Goal: Transaction & Acquisition: Book appointment/travel/reservation

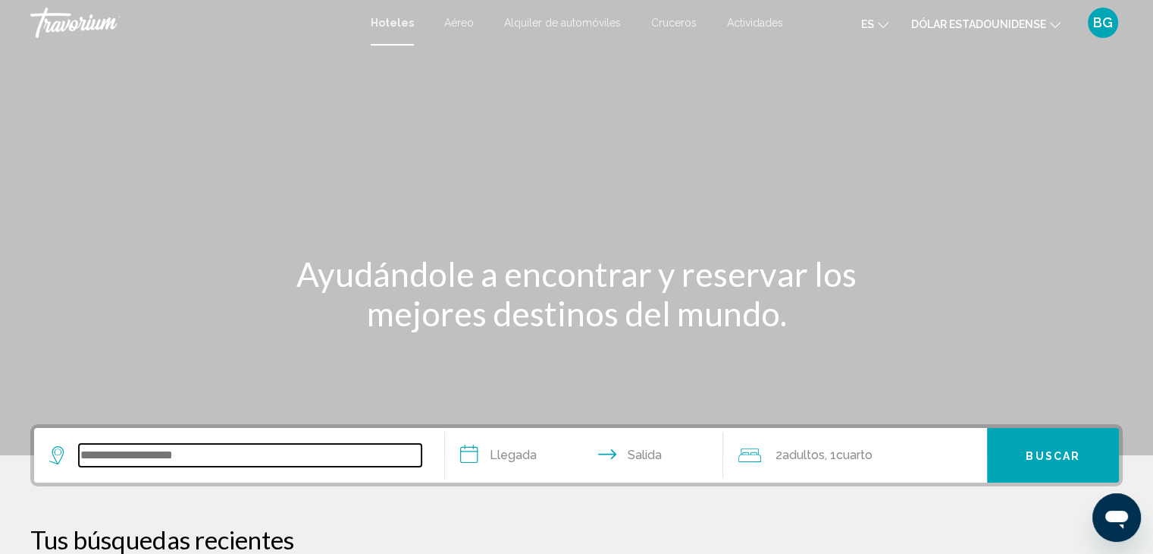
click at [244, 444] on input "Widget de búsqueda" at bounding box center [250, 455] width 343 height 23
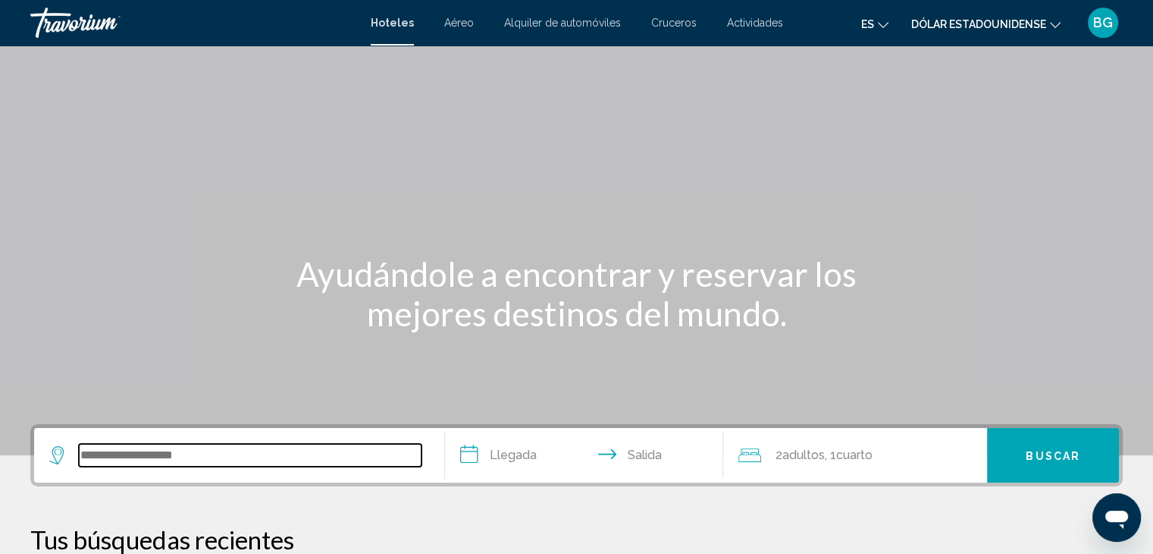
scroll to position [374, 0]
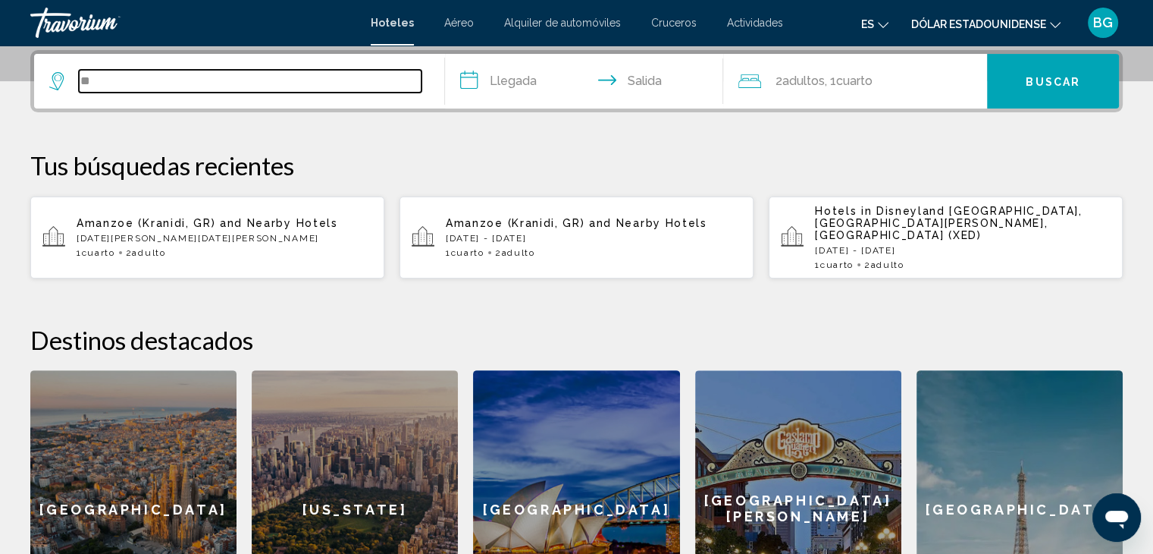
type input "**"
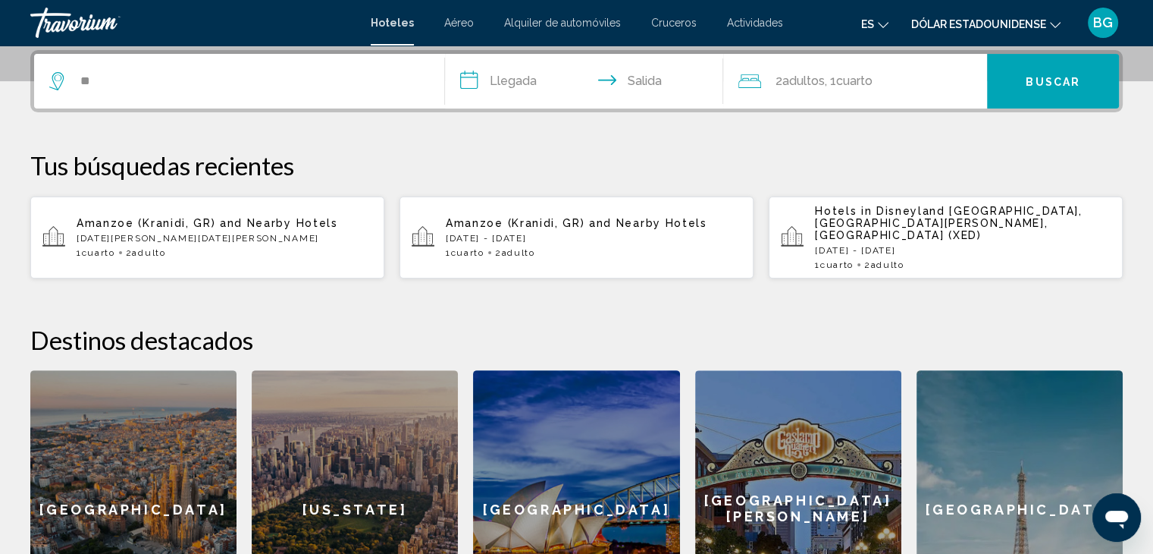
click at [751, 23] on font "Actividades" at bounding box center [755, 23] width 56 height 12
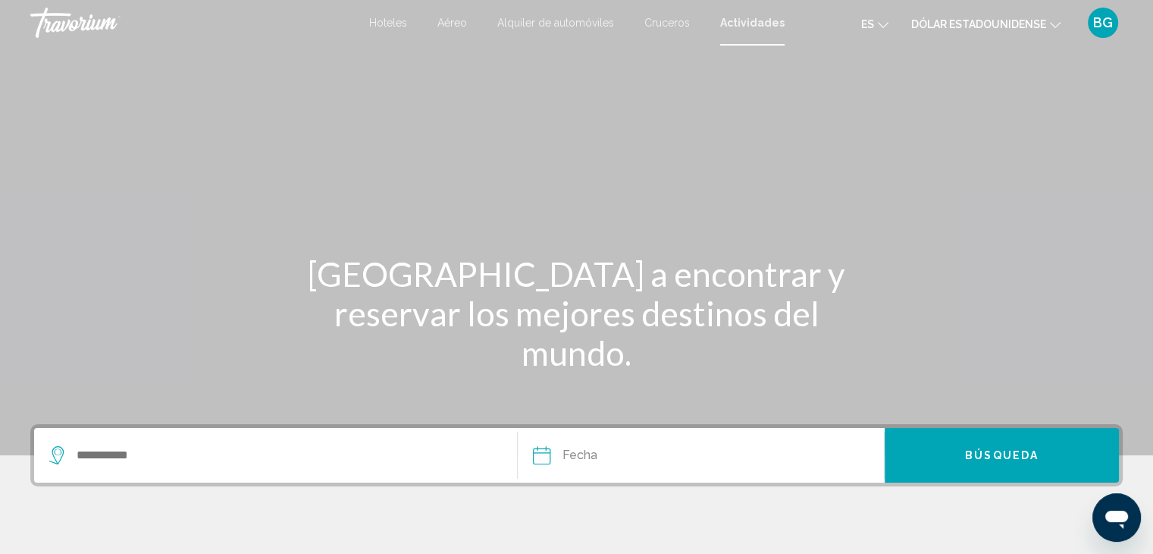
click at [142, 468] on div "Search widget" at bounding box center [275, 455] width 453 height 55
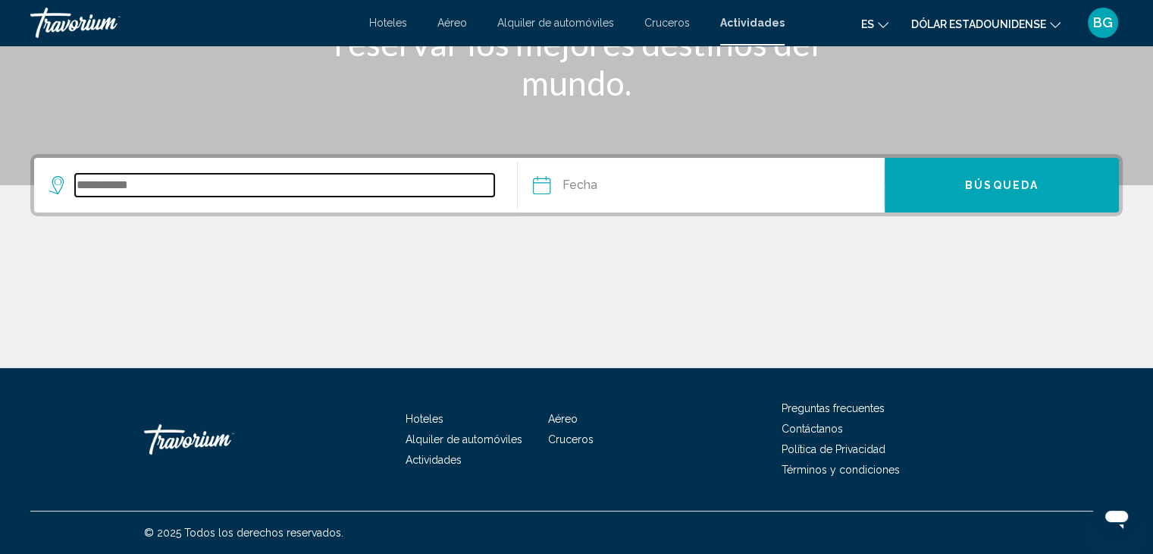
click at [146, 179] on input "Search widget" at bounding box center [284, 185] width 419 height 23
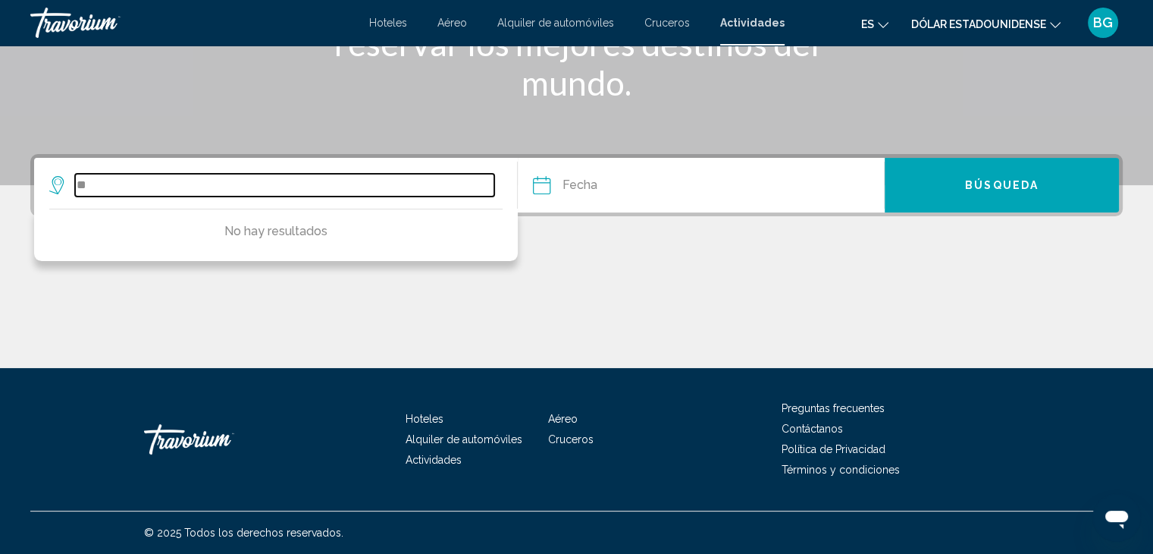
type input "*"
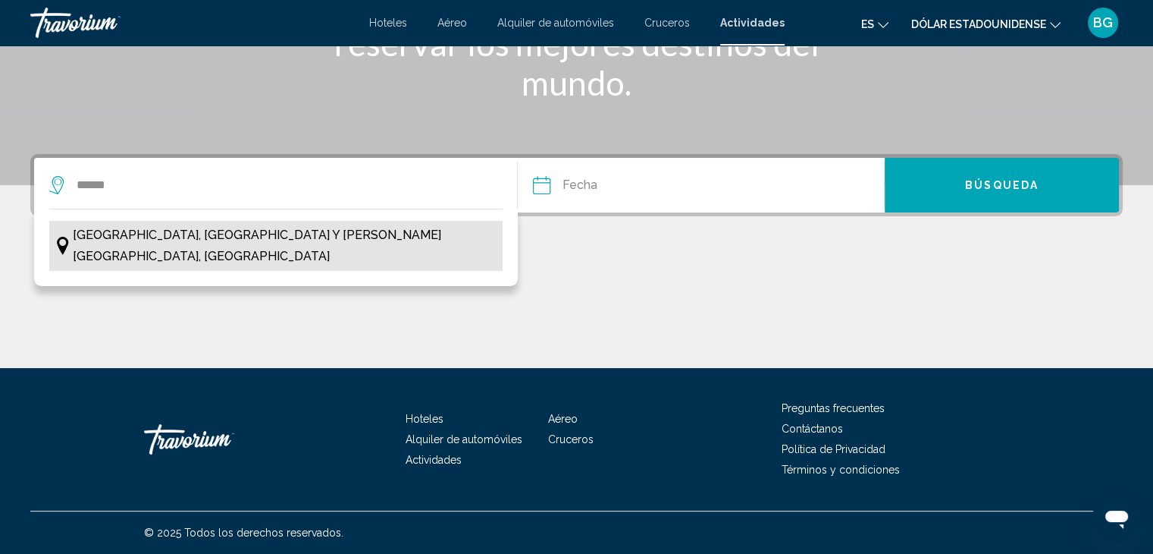
click at [124, 238] on span "[GEOGRAPHIC_DATA], [GEOGRAPHIC_DATA] y [PERSON_NAME][GEOGRAPHIC_DATA], [GEOGRAP…" at bounding box center [284, 245] width 422 height 42
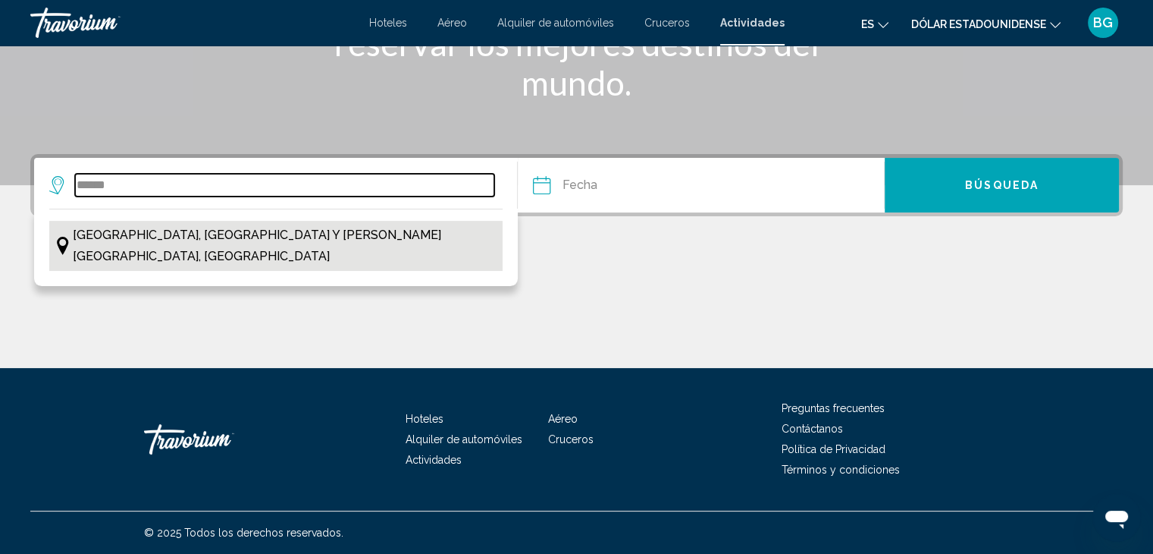
type input "**********"
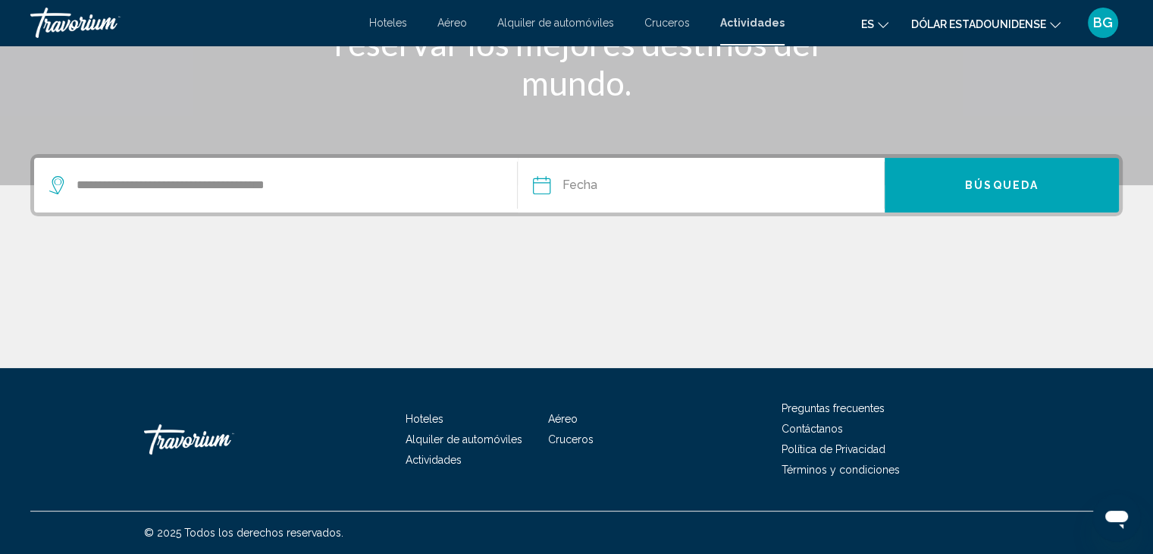
click at [598, 183] on input "Date" at bounding box center [619, 187] width 181 height 59
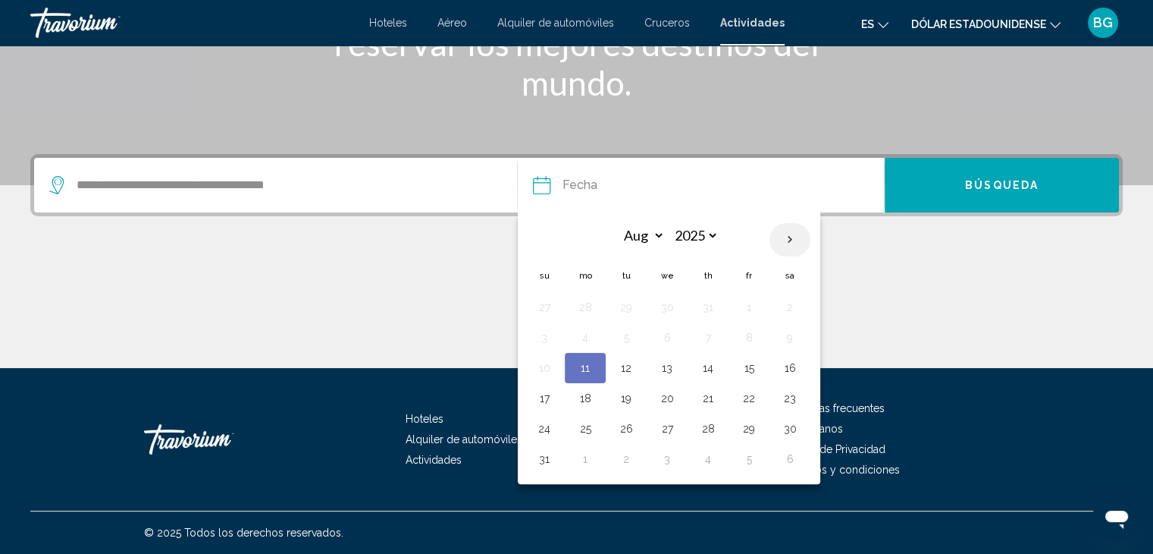
click at [786, 238] on th "Next month" at bounding box center [790, 239] width 41 height 33
select select "*"
click at [668, 426] on button "29" at bounding box center [667, 428] width 24 height 21
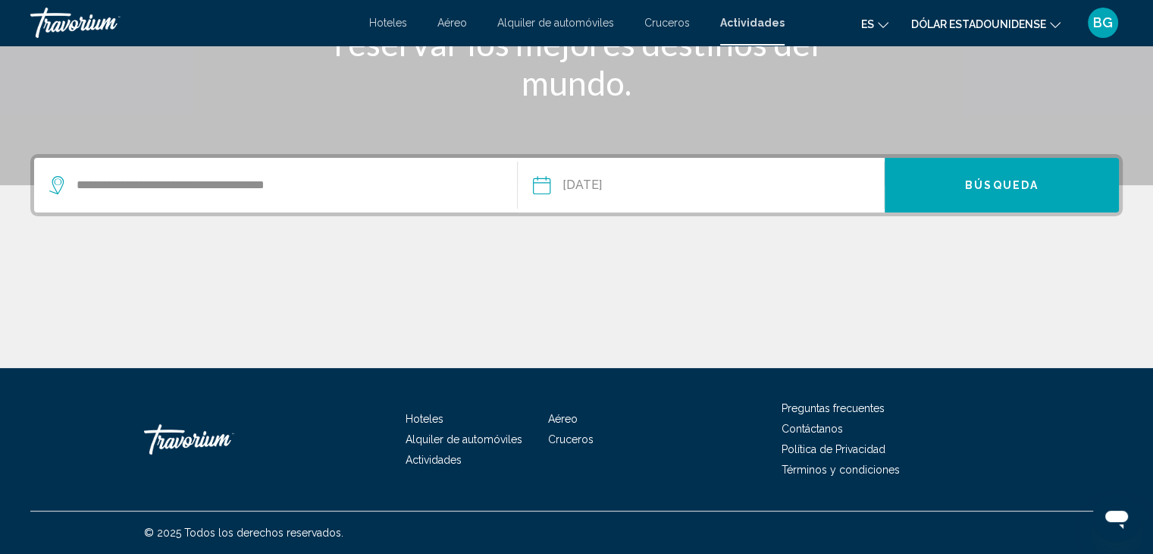
click at [633, 171] on input "**********" at bounding box center [619, 187] width 181 height 59
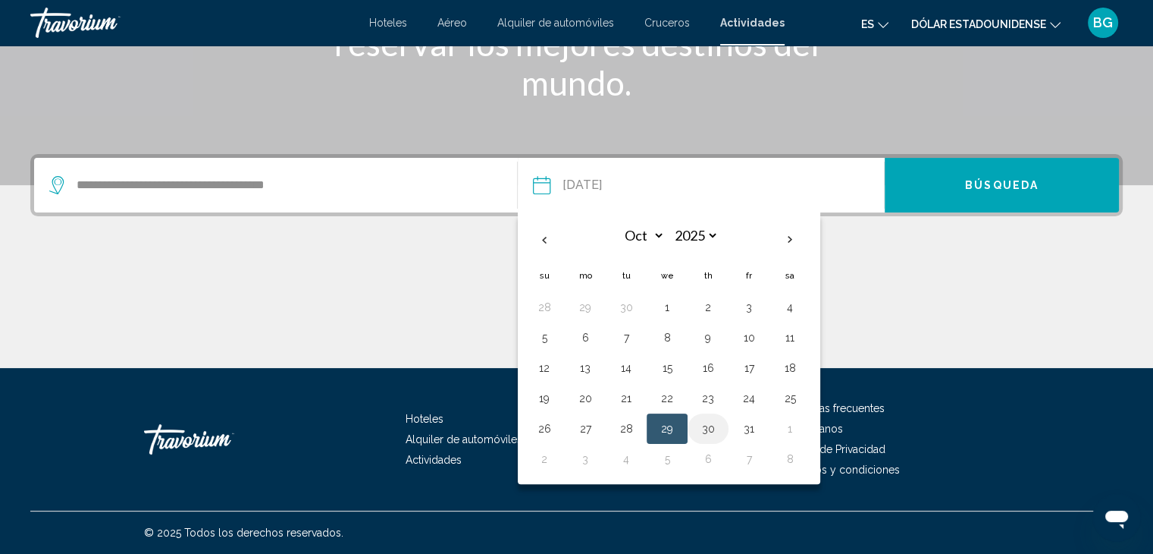
click at [710, 425] on button "30" at bounding box center [708, 428] width 24 height 21
type input "**********"
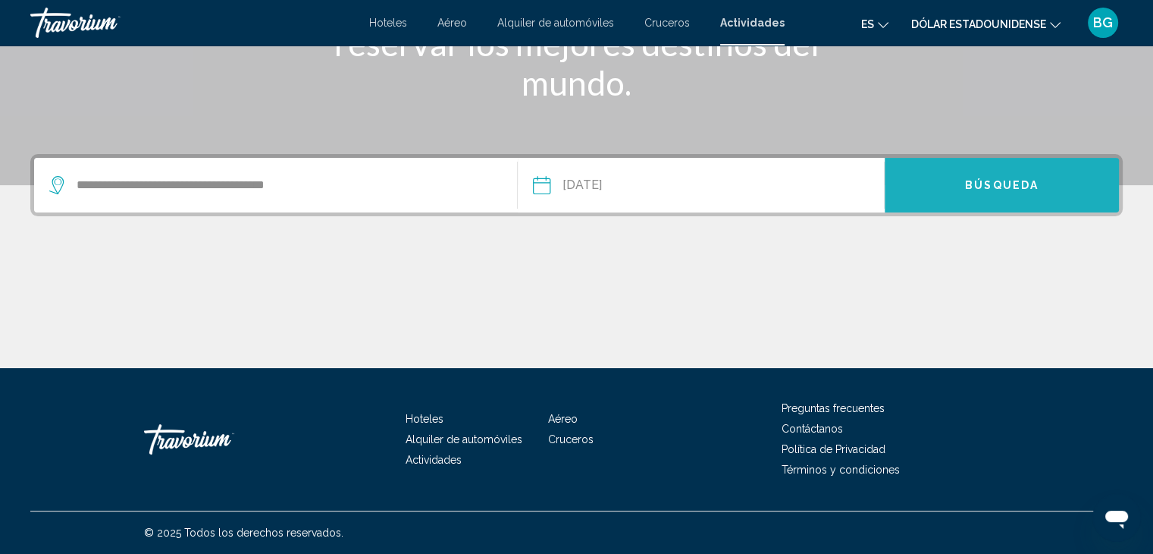
click at [989, 183] on span "Búsqueda" at bounding box center [1002, 186] width 74 height 12
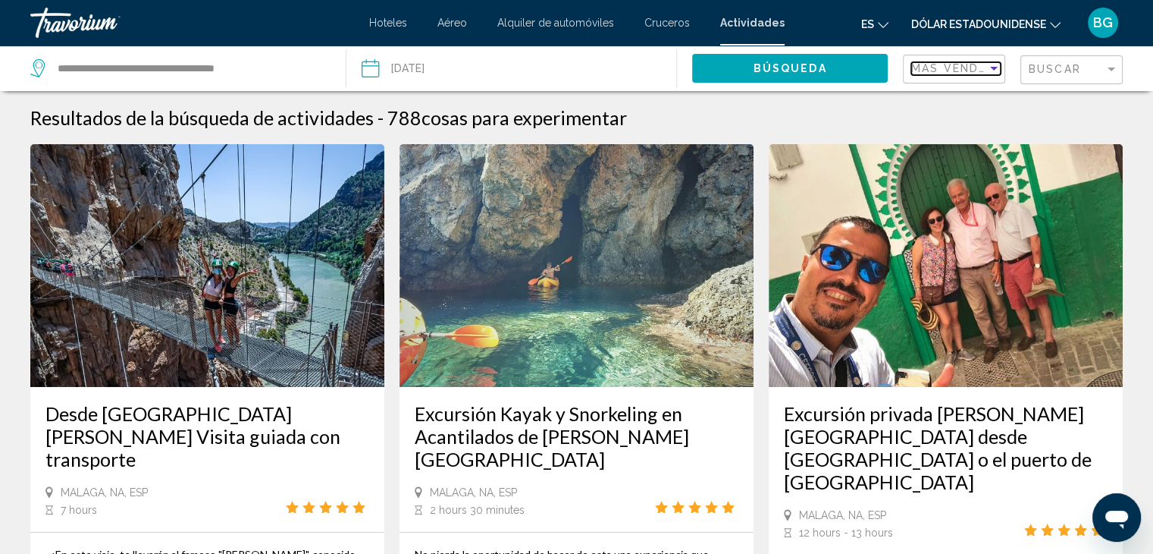
click at [993, 67] on div "Sort by" at bounding box center [994, 69] width 8 height 4
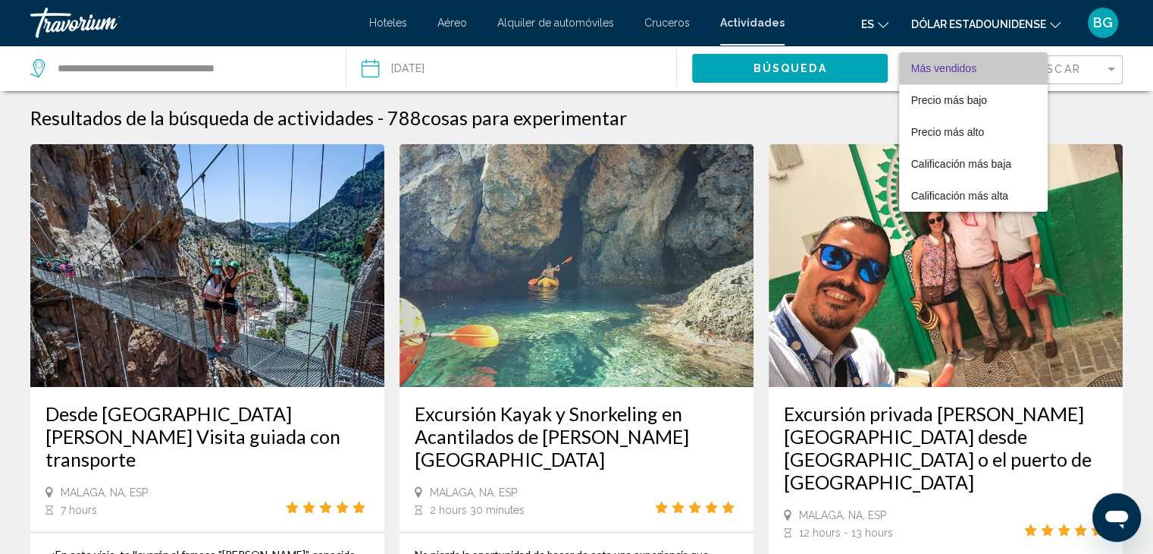
click at [993, 67] on span "Más vendidos" at bounding box center [974, 68] width 124 height 32
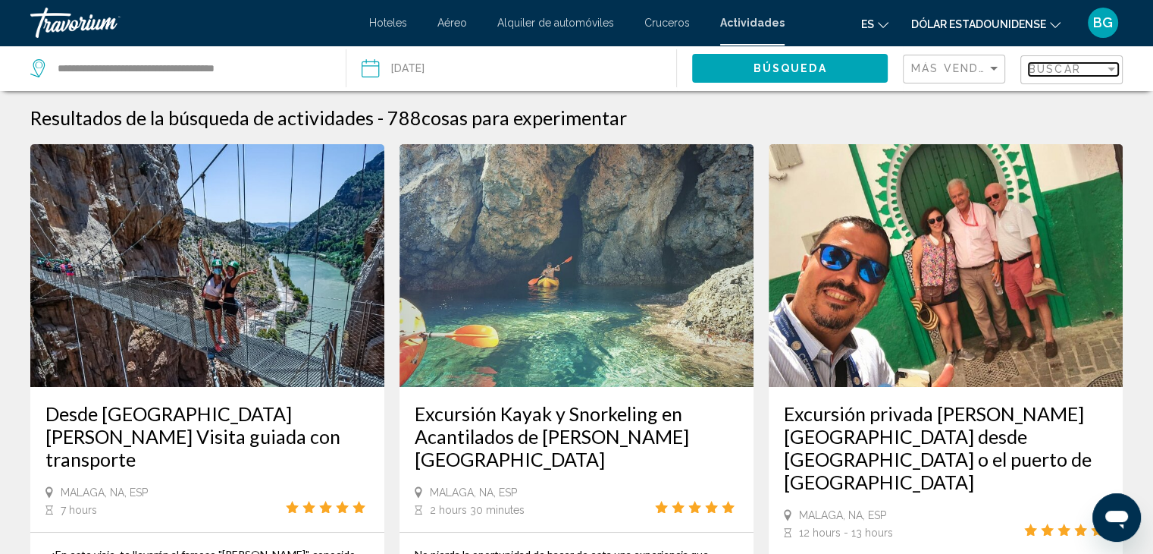
click at [1105, 71] on div "Filter" at bounding box center [1112, 69] width 14 height 12
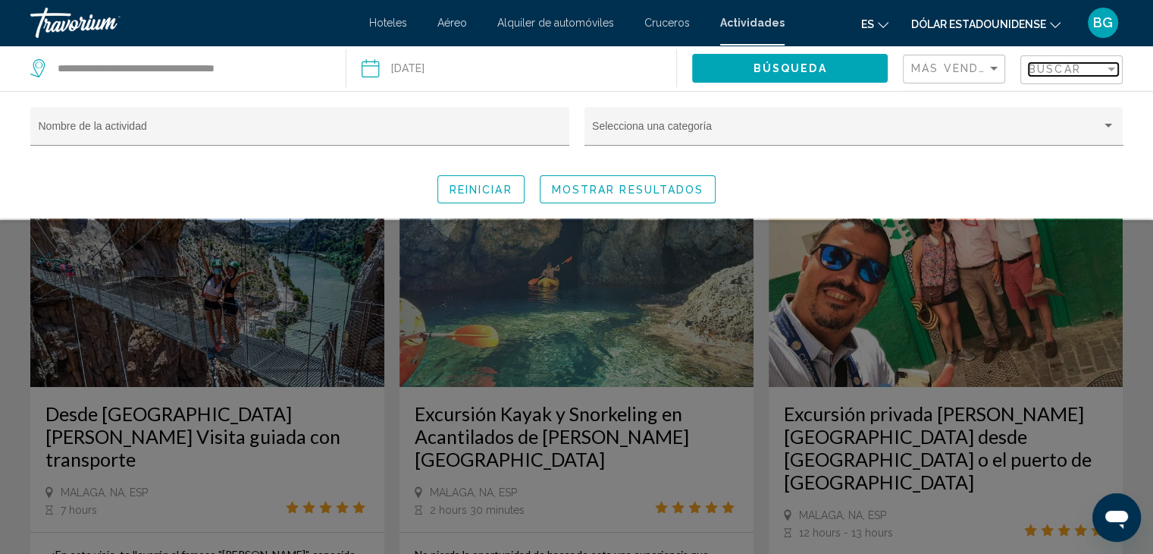
click at [1110, 71] on div "Filter" at bounding box center [1112, 69] width 14 height 12
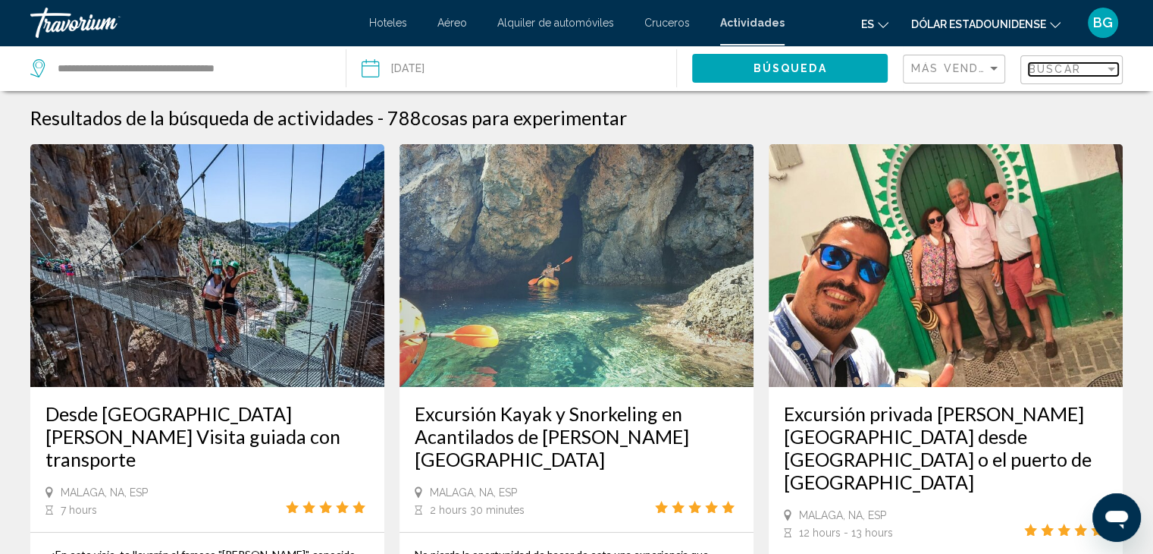
click at [1110, 66] on div "Filter" at bounding box center [1112, 69] width 14 height 12
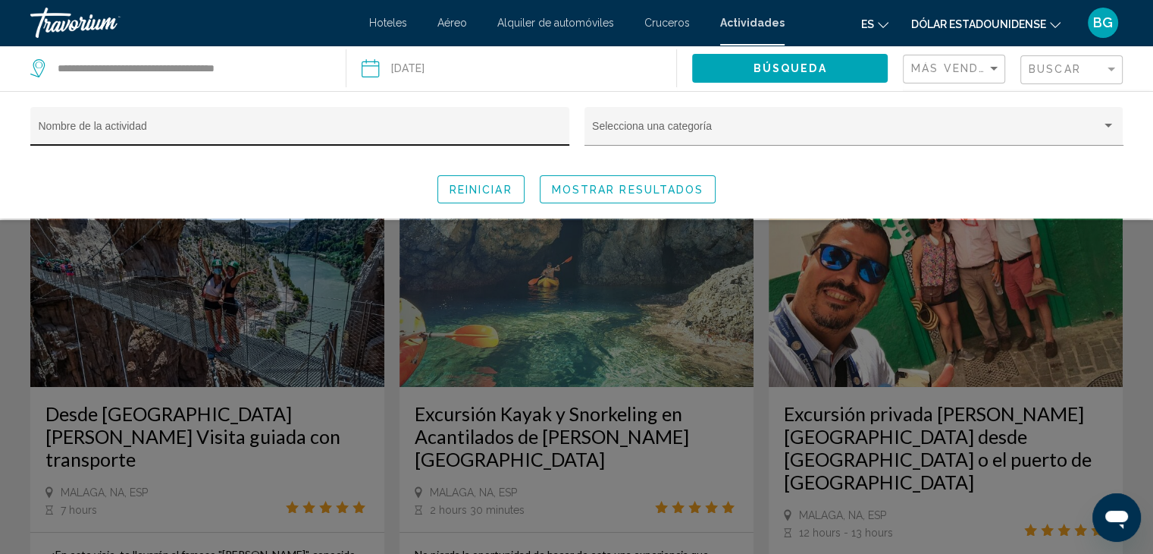
click at [206, 124] on div "Nombre de la actividad" at bounding box center [300, 130] width 523 height 31
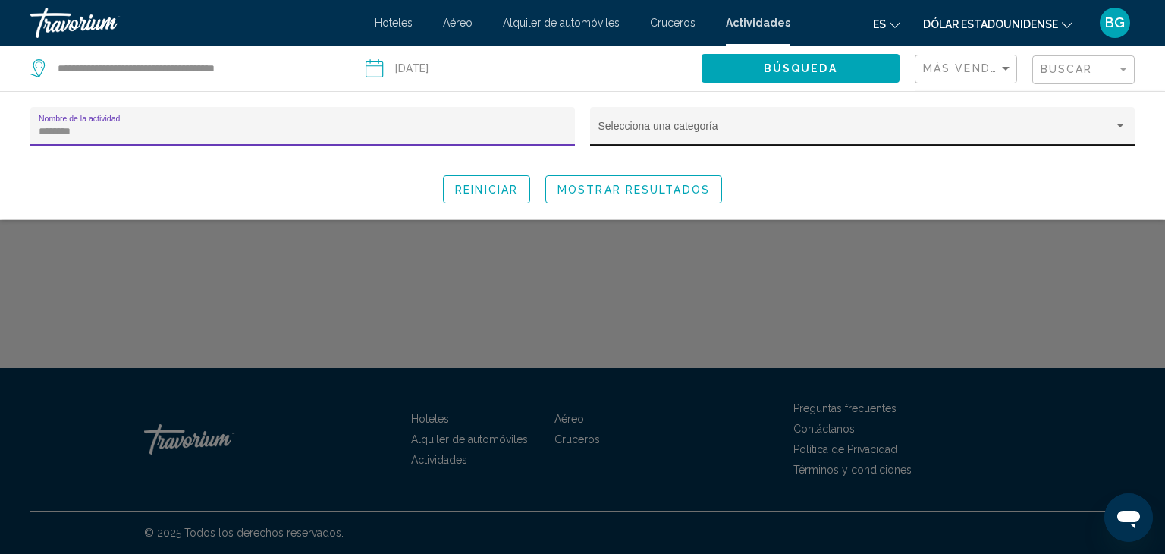
type input "********"
click at [733, 124] on div "Selecciona una categoría" at bounding box center [862, 130] width 529 height 31
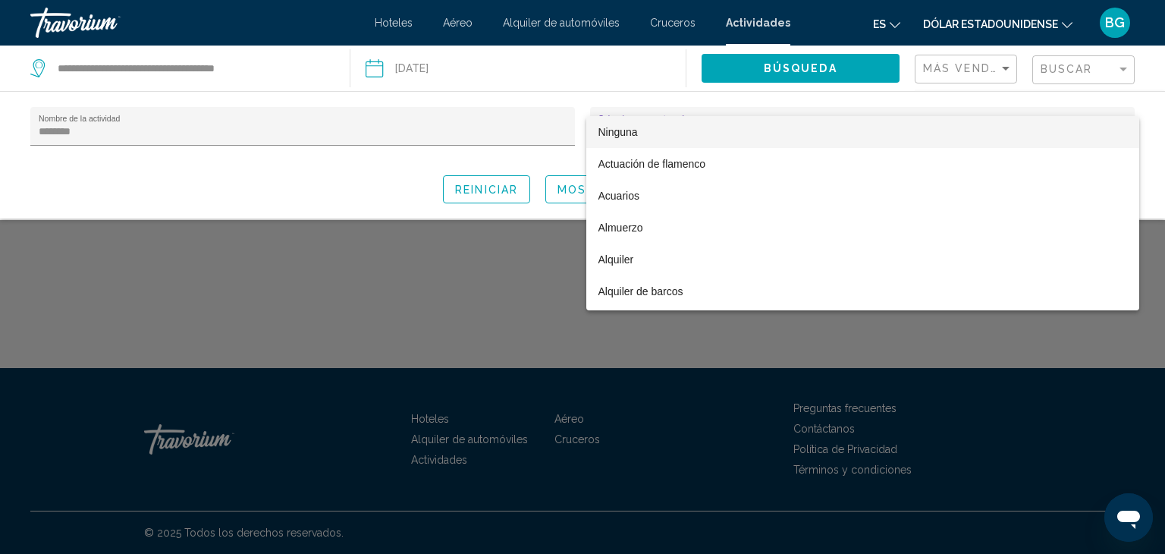
click at [488, 190] on div at bounding box center [582, 277] width 1165 height 554
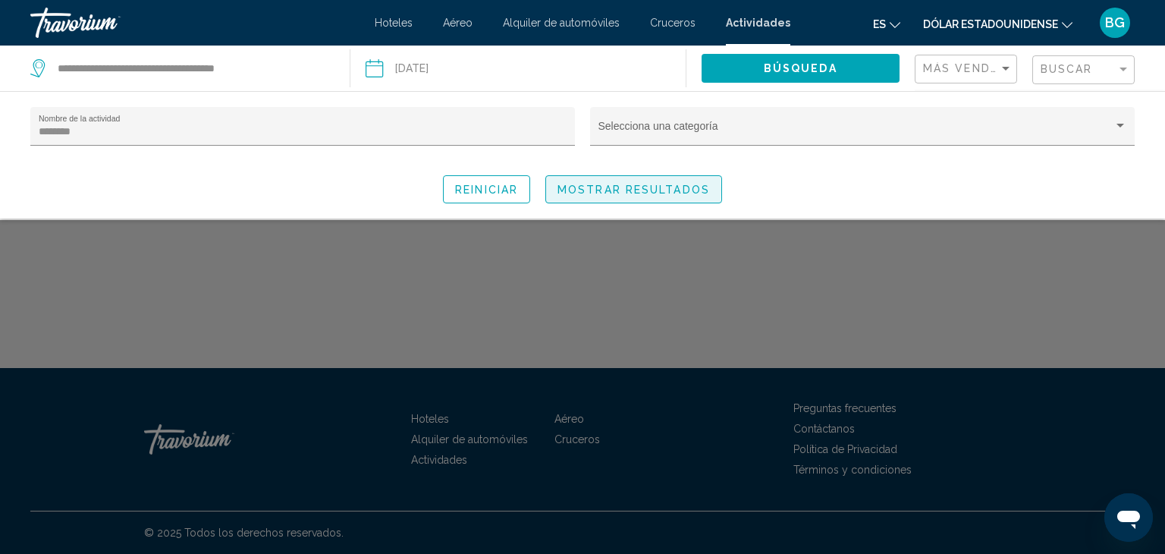
click at [610, 189] on span "Mostrar resultados" at bounding box center [633, 190] width 152 height 12
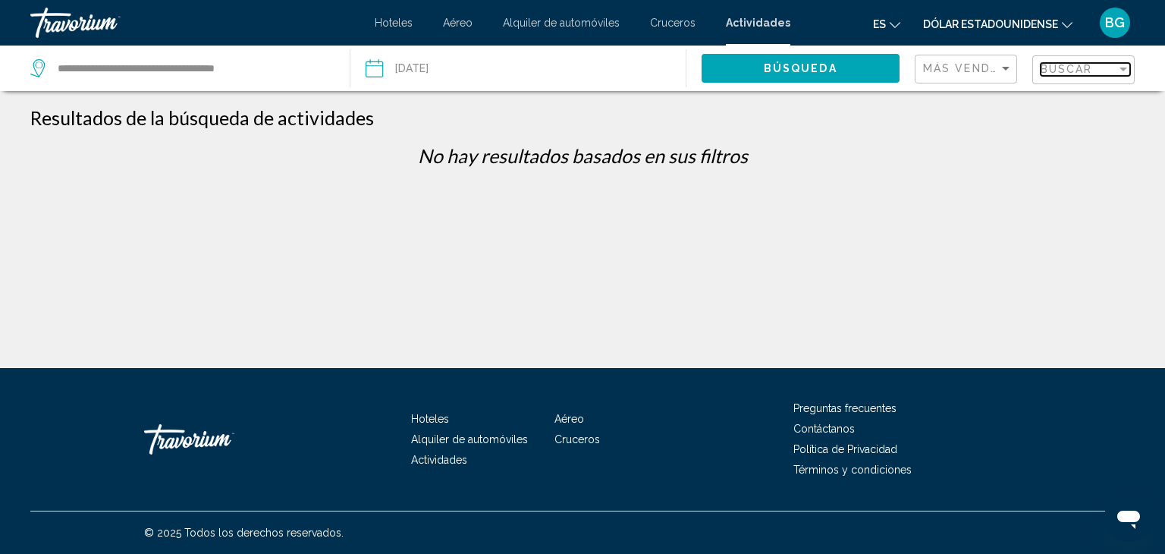
click at [1119, 71] on div "Filter" at bounding box center [1123, 69] width 14 height 12
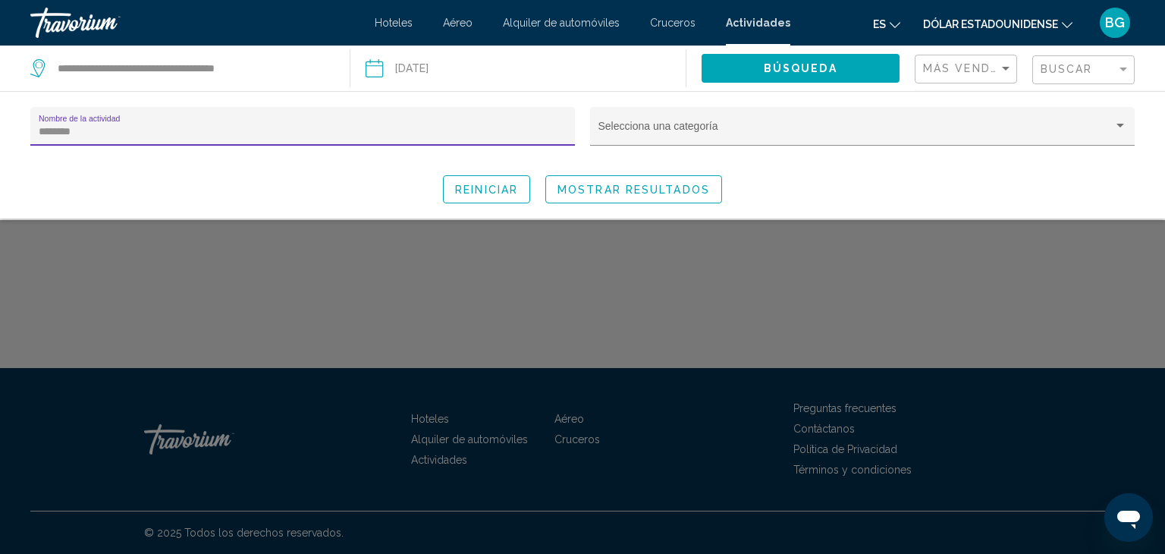
drag, startPoint x: 192, startPoint y: 127, endPoint x: 0, endPoint y: 160, distance: 194.8
click at [0, 160] on div "******** Nombre de la actividad Selecciona una categoría Reiniciar Mostrar resu…" at bounding box center [582, 155] width 1165 height 96
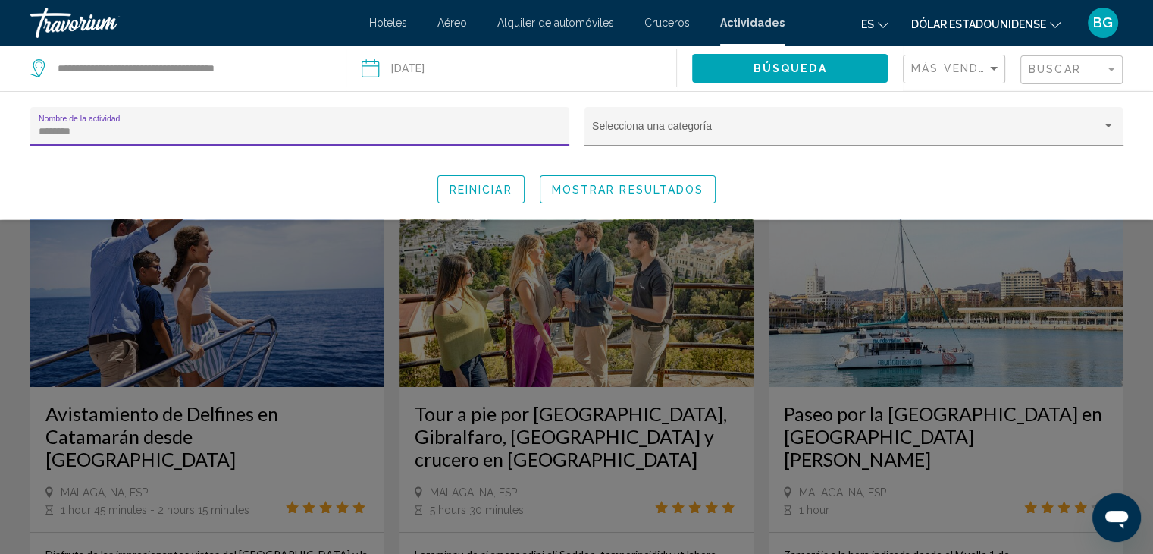
type input "*********"
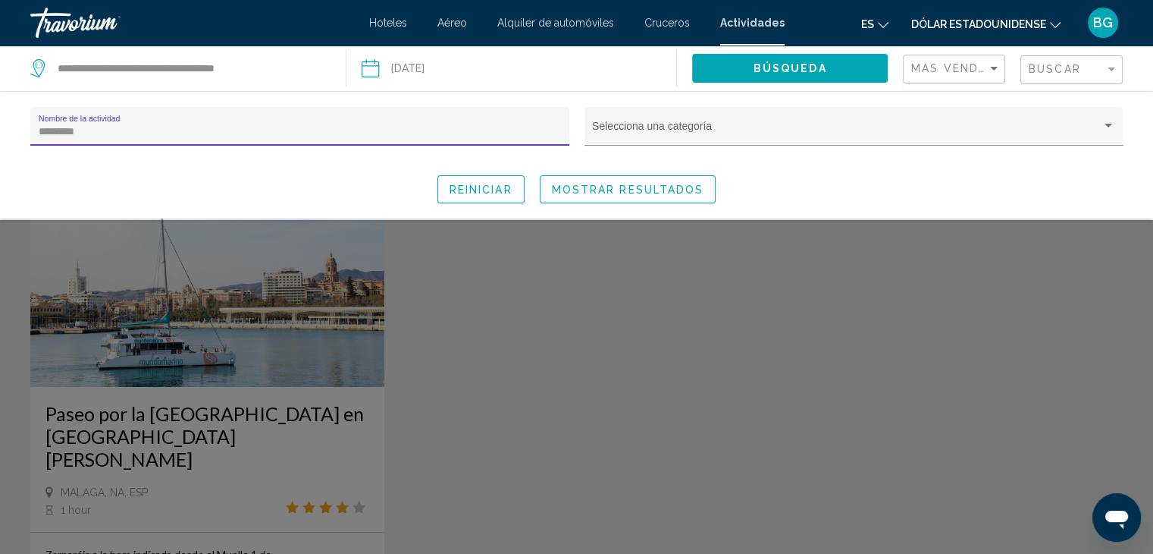
drag, startPoint x: 103, startPoint y: 133, endPoint x: 0, endPoint y: 137, distance: 103.2
click at [0, 137] on div "********* Nombre de la actividad Selecciona una categoría Reiniciar Mostrar res…" at bounding box center [576, 155] width 1153 height 96
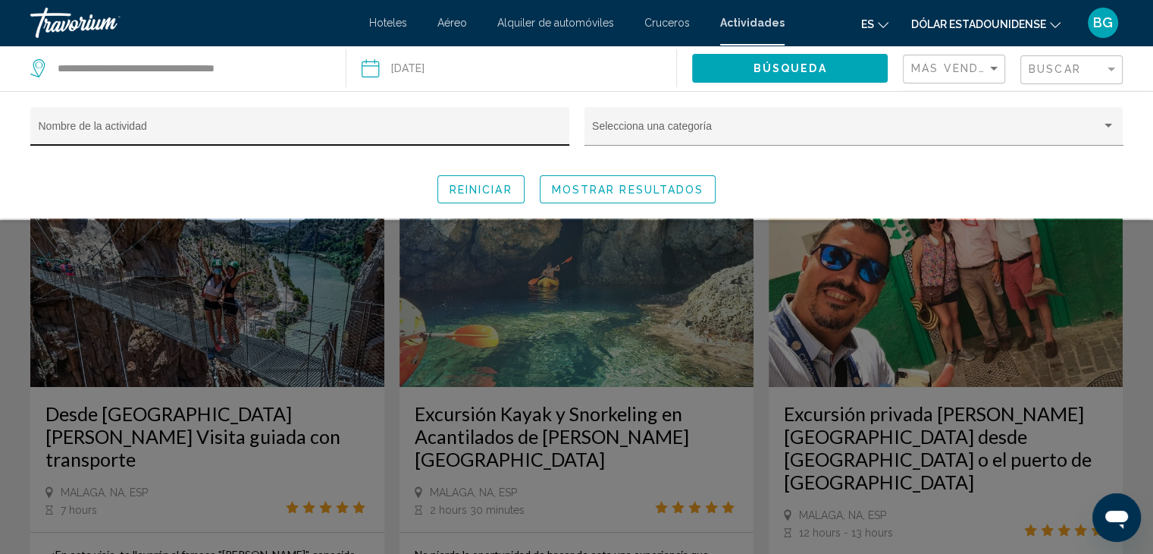
click at [83, 123] on div "Nombre de la actividad" at bounding box center [300, 130] width 523 height 31
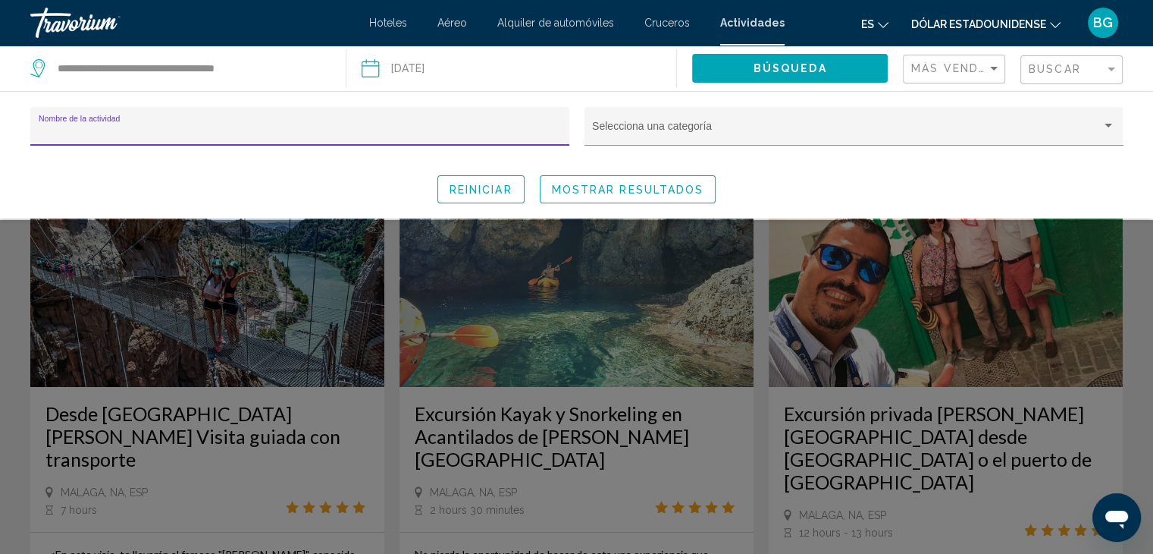
click at [140, 130] on input "Nombre de la actividad" at bounding box center [300, 132] width 523 height 12
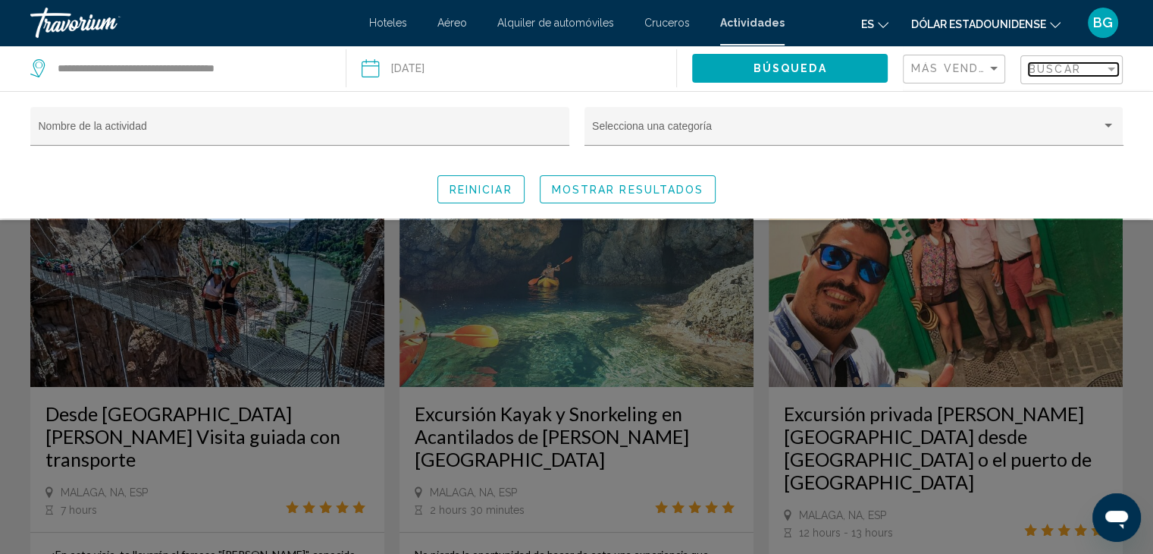
click at [1108, 71] on div "Filter" at bounding box center [1112, 69] width 14 height 12
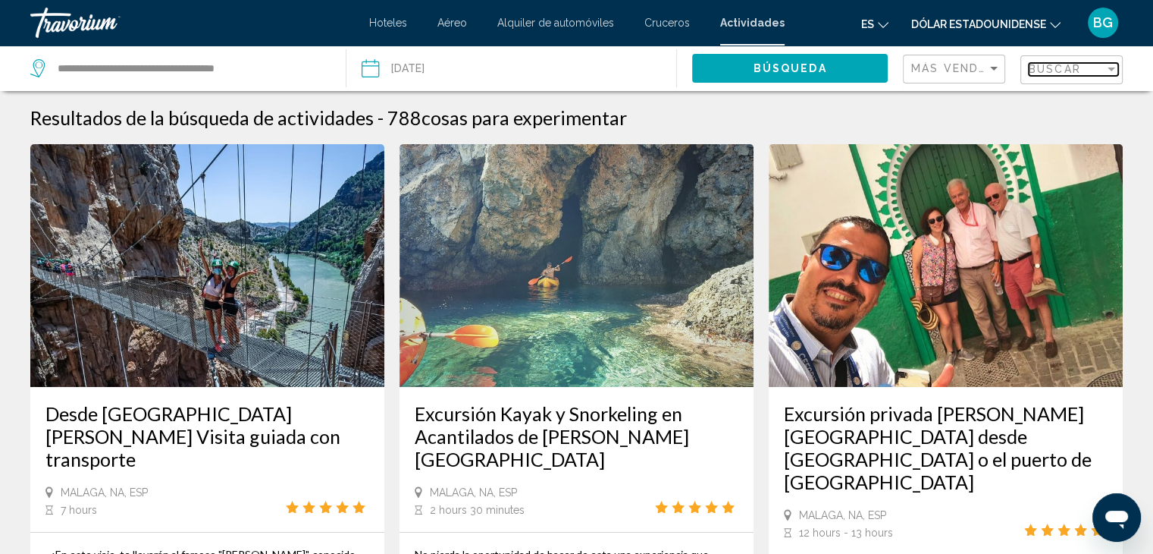
click at [1113, 68] on div "Filter" at bounding box center [1112, 69] width 8 height 4
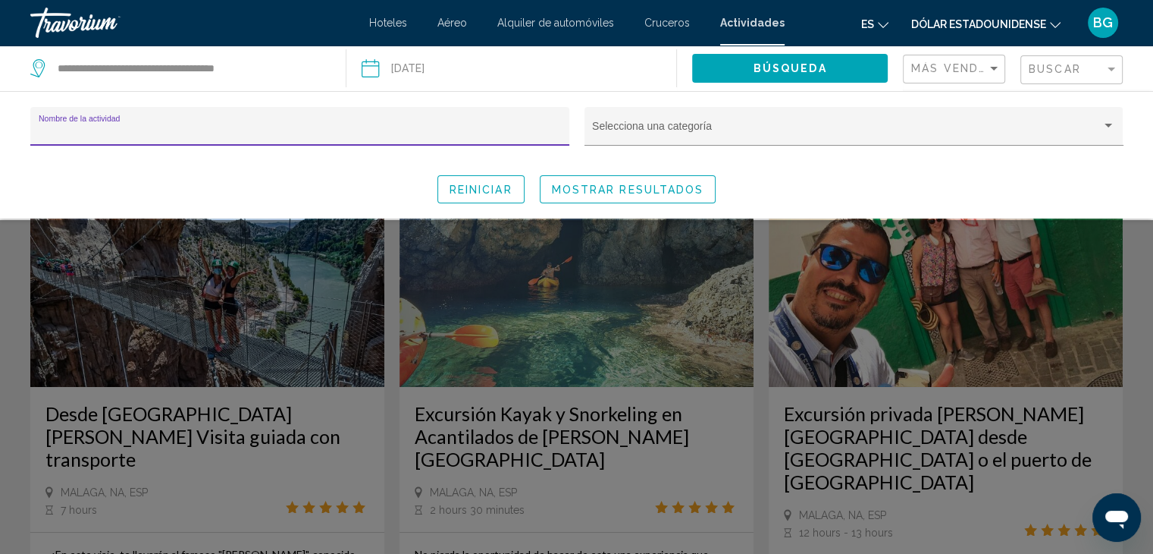
click at [96, 127] on input "Nombre de la actividad" at bounding box center [300, 132] width 523 height 12
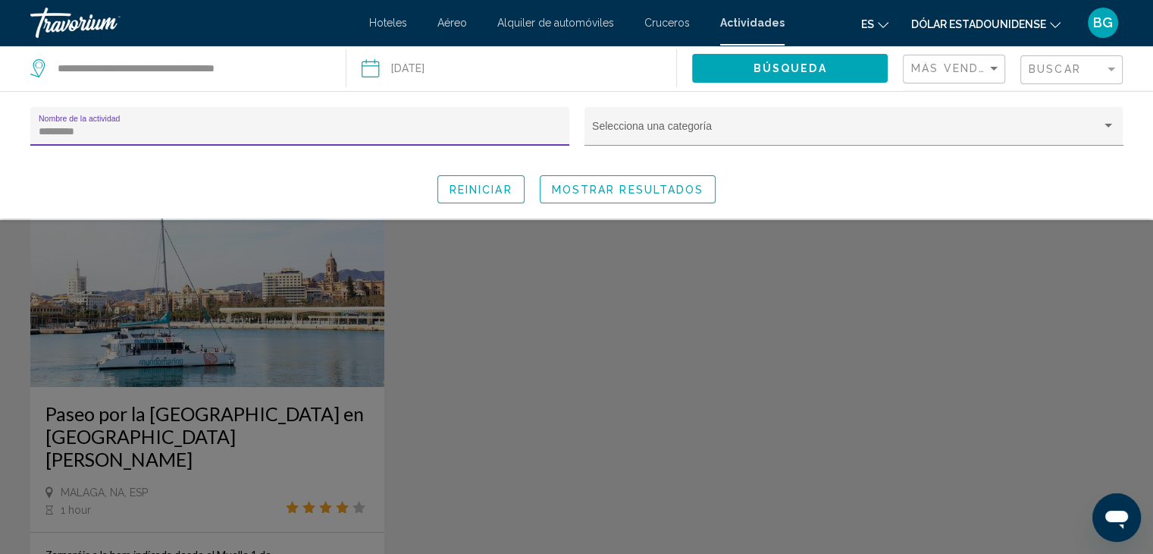
type input "*********"
click at [455, 292] on div "Search widget" at bounding box center [576, 387] width 1153 height 334
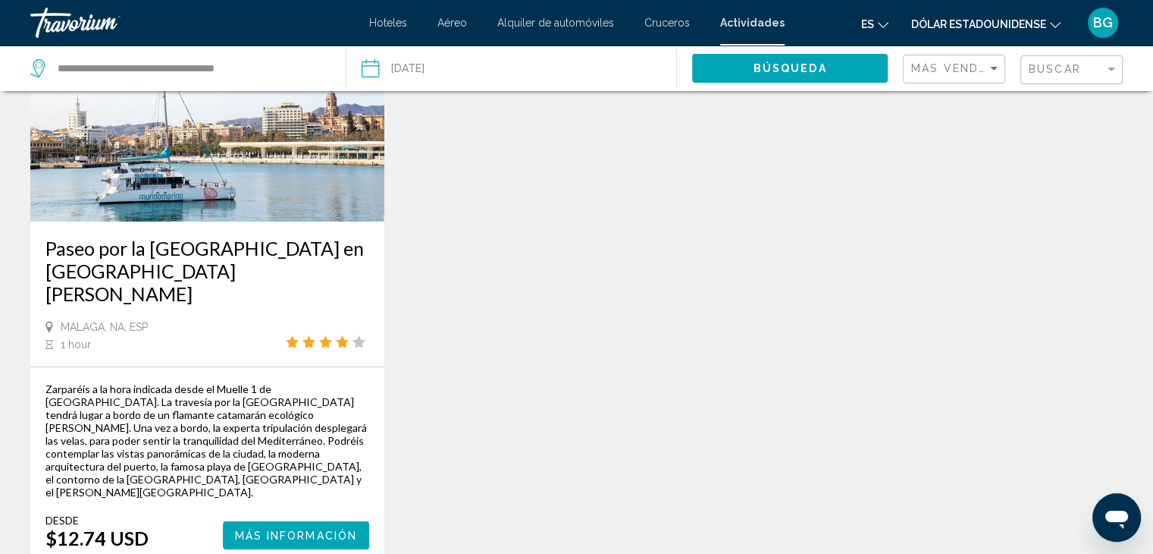
scroll to position [171, 0]
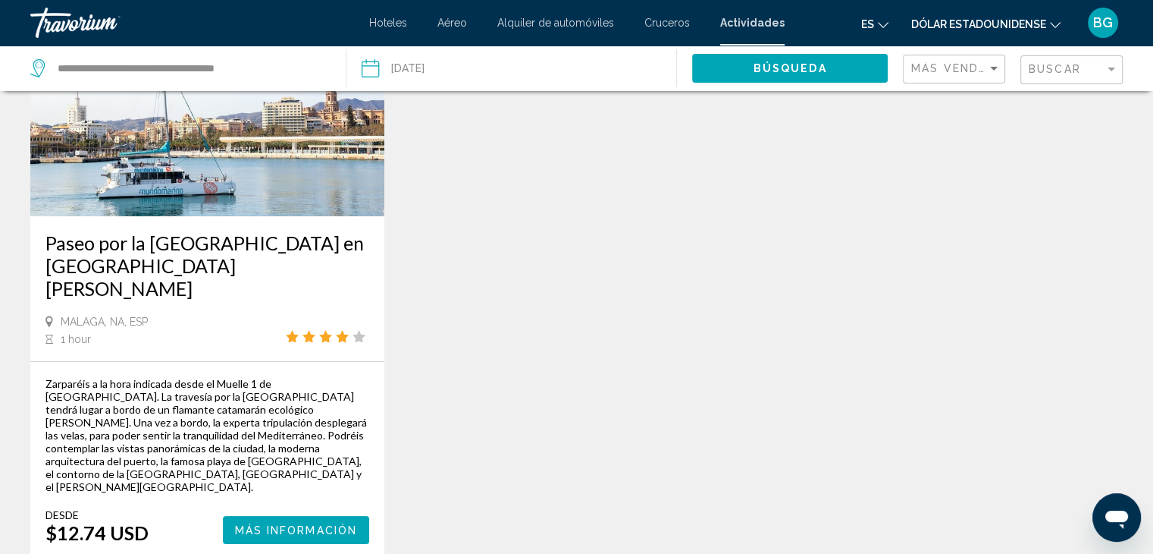
click at [431, 66] on input "Date: Oct 30, 2025" at bounding box center [440, 71] width 164 height 50
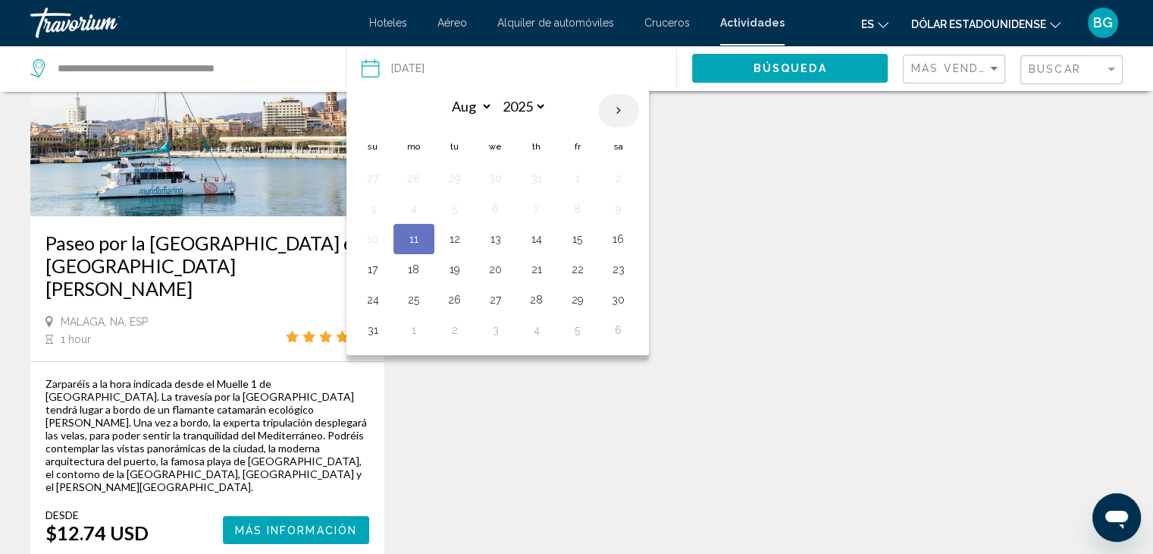
click at [616, 109] on th "Next month" at bounding box center [618, 110] width 41 height 33
click at [622, 105] on th "Next month" at bounding box center [618, 110] width 41 height 33
click at [613, 113] on th "Next month" at bounding box center [618, 110] width 41 height 33
select select "**"
click at [622, 174] on button "1" at bounding box center [619, 178] width 24 height 21
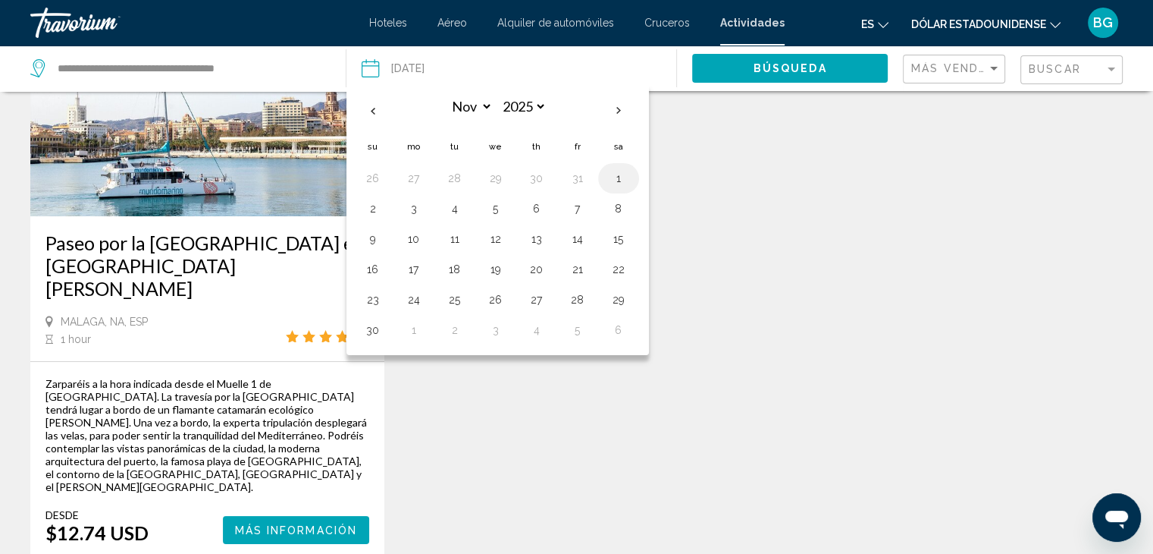
type input "**********"
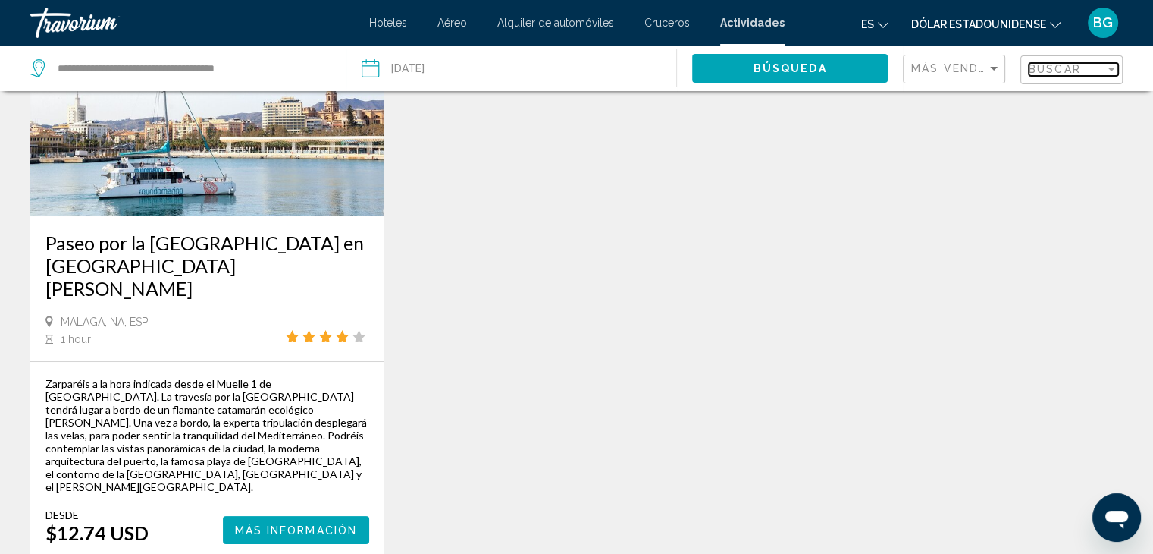
click at [1108, 67] on div "Filter" at bounding box center [1112, 69] width 8 height 4
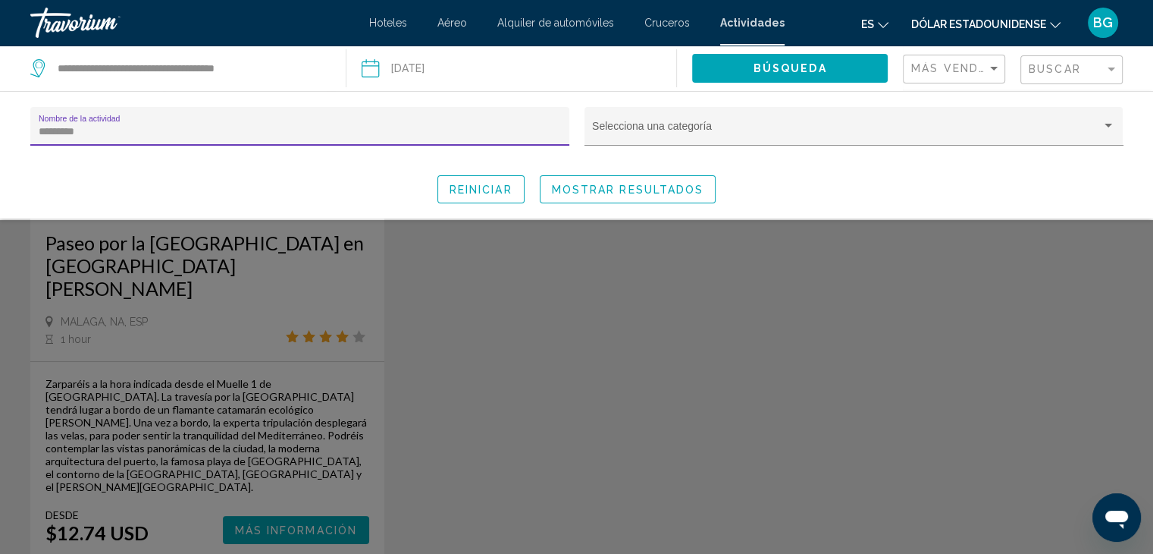
drag, startPoint x: 164, startPoint y: 127, endPoint x: 0, endPoint y: 146, distance: 165.0
click at [0, 146] on div "********* Nombre de la actividad Selecciona una categoría Reiniciar Mostrar res…" at bounding box center [576, 155] width 1153 height 96
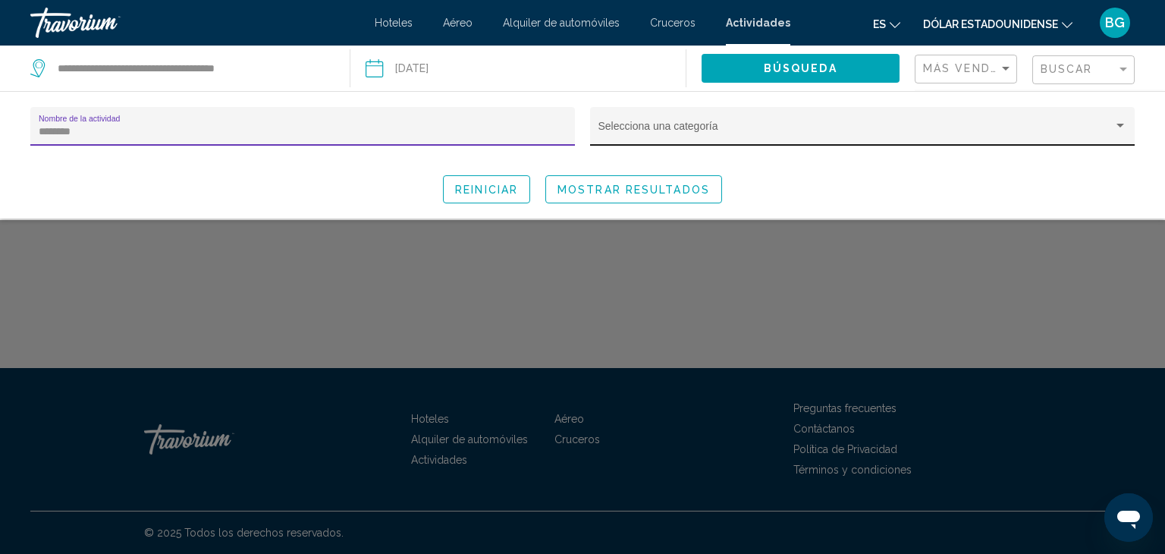
type input "********"
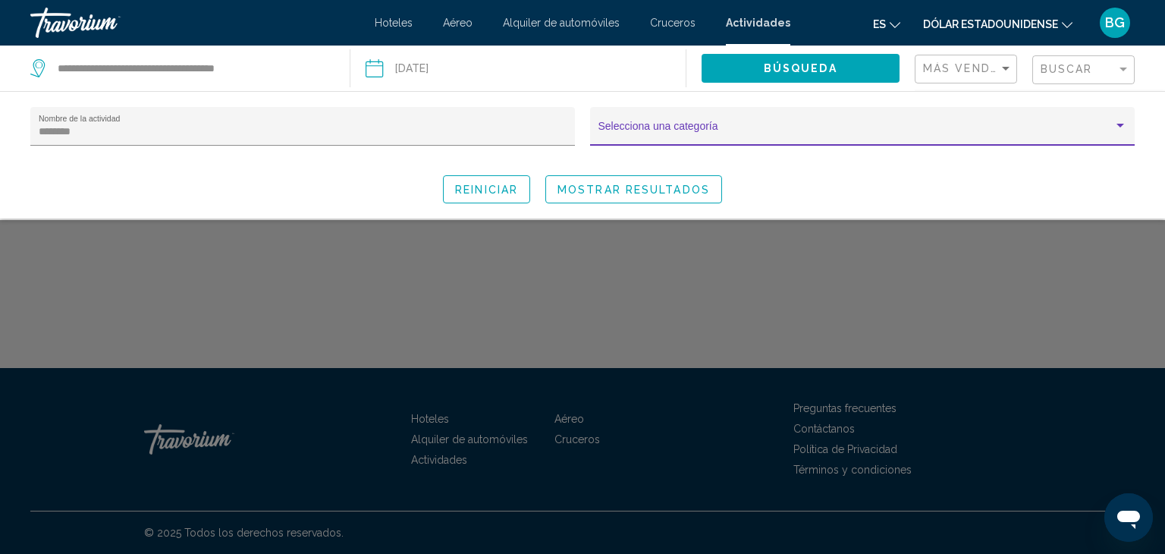
click at [1125, 120] on div "Search widget" at bounding box center [1120, 126] width 14 height 12
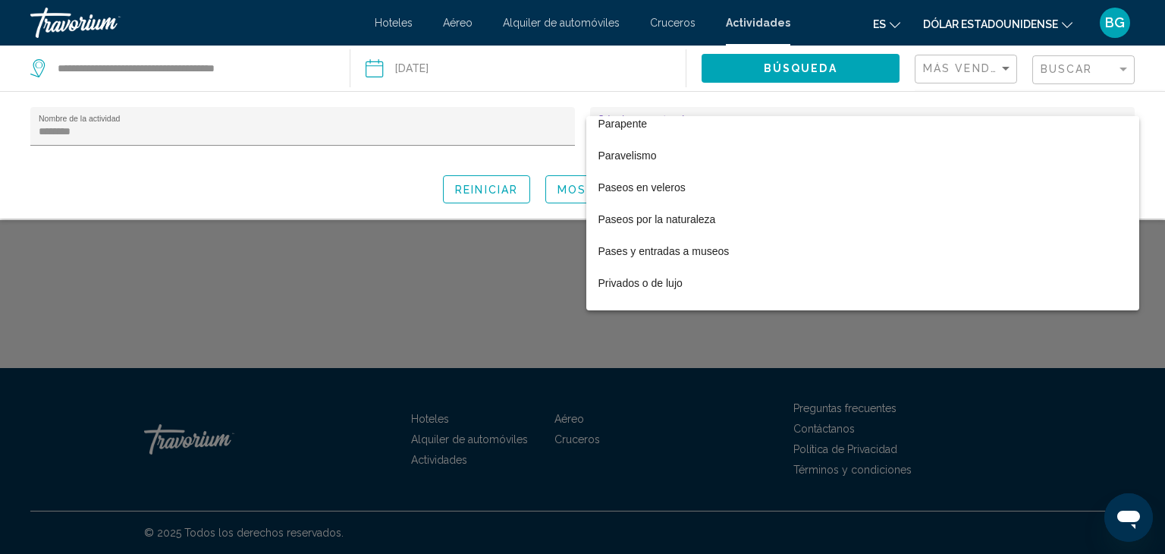
scroll to position [2351, 0]
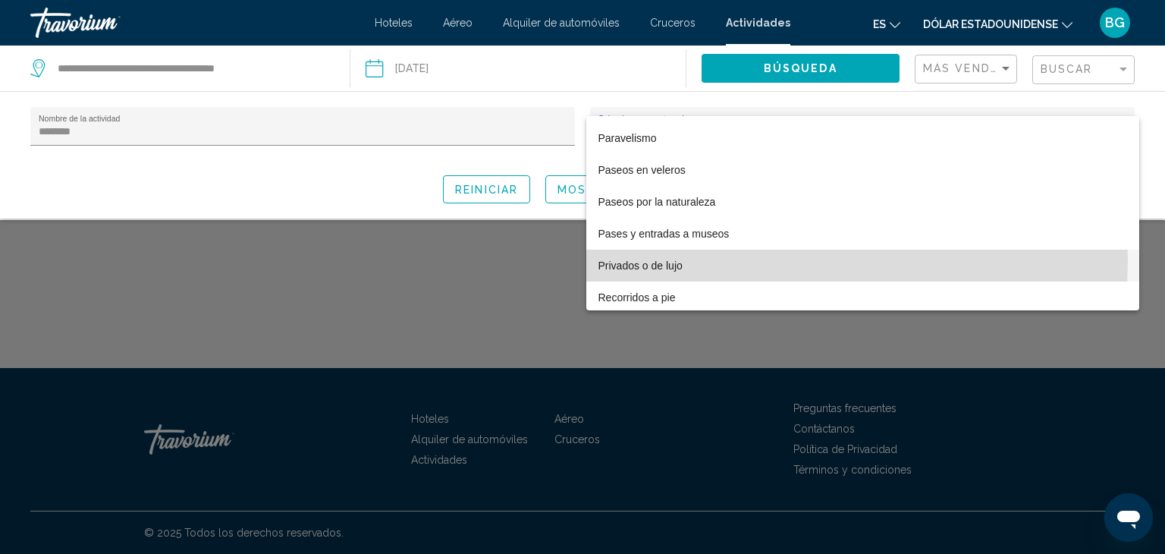
click at [664, 260] on font "Privados o de lujo" at bounding box center [640, 265] width 84 height 12
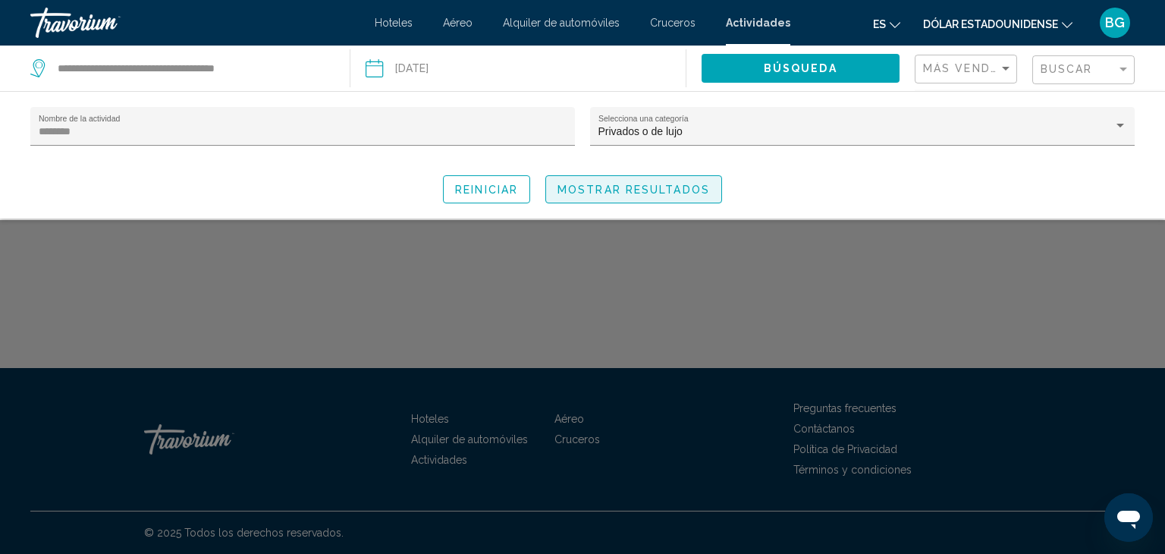
click at [658, 184] on span "Mostrar resultados" at bounding box center [633, 190] width 152 height 12
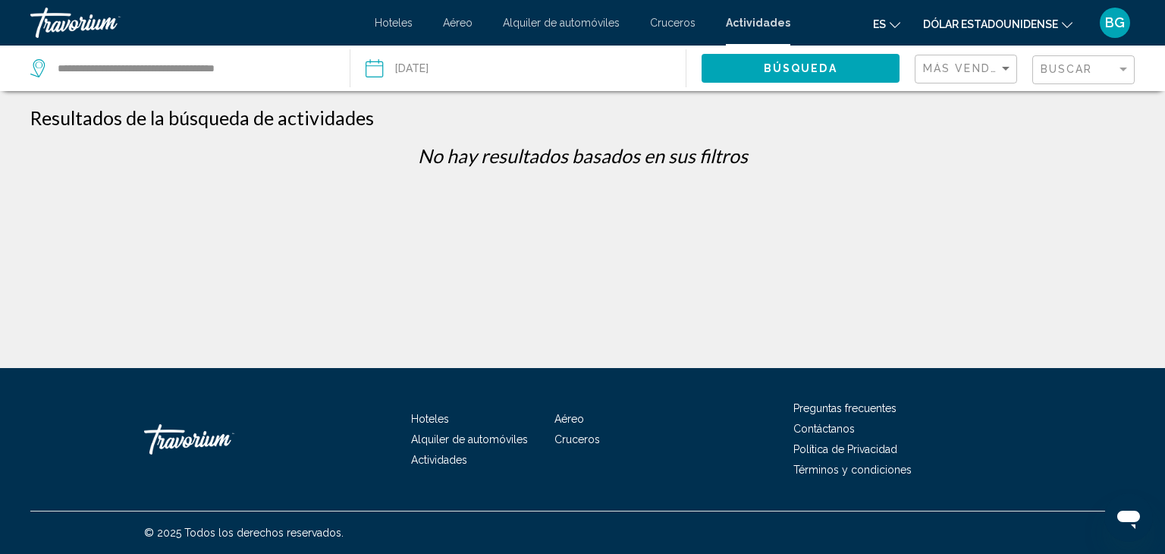
click at [522, 64] on input "**********" at bounding box center [445, 71] width 166 height 50
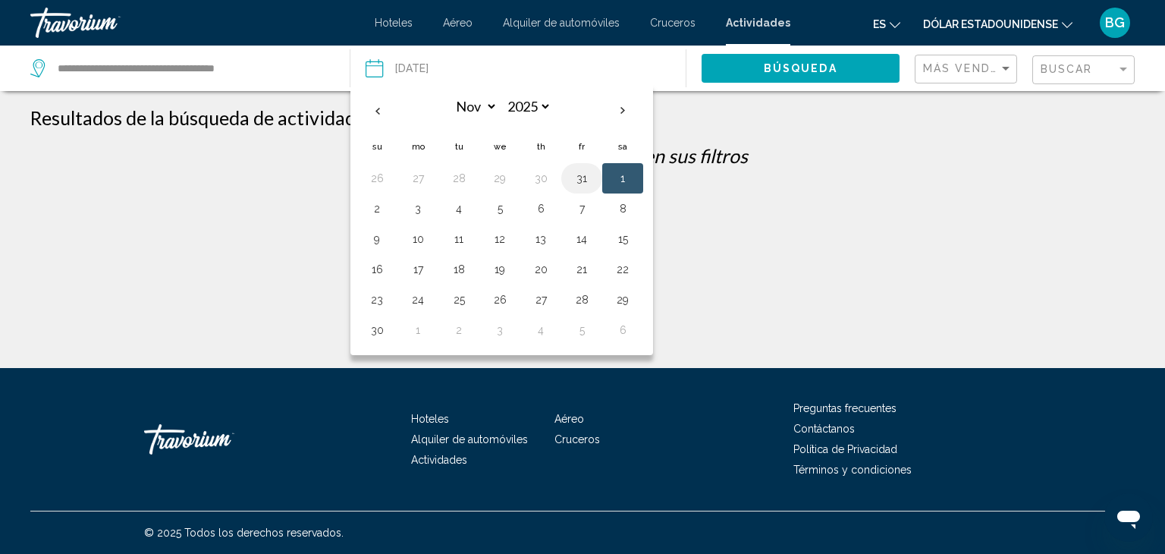
click at [580, 179] on button "31" at bounding box center [582, 178] width 24 height 21
type input "**********"
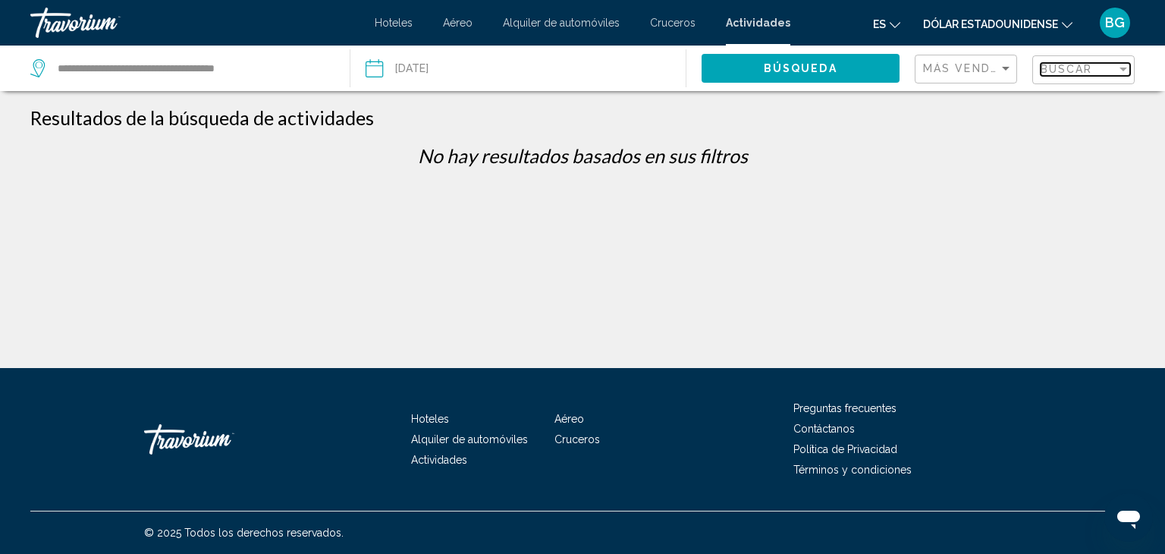
click at [1119, 67] on div "Filter" at bounding box center [1123, 69] width 8 height 4
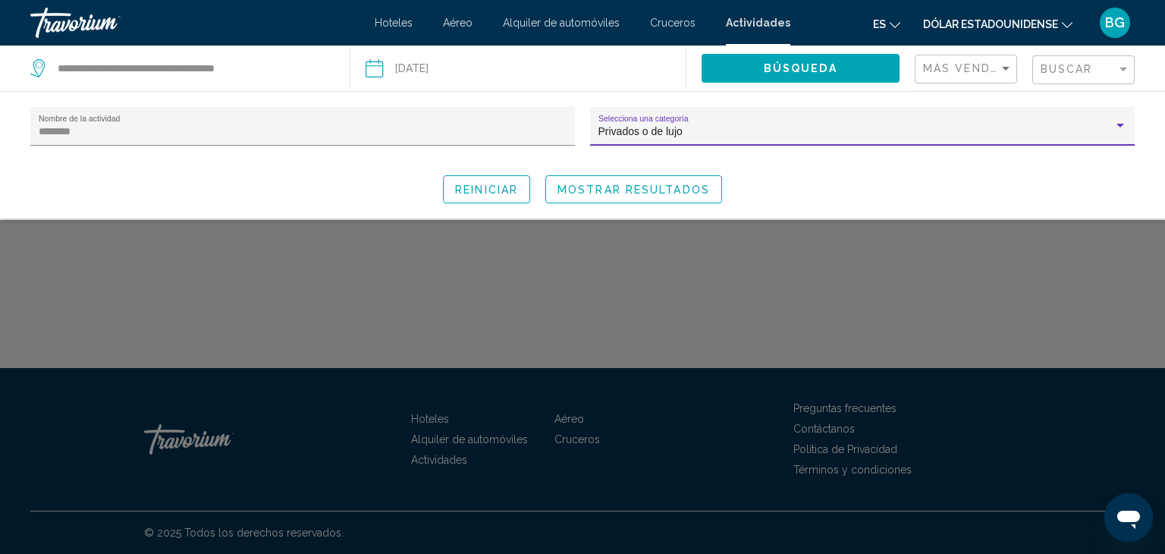
click at [749, 134] on div "Privados o de lujo" at bounding box center [855, 132] width 515 height 12
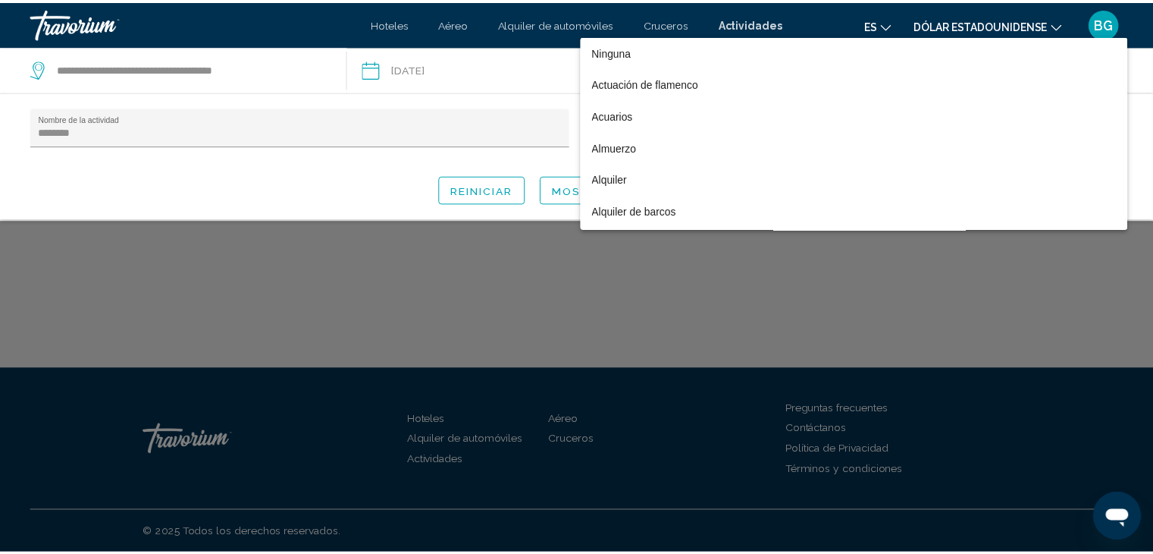
scroll to position [2403, 0]
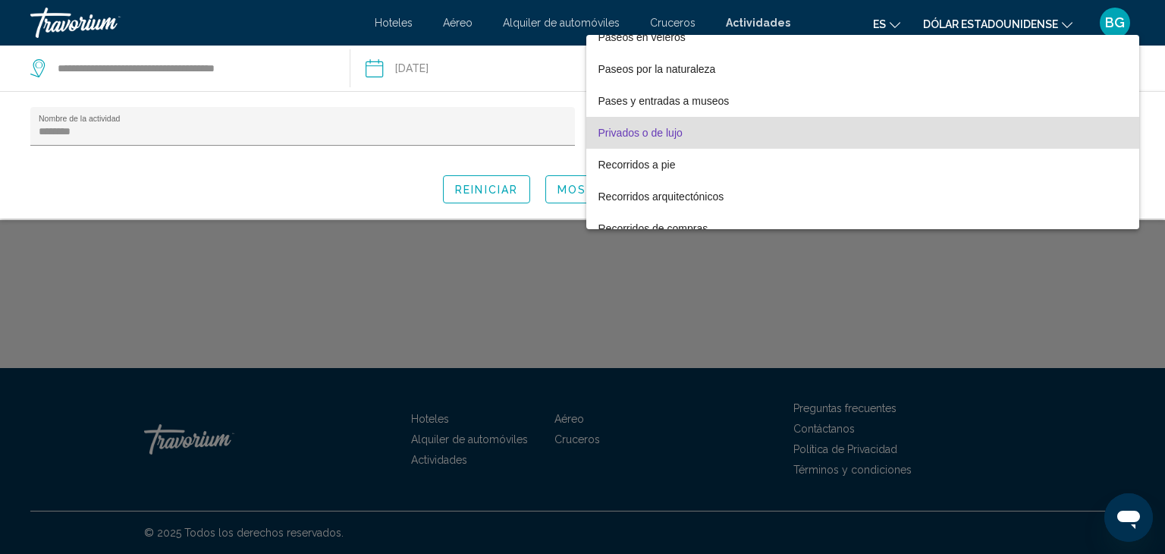
click at [555, 192] on div at bounding box center [582, 277] width 1165 height 554
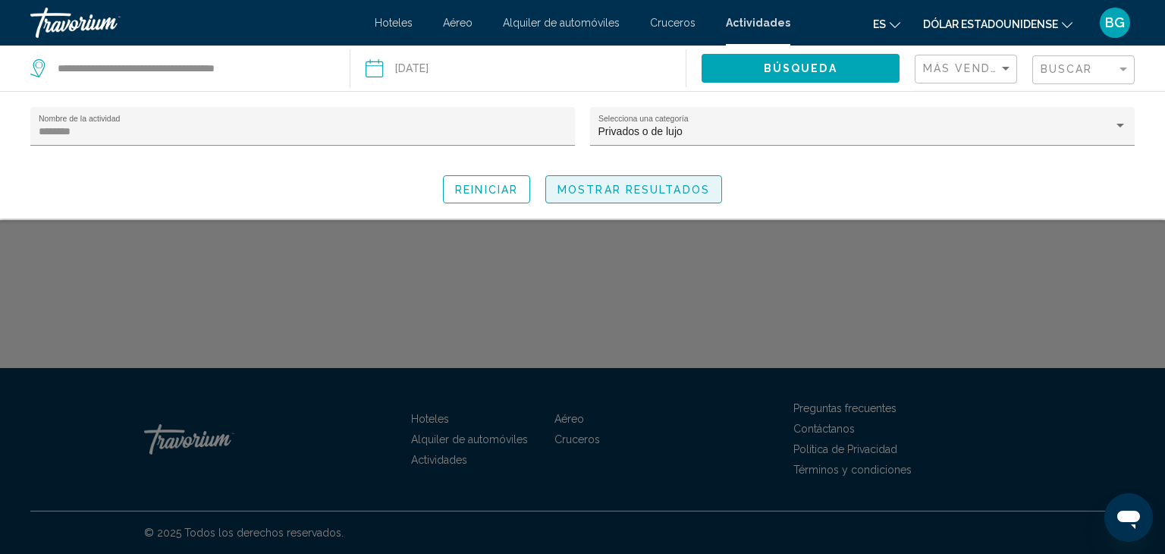
click at [604, 187] on span "Mostrar resultados" at bounding box center [633, 190] width 152 height 12
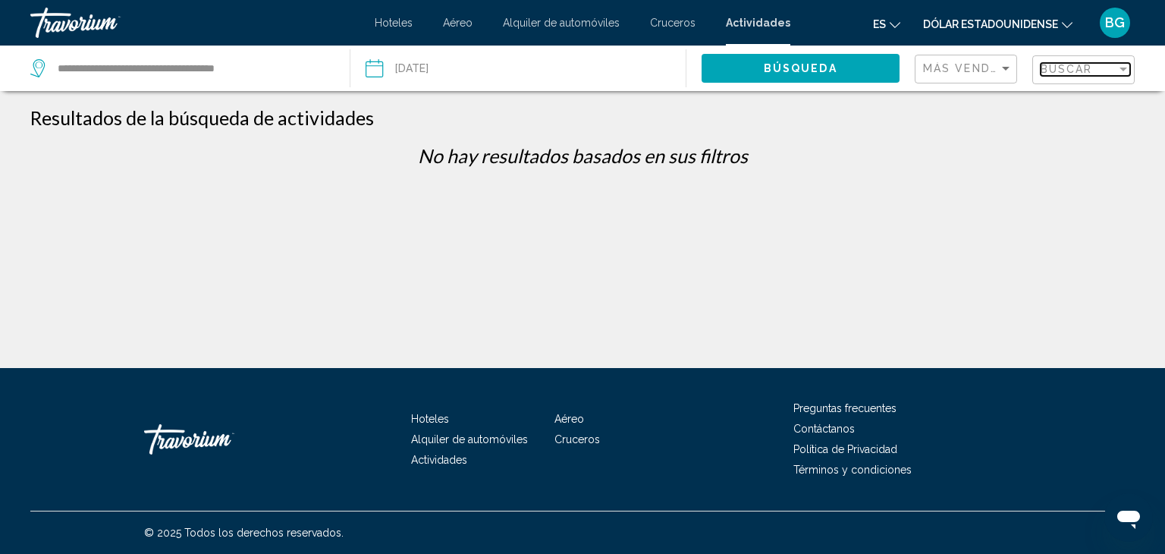
click at [1118, 73] on div "Filter" at bounding box center [1123, 69] width 14 height 12
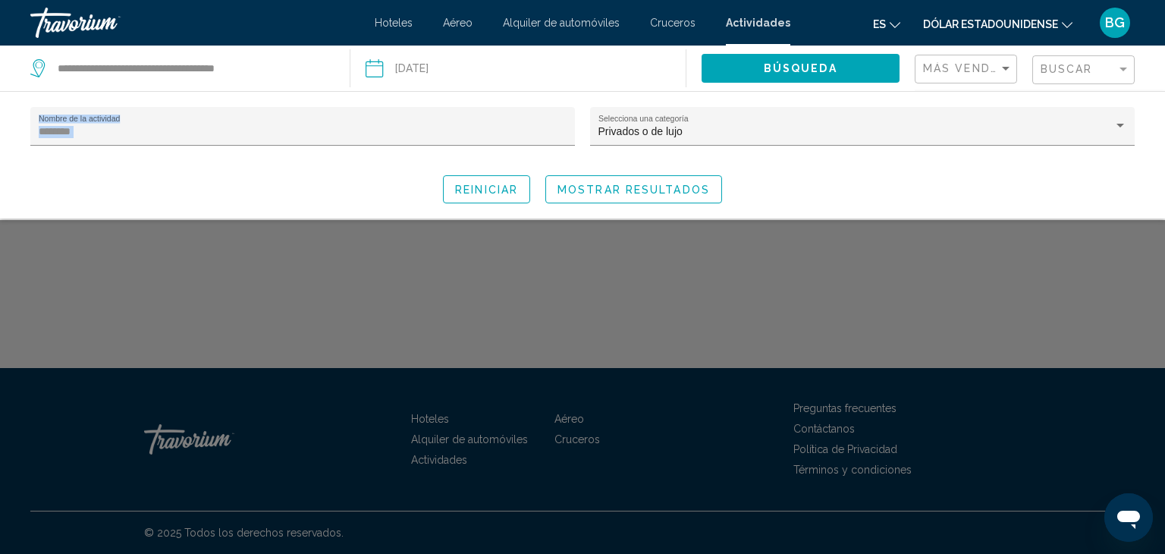
drag, startPoint x: 325, startPoint y: 140, endPoint x: 53, endPoint y: 158, distance: 272.1
click at [53, 158] on div "******** Nombre de la actividad" at bounding box center [302, 133] width 545 height 53
drag, startPoint x: 82, startPoint y: 131, endPoint x: 0, endPoint y: 129, distance: 81.9
click at [0, 129] on div "******** Nombre de la actividad Privados o de lujo Selecciona una categoría Rei…" at bounding box center [582, 155] width 1165 height 96
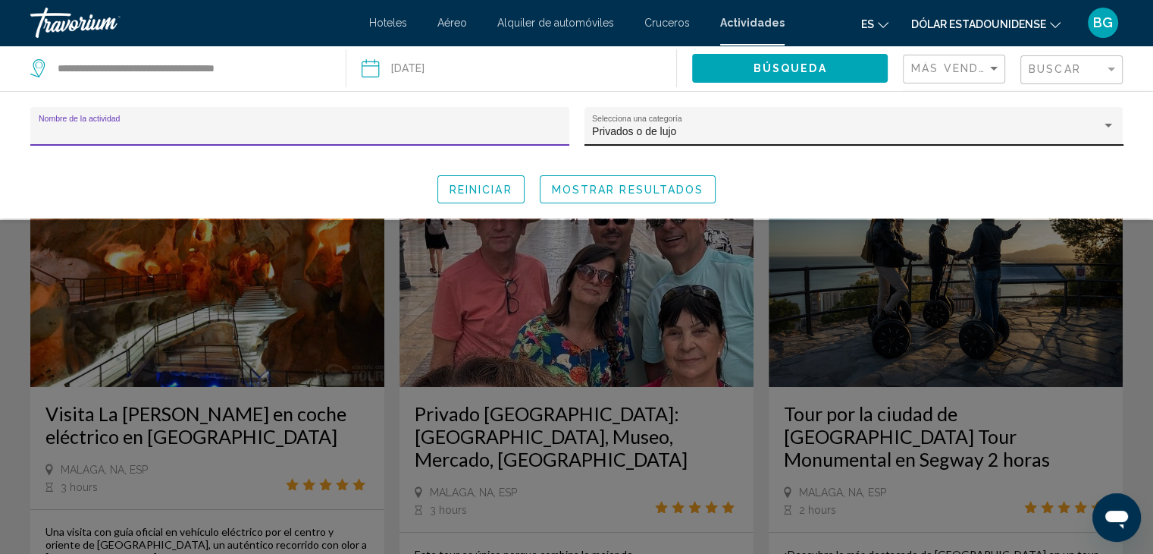
click at [949, 128] on div "Privados o de lujo" at bounding box center [847, 132] width 510 height 12
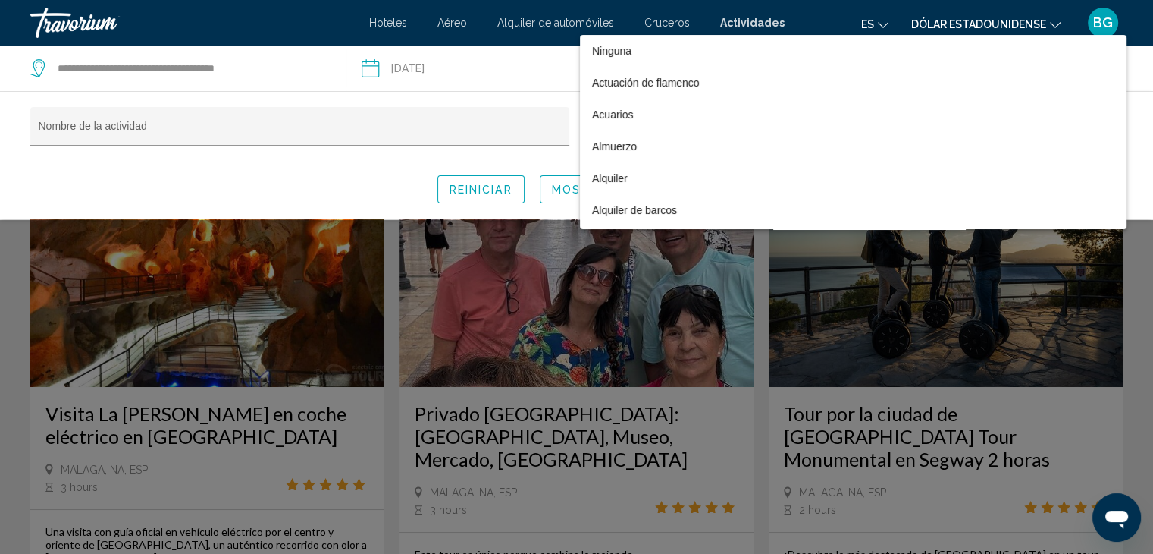
scroll to position [2403, 0]
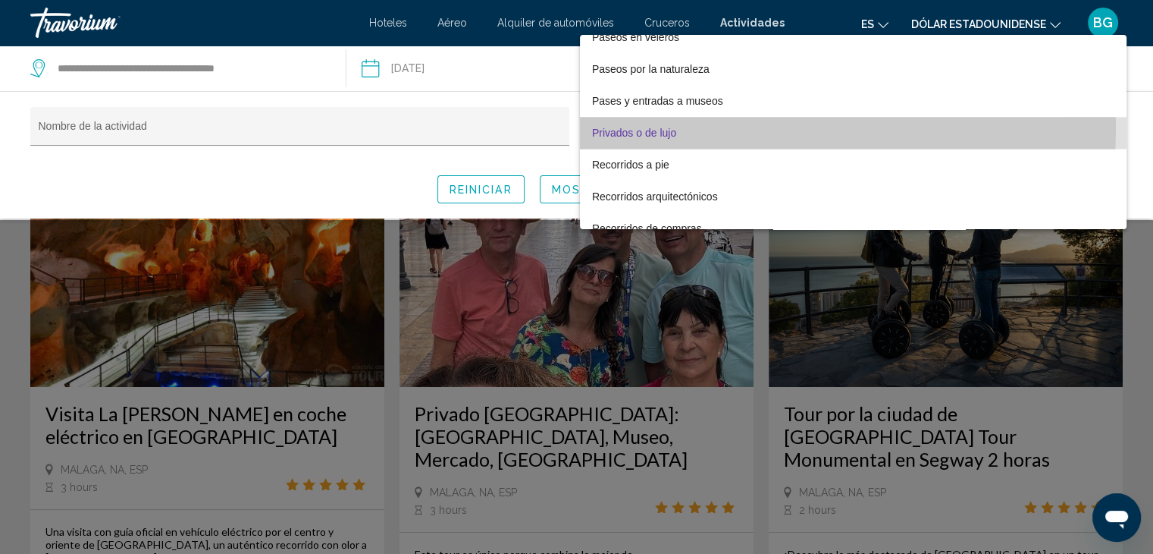
click at [707, 128] on span "Privados o de lujo" at bounding box center [853, 133] width 523 height 32
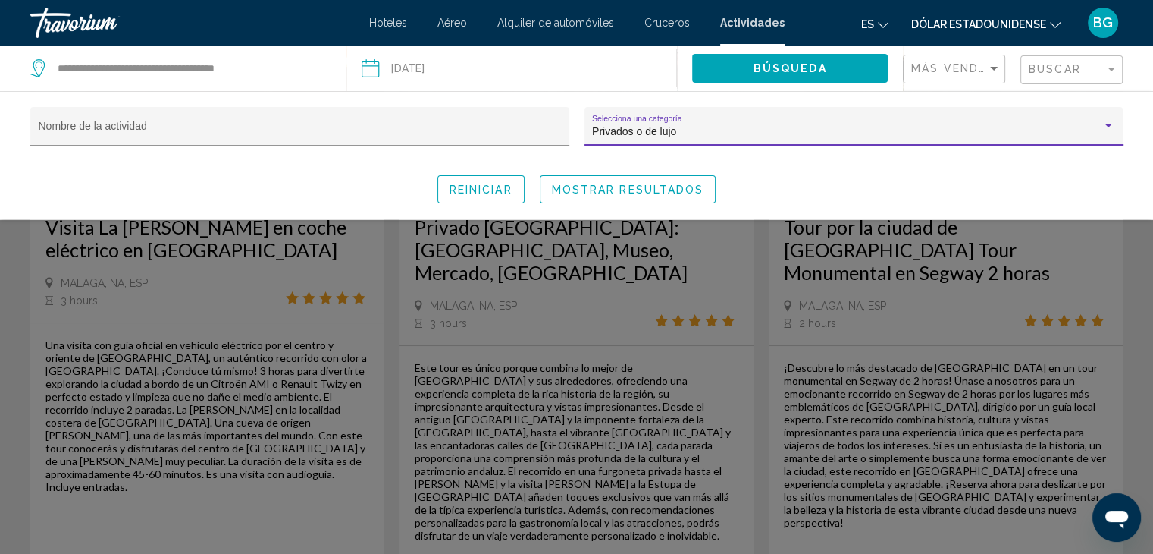
scroll to position [0, 0]
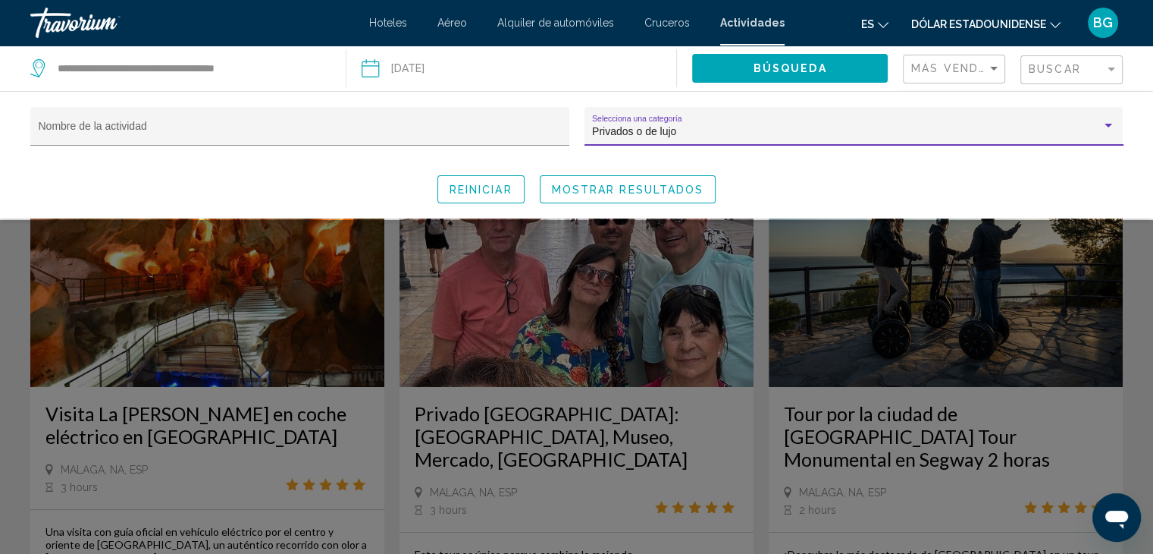
click at [702, 129] on div "Privados o de lujo" at bounding box center [847, 132] width 510 height 12
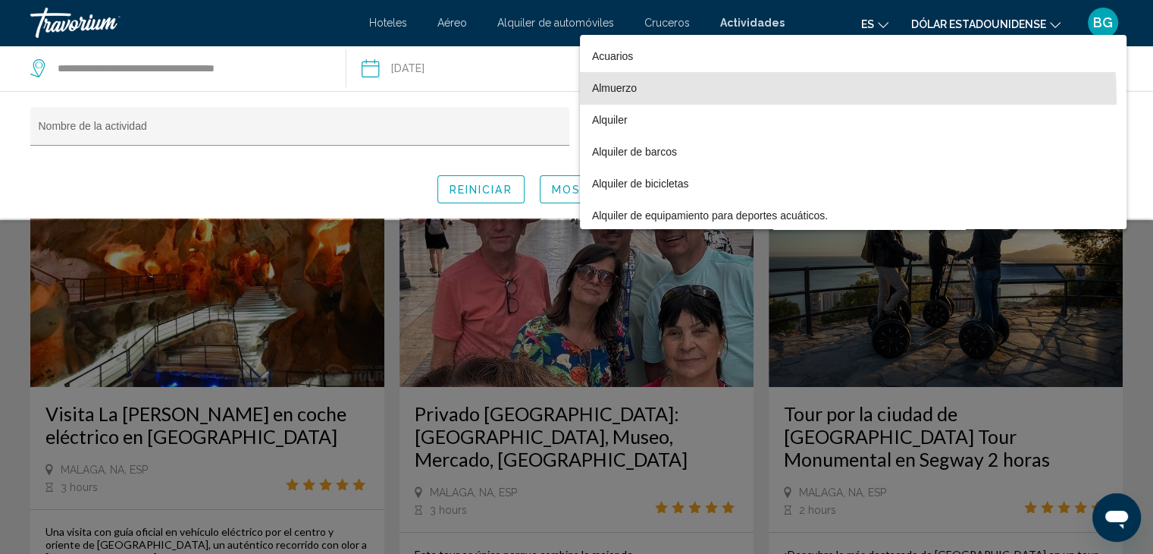
scroll to position [62, 0]
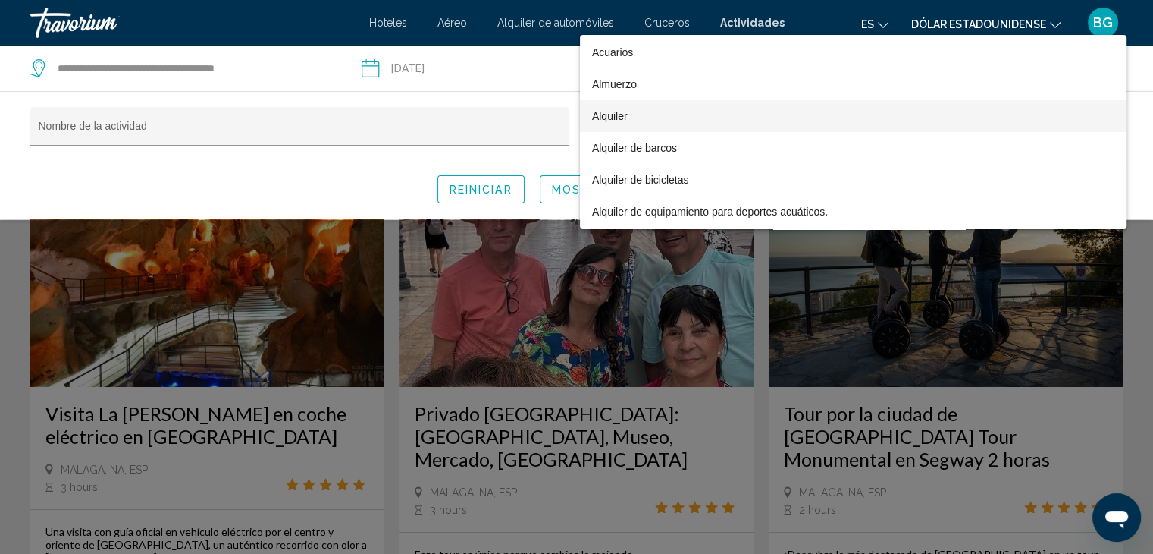
click at [676, 118] on span "Alquiler" at bounding box center [853, 116] width 523 height 32
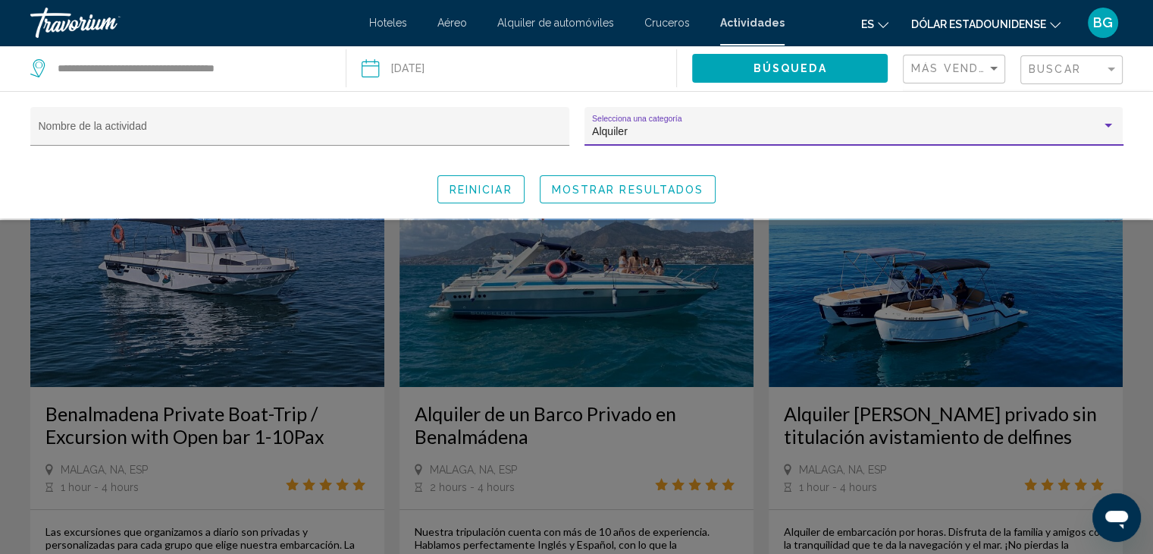
click at [1103, 125] on div "Search widget" at bounding box center [1109, 126] width 14 height 12
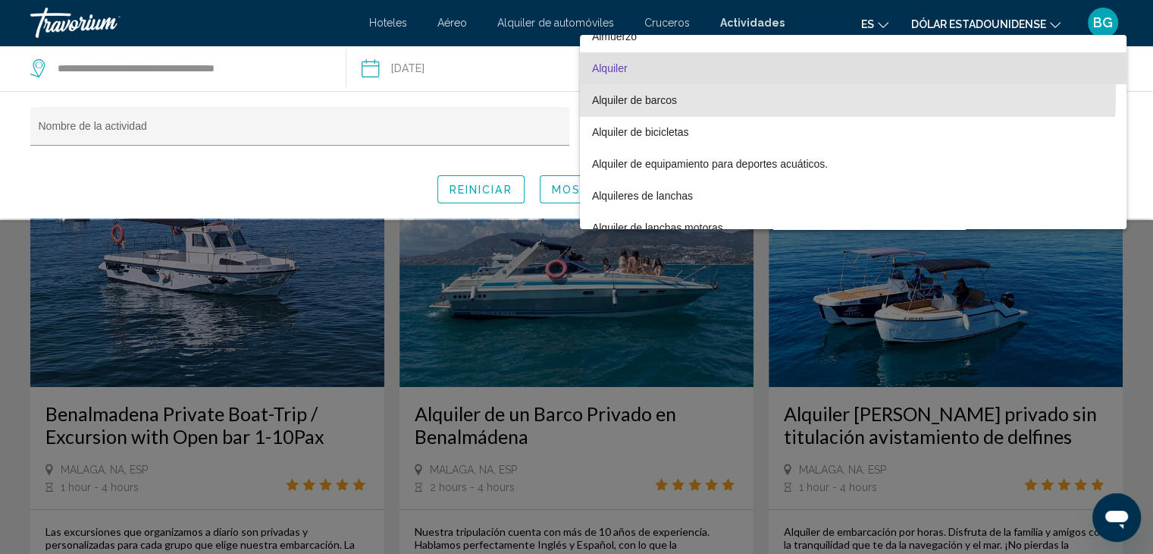
scroll to position [115, 0]
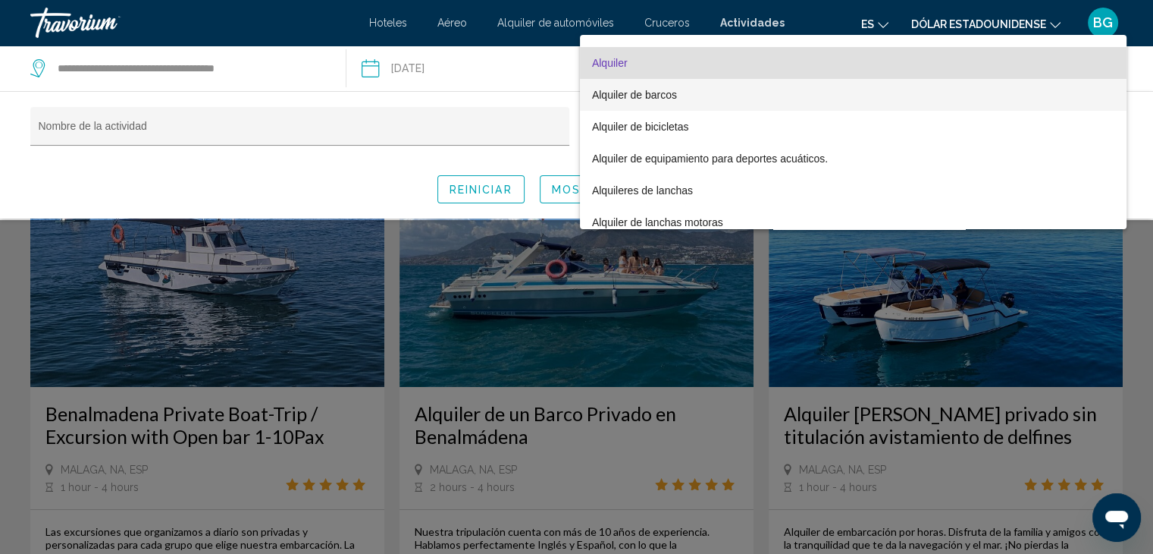
click at [686, 85] on span "Alquiler de barcos" at bounding box center [853, 95] width 523 height 32
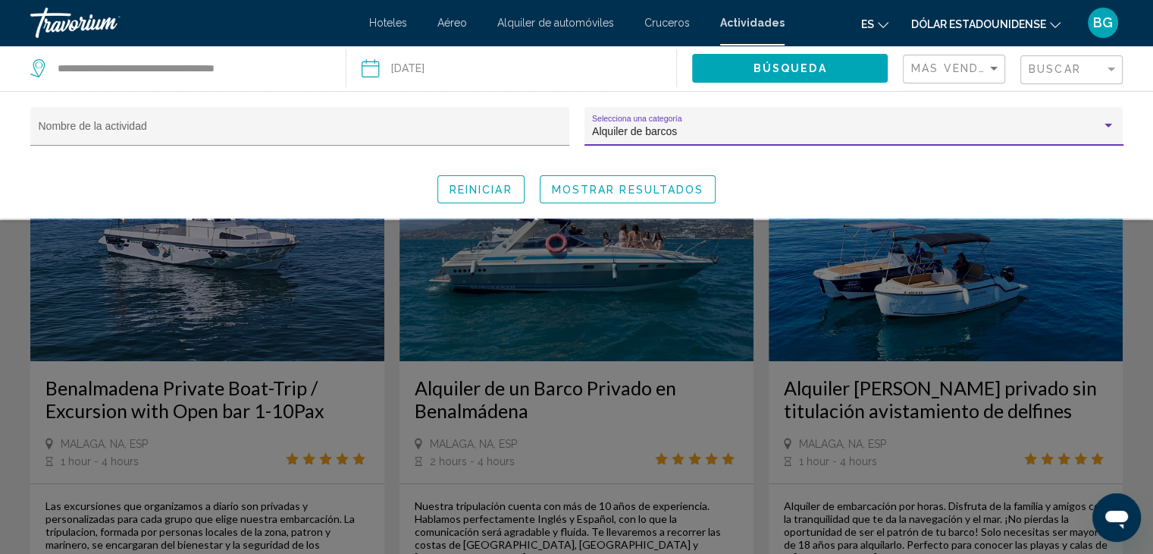
scroll to position [76, 0]
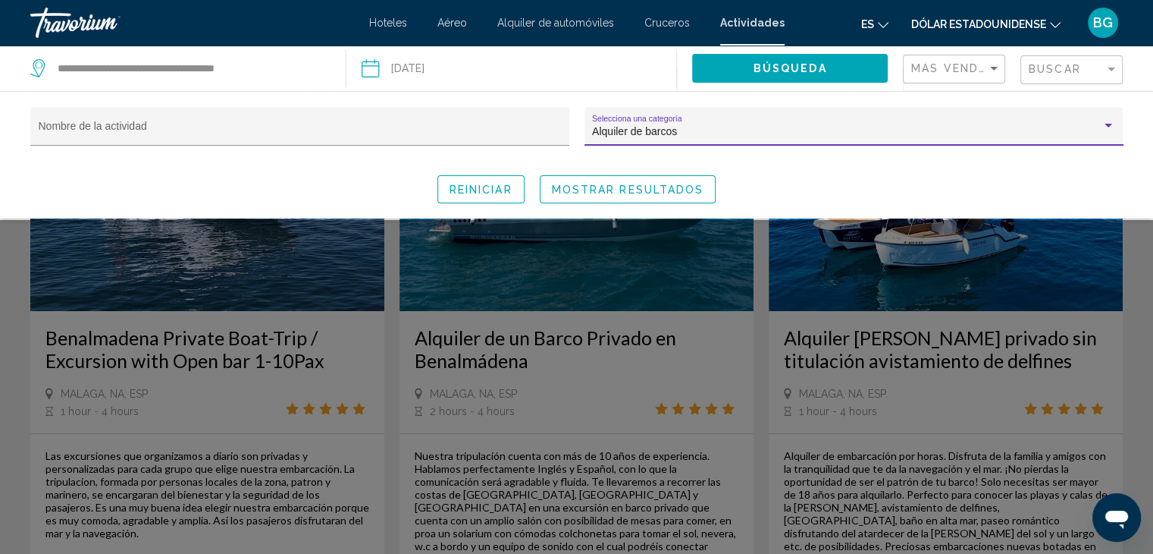
click at [841, 64] on button "Búsqueda" at bounding box center [790, 68] width 196 height 28
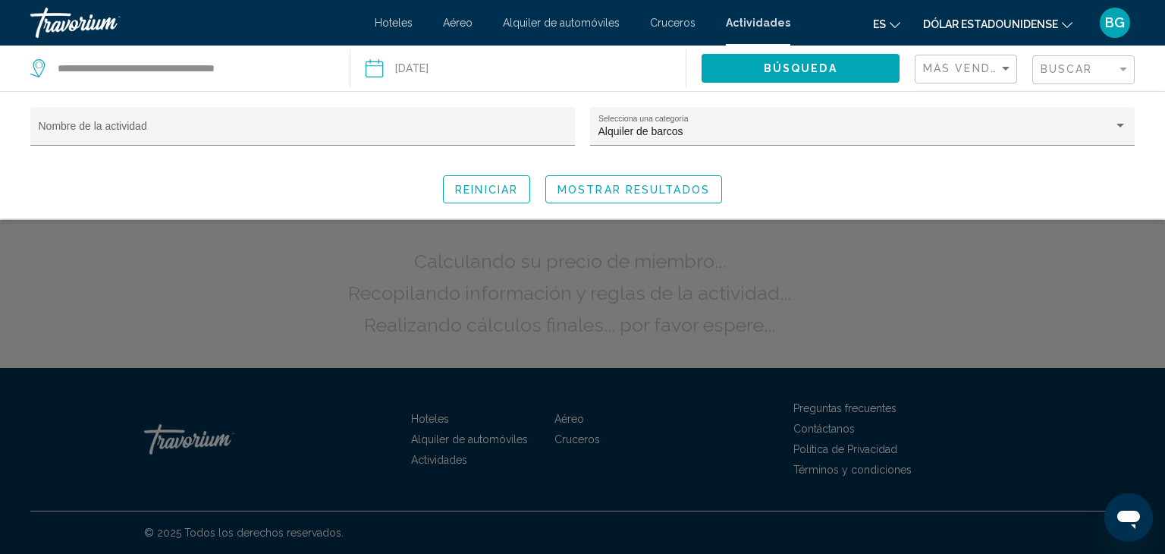
click at [830, 159] on div "Alquiler [PERSON_NAME] Selecciona una categoría" at bounding box center [862, 133] width 545 height 53
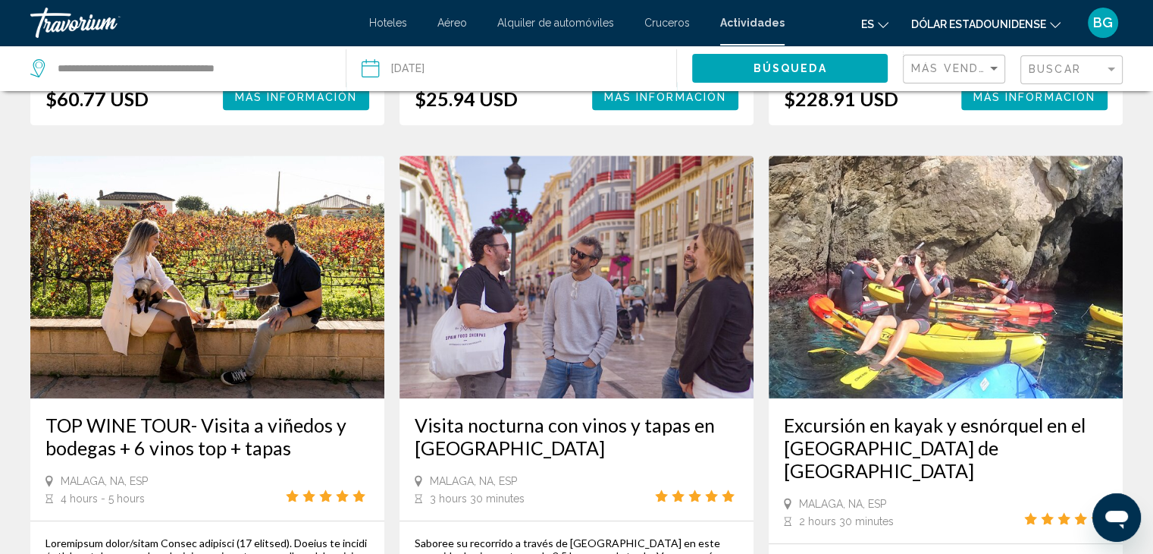
scroll to position [728, 0]
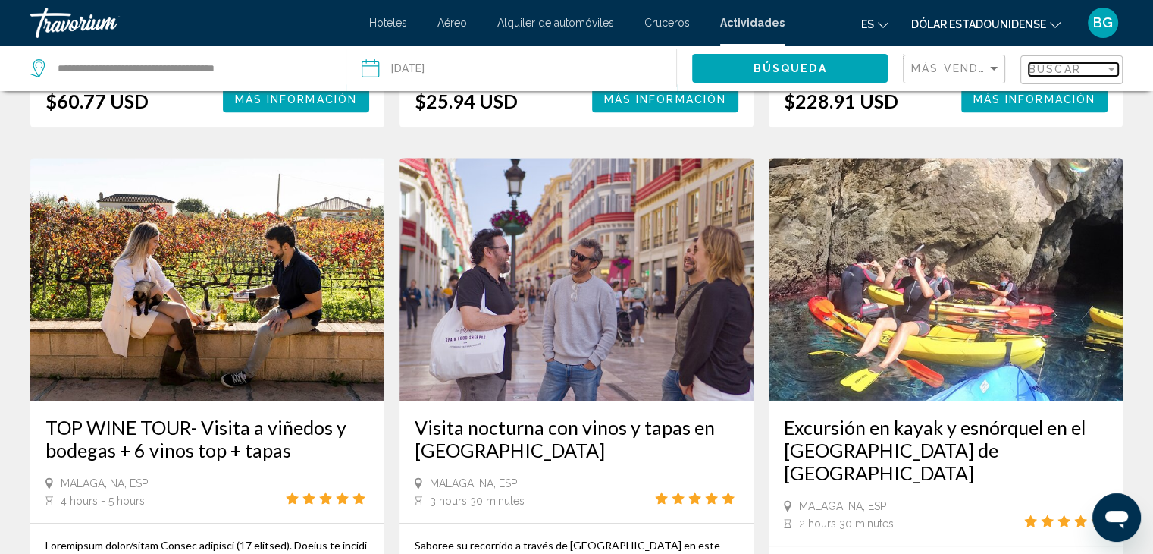
click at [1113, 66] on div "Filter" at bounding box center [1112, 69] width 14 height 12
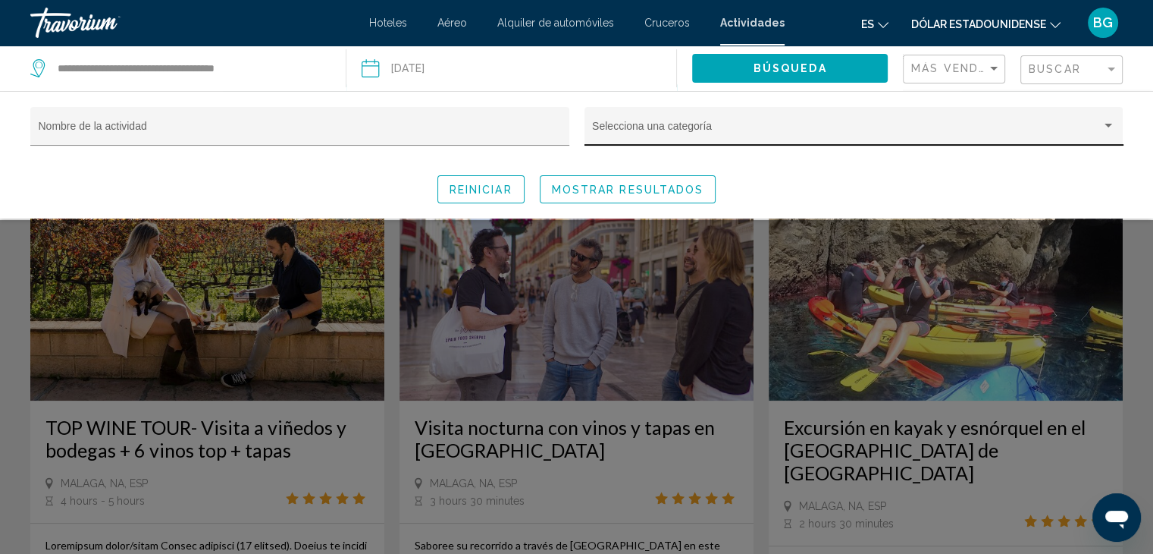
click at [793, 121] on div "Selecciona una categoría" at bounding box center [853, 130] width 523 height 31
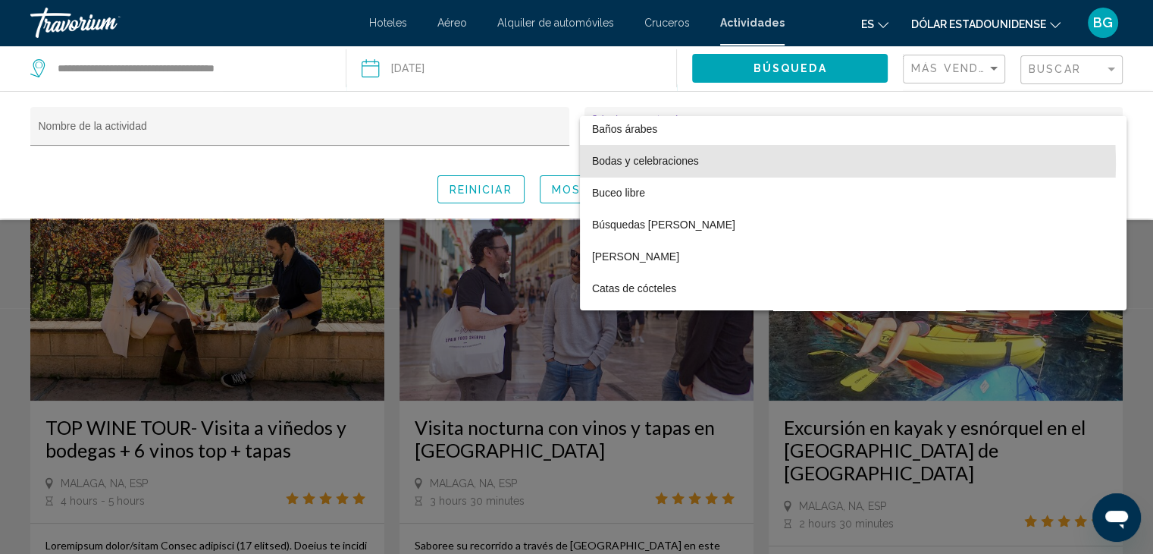
scroll to position [641, 0]
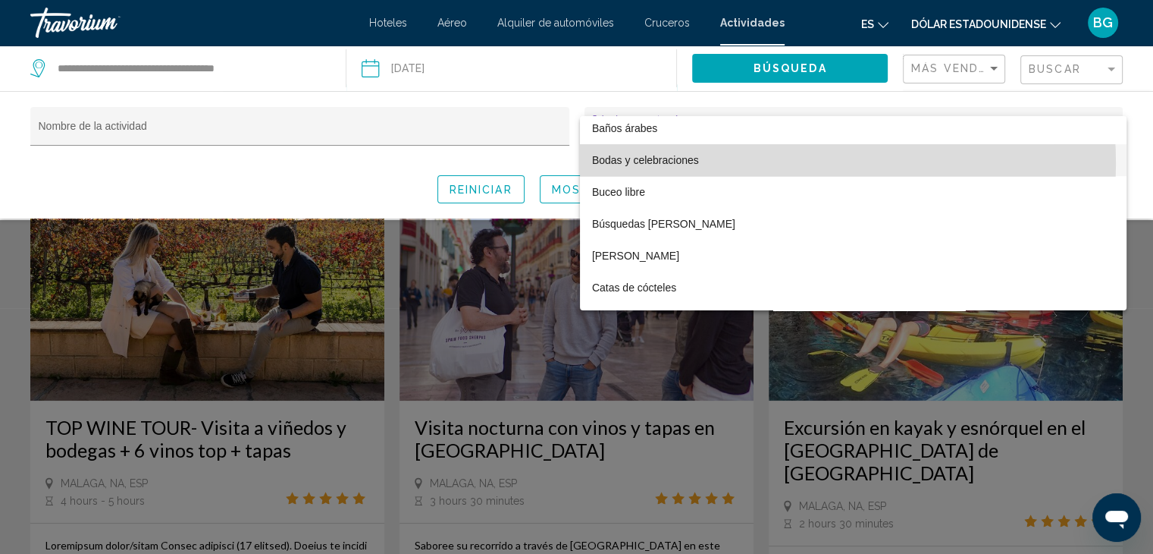
click at [699, 163] on span "Bodas y celebraciones" at bounding box center [853, 160] width 523 height 32
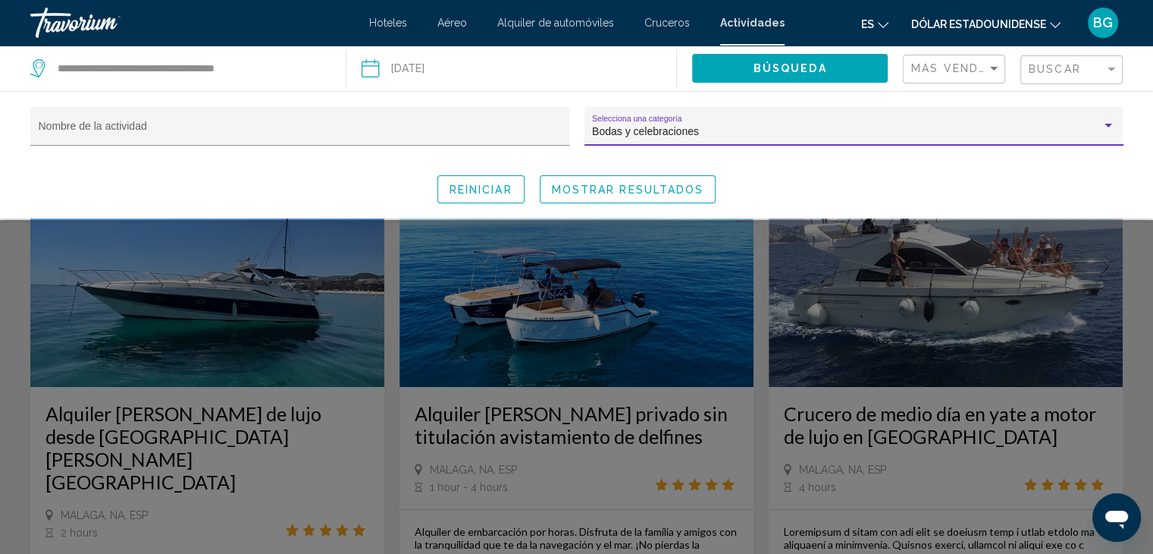
click at [1107, 125] on div "Search widget" at bounding box center [1109, 126] width 8 height 4
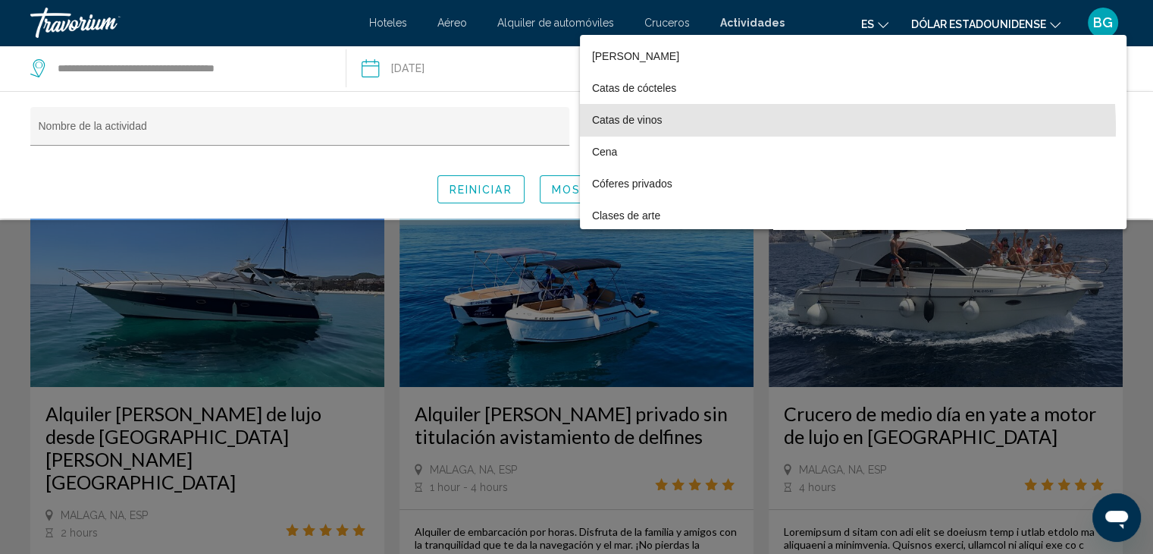
scroll to position [763, 0]
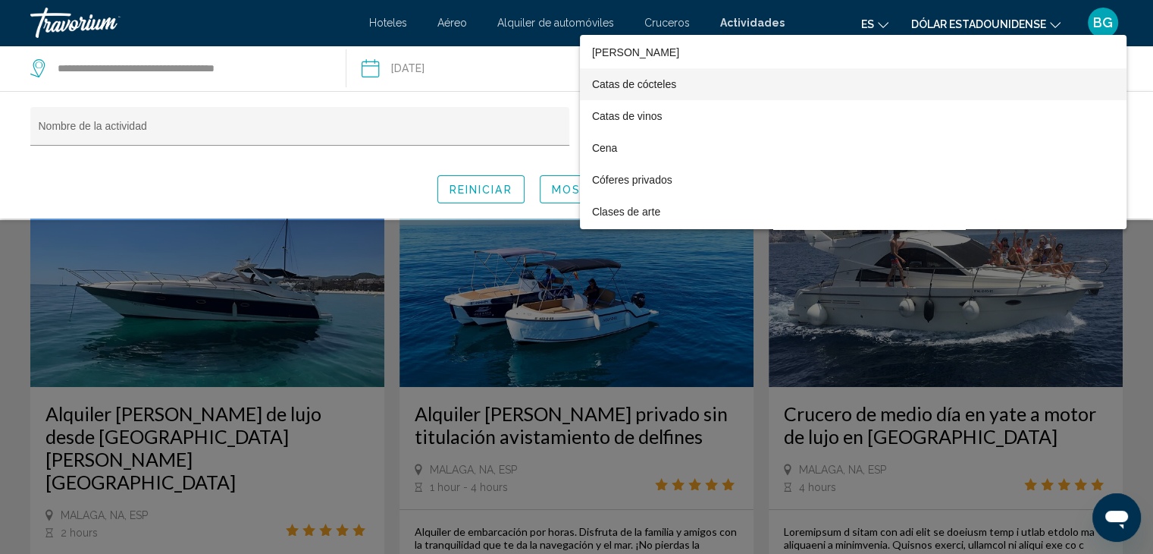
click at [683, 76] on span "Catas de cócteles" at bounding box center [853, 84] width 523 height 32
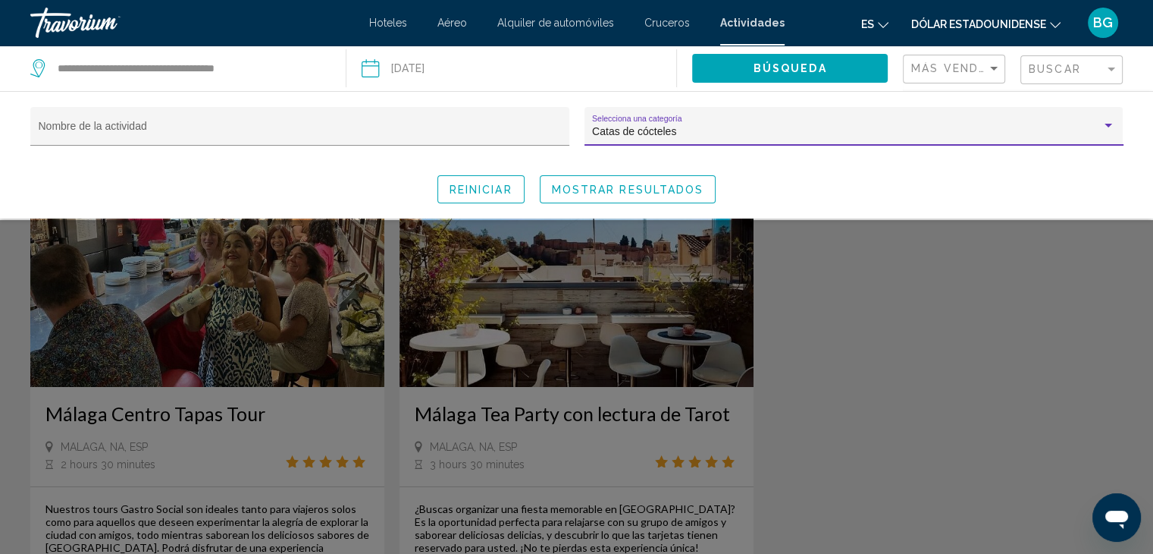
click at [794, 129] on div "Catas de cócteles" at bounding box center [847, 132] width 510 height 12
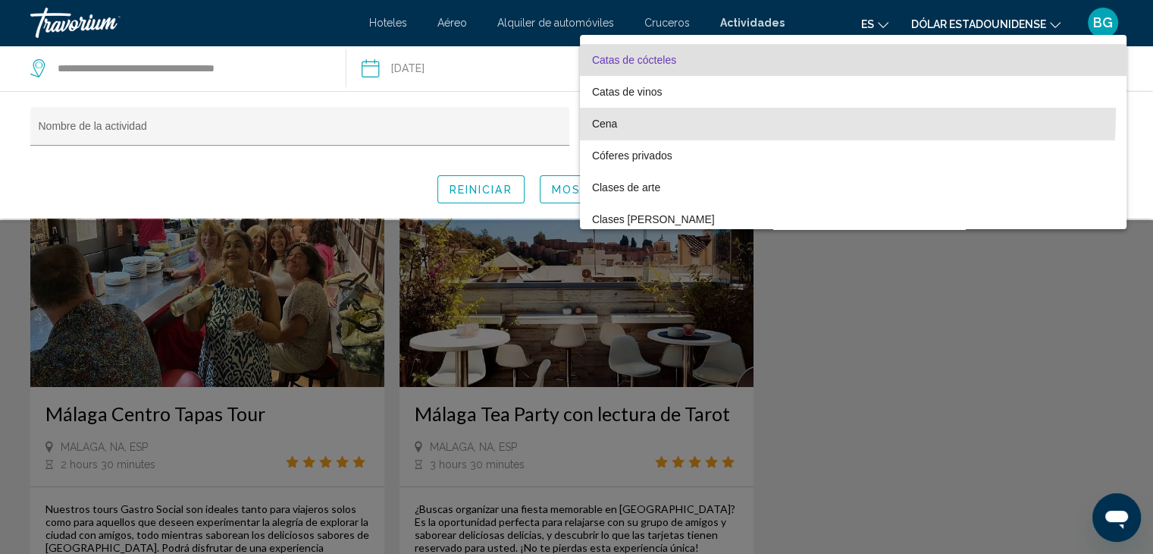
scroll to position [789, 0]
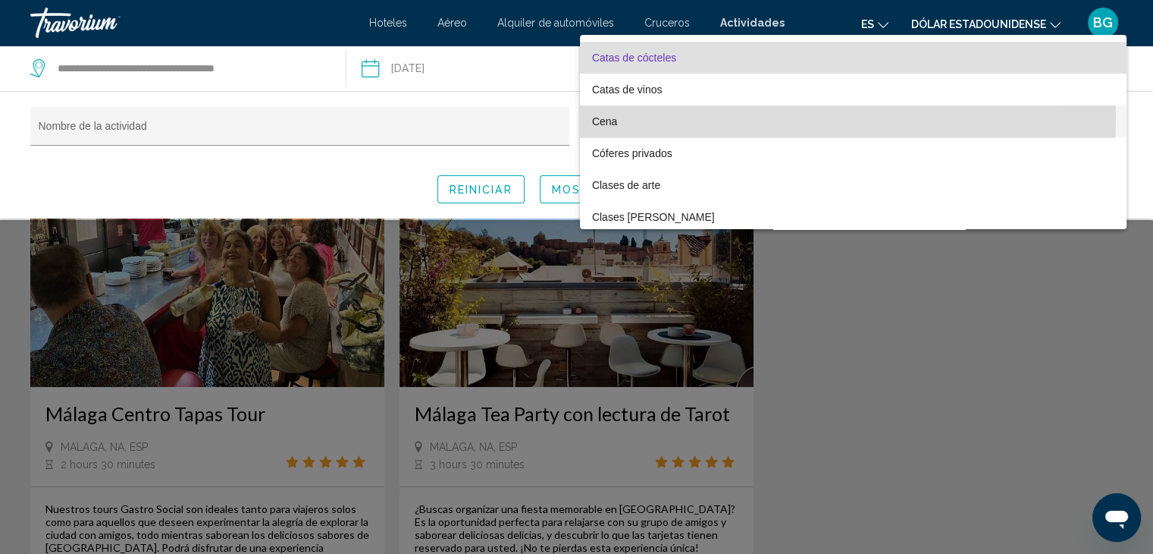
click at [703, 118] on span "Cena" at bounding box center [853, 121] width 523 height 32
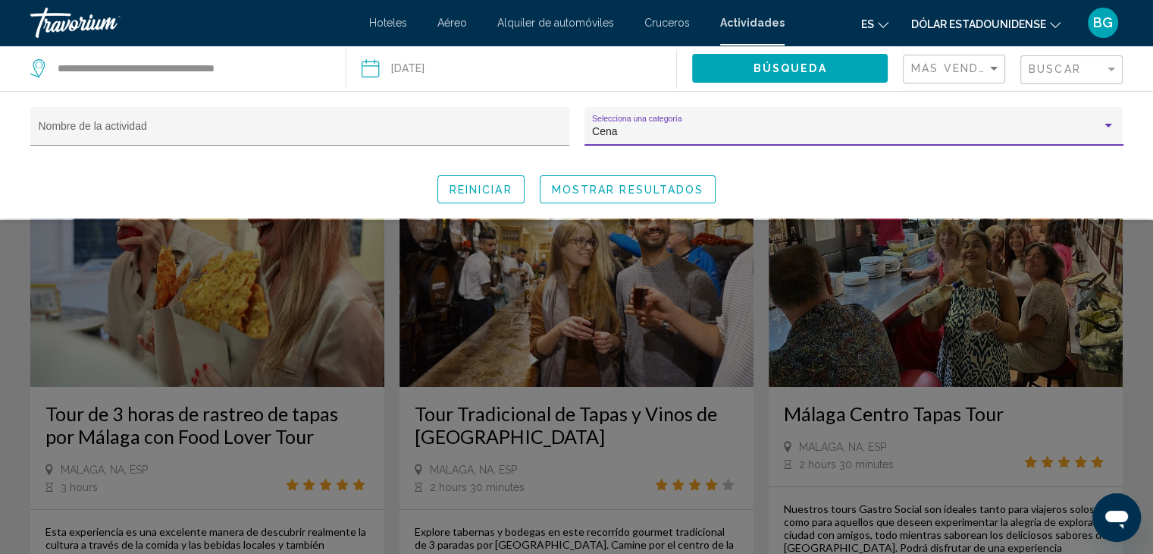
click at [713, 128] on div "Cena" at bounding box center [847, 132] width 510 height 12
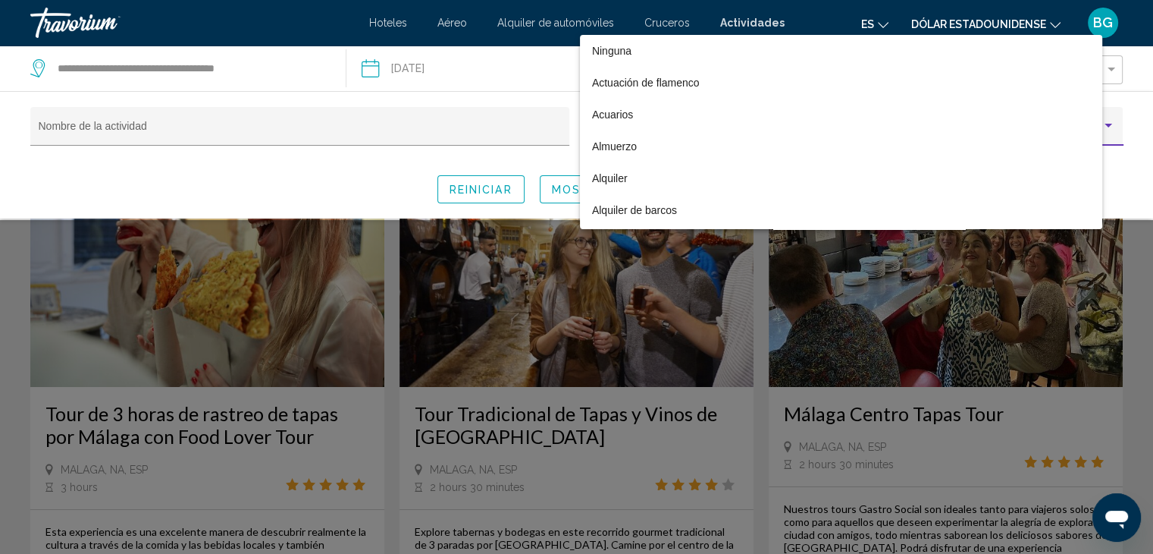
scroll to position [779, 0]
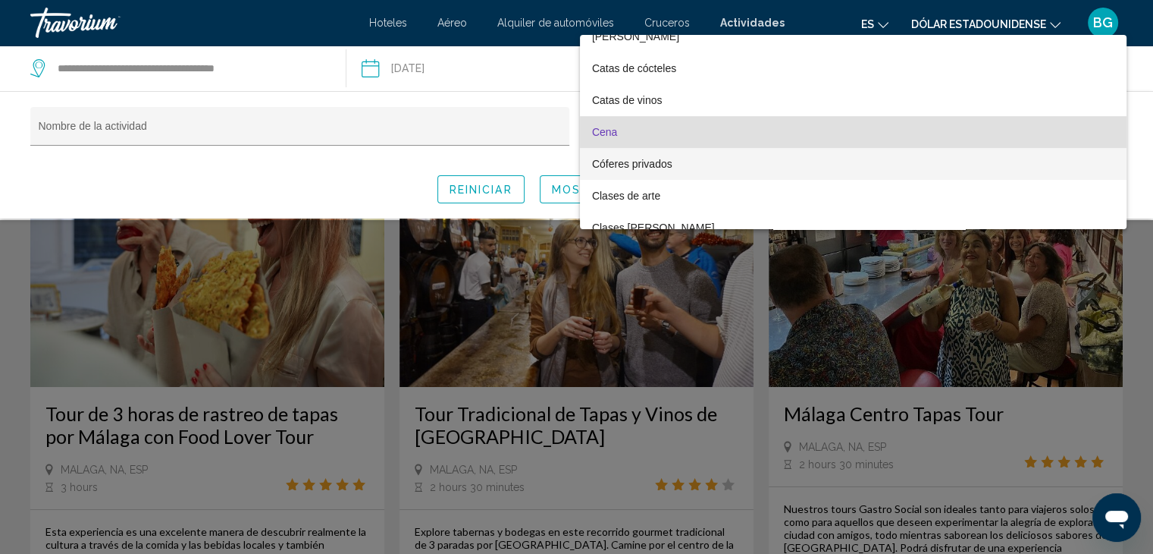
click at [667, 164] on font "Cóferes privados" at bounding box center [632, 164] width 80 height 12
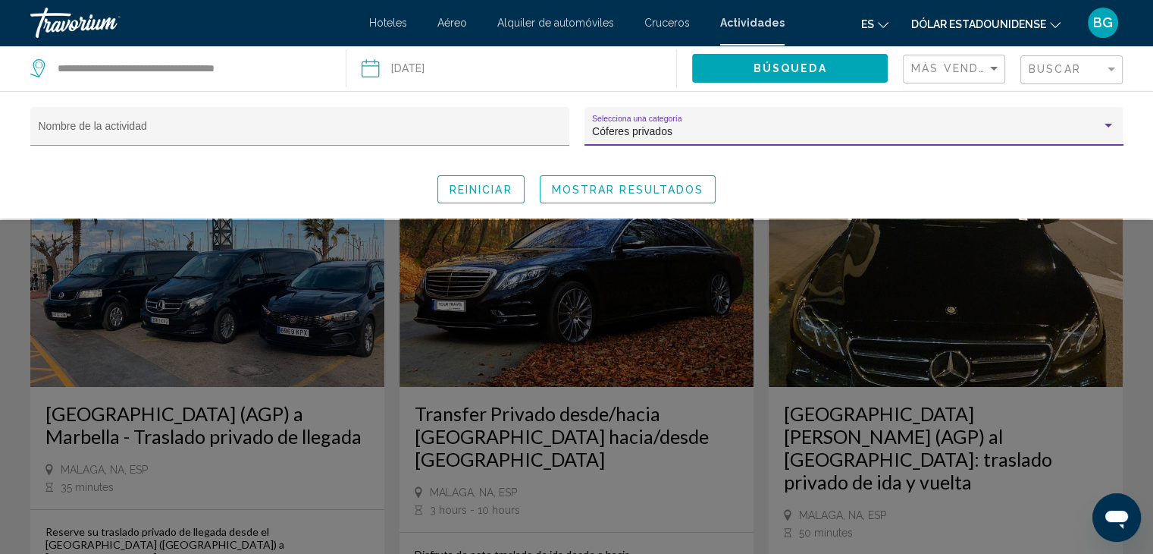
click at [682, 137] on div "Cóferes privados" at bounding box center [847, 132] width 510 height 12
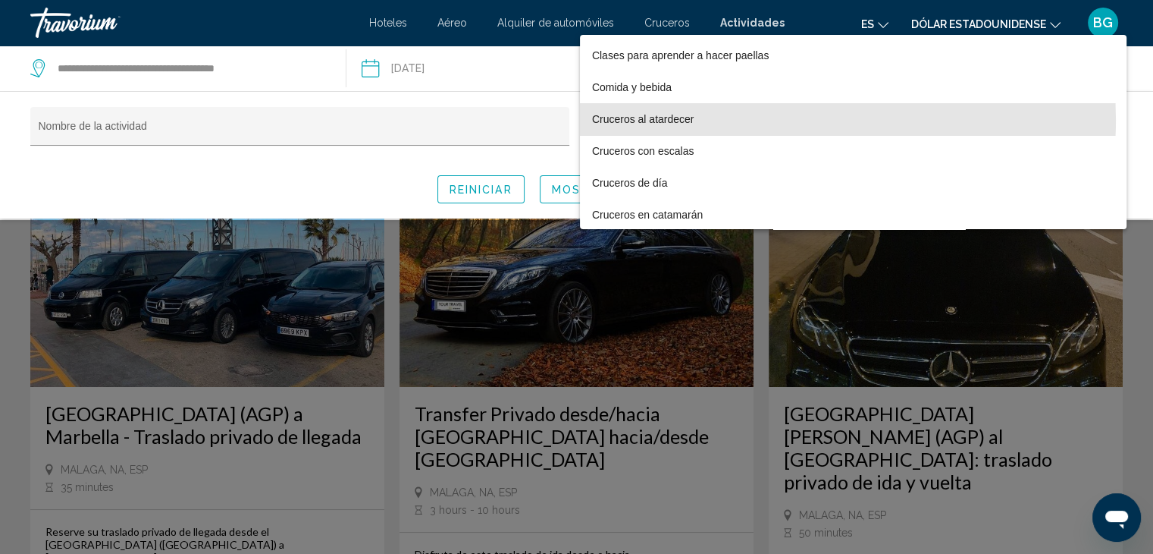
scroll to position [1143, 0]
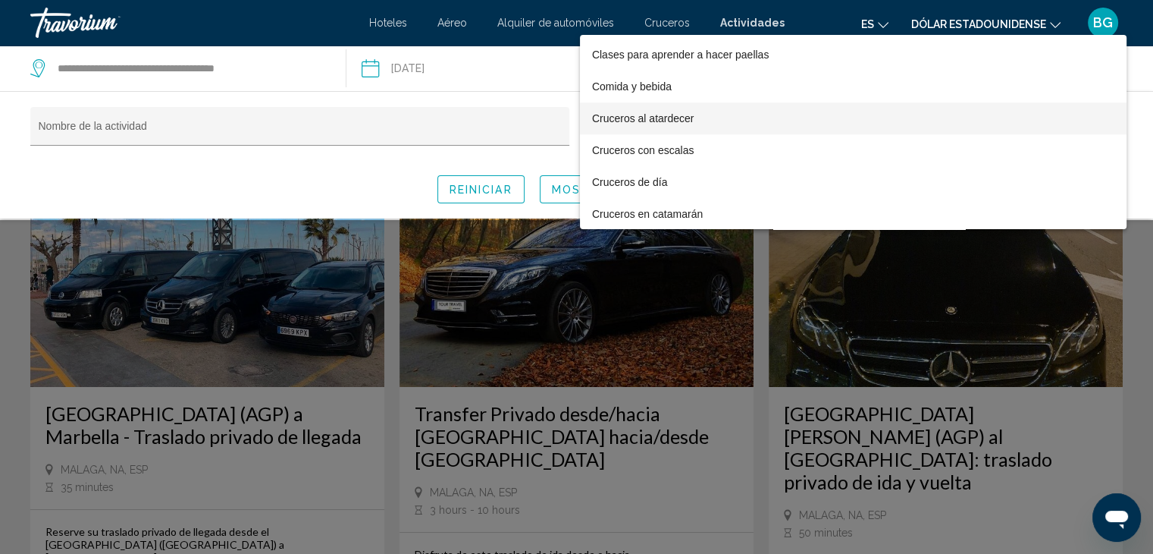
click at [703, 114] on span "Cruceros al atardecer" at bounding box center [853, 118] width 523 height 32
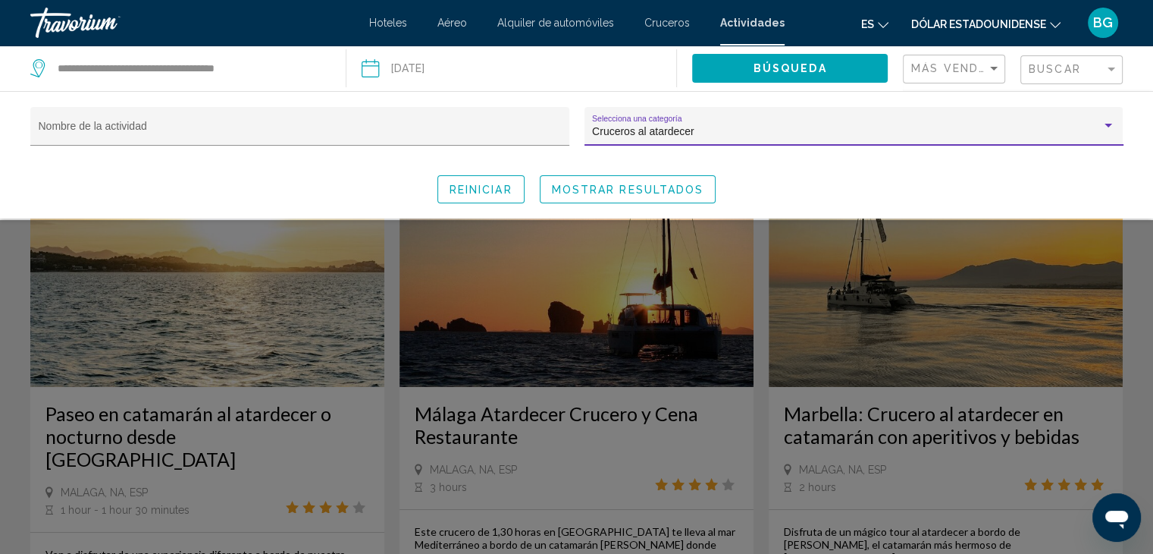
click at [763, 127] on div "Cruceros al atardecer" at bounding box center [847, 132] width 510 height 12
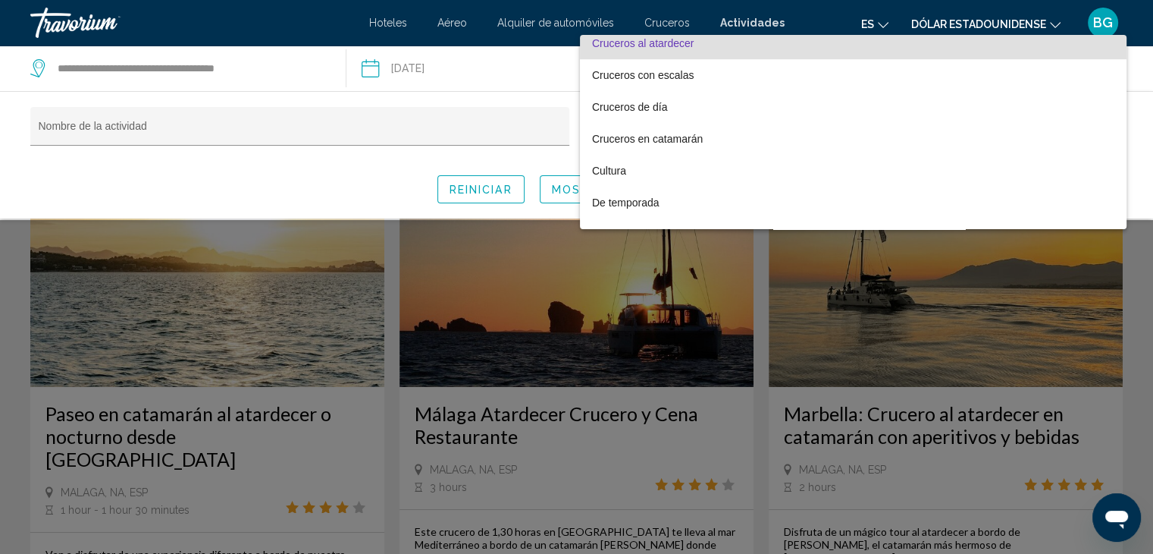
scroll to position [1219, 0]
click at [705, 132] on span "Cruceros en catamarán" at bounding box center [853, 137] width 523 height 32
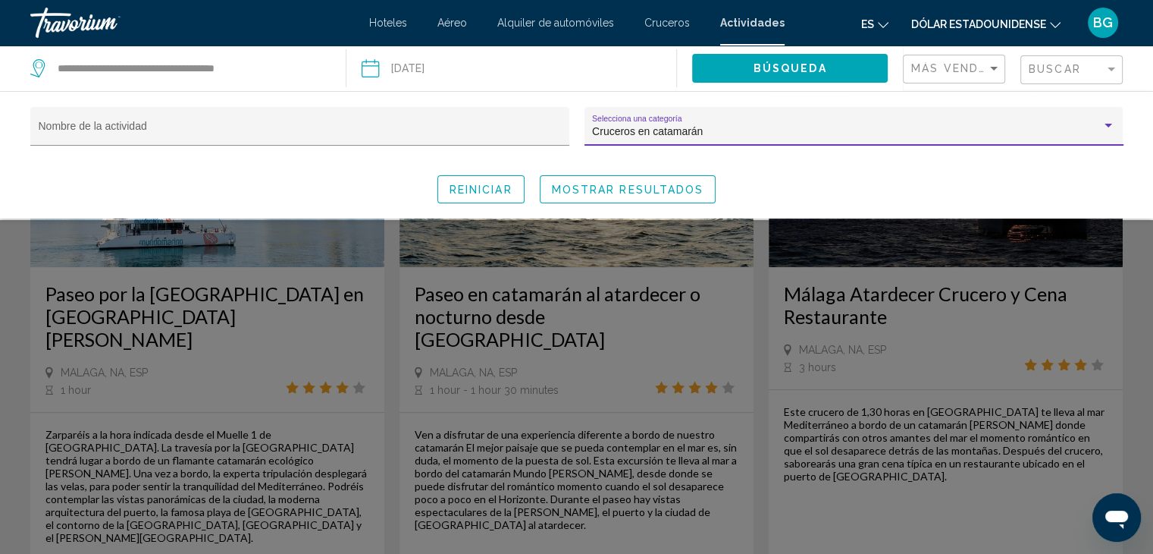
scroll to position [842, 0]
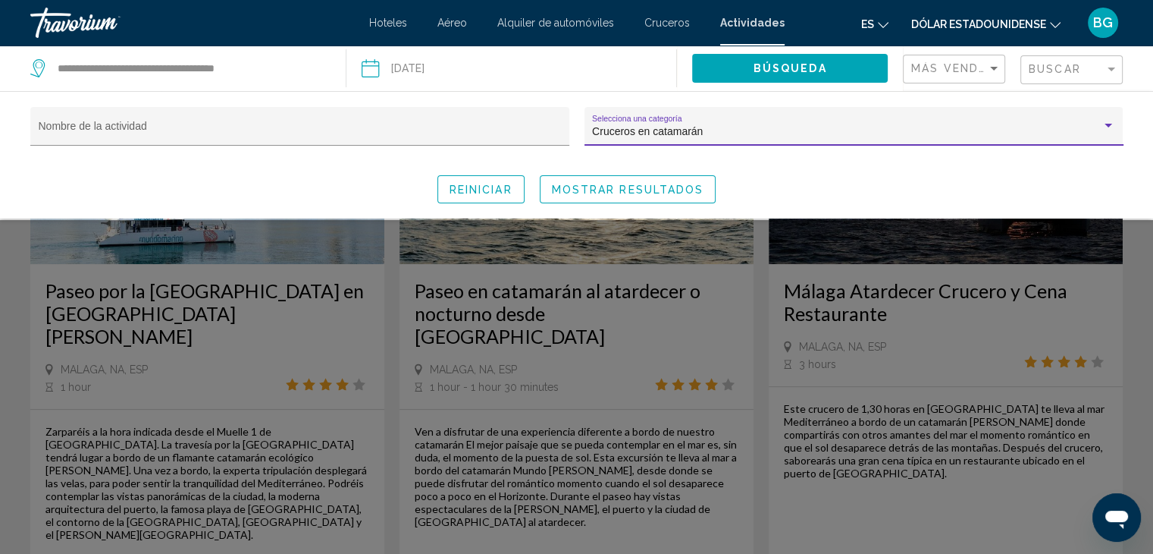
click at [758, 127] on div "Cruceros en catamarán" at bounding box center [847, 132] width 510 height 12
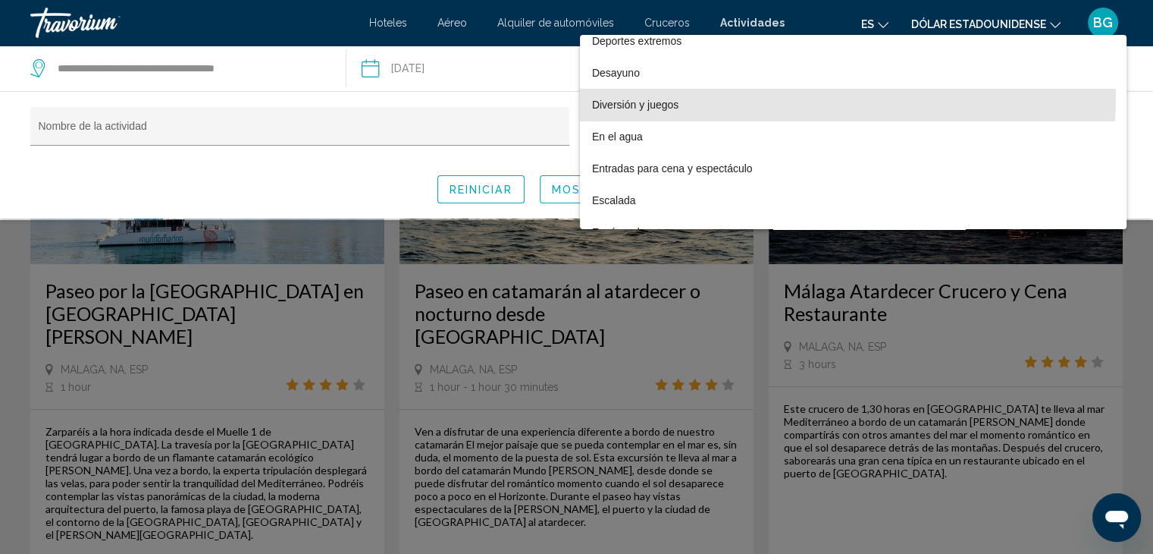
scroll to position [1450, 0]
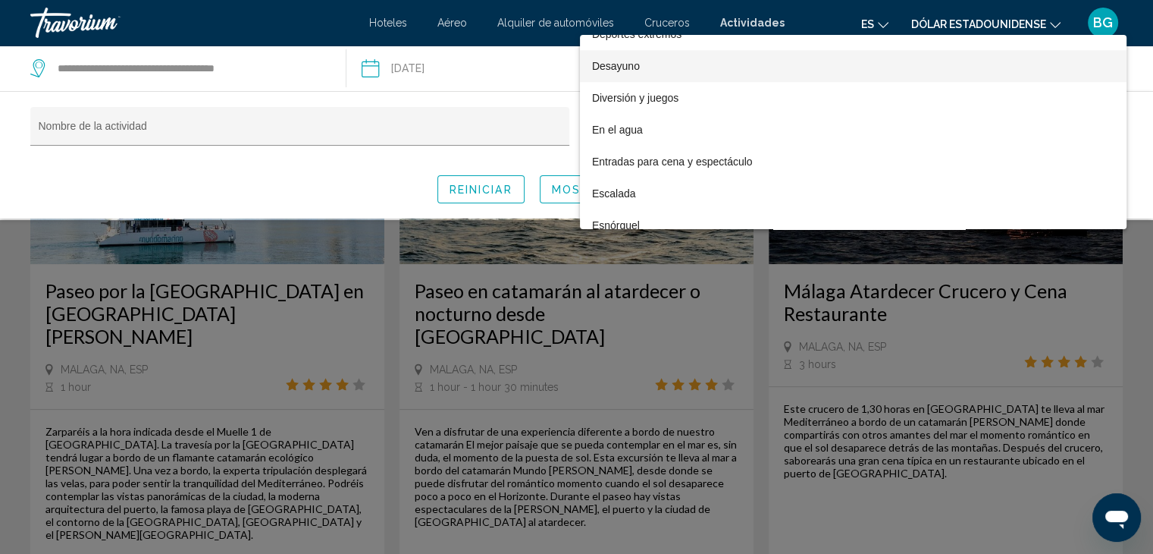
click at [728, 60] on span "Desayuno" at bounding box center [853, 66] width 523 height 32
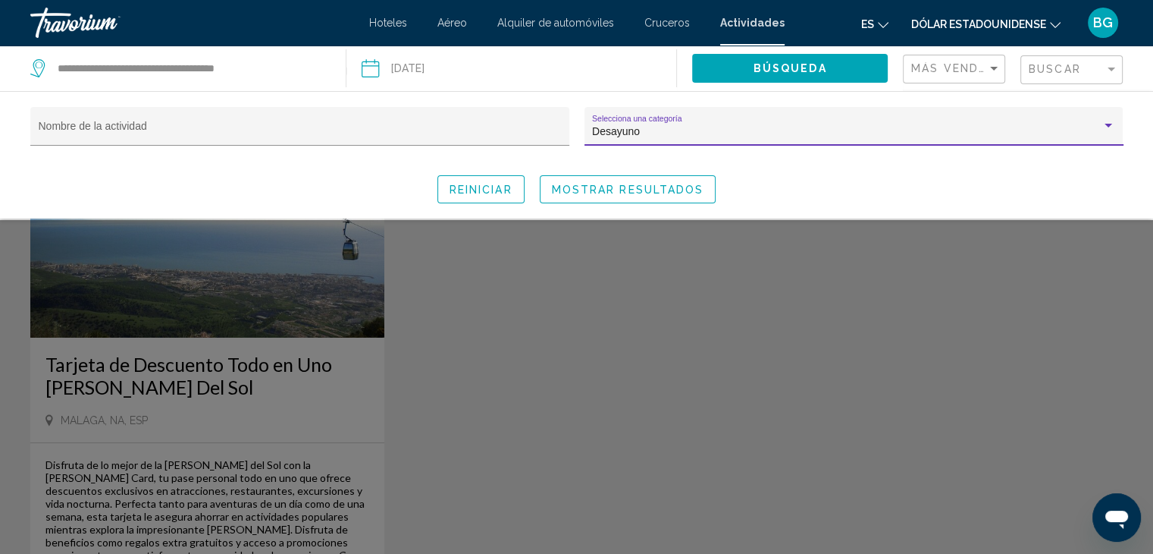
scroll to position [30, 0]
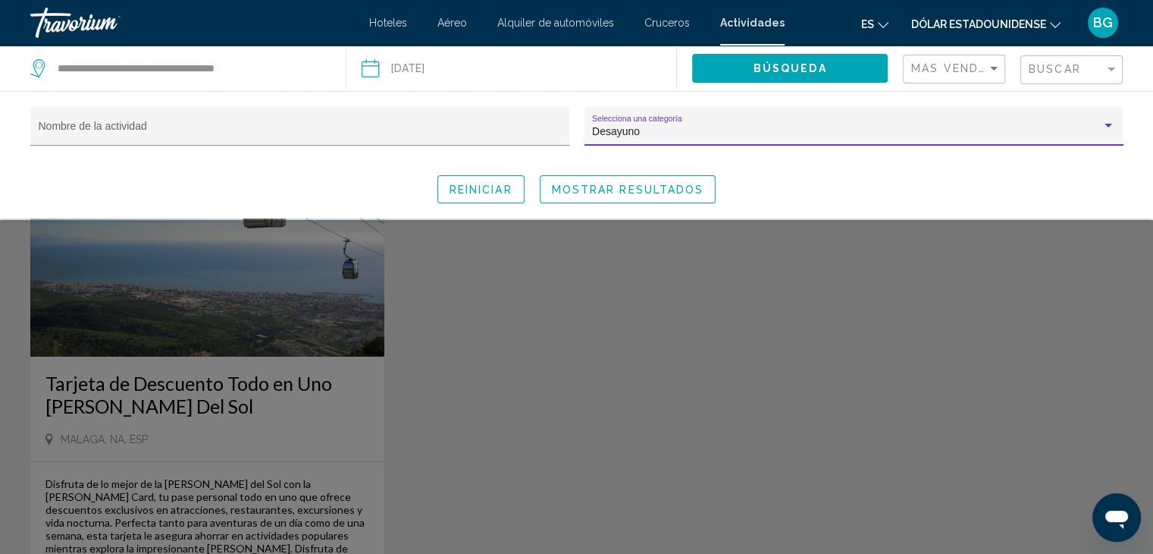
click at [749, 129] on div "Desayuno" at bounding box center [847, 132] width 510 height 12
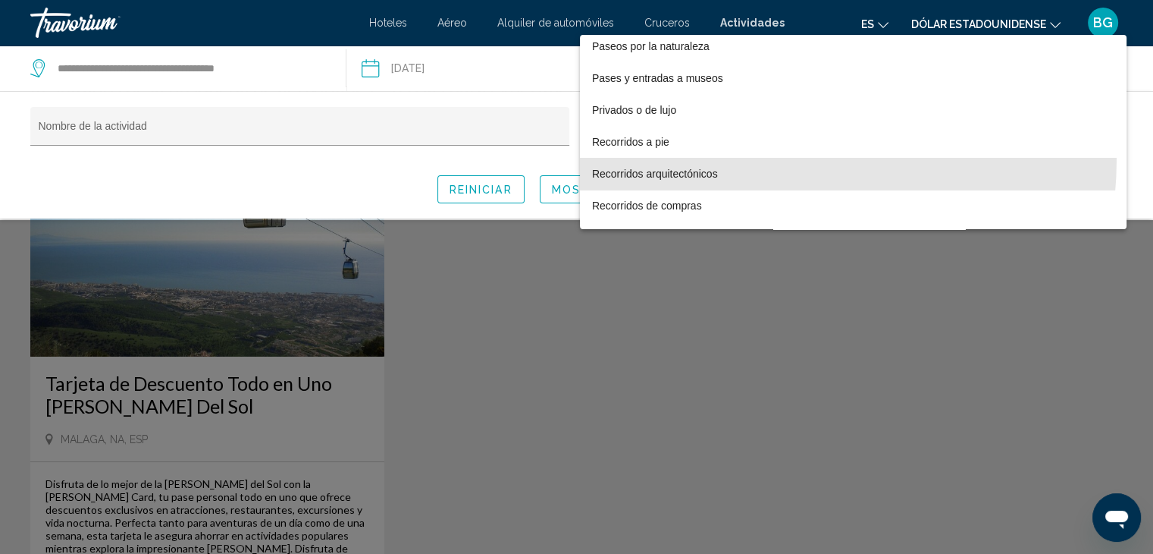
scroll to position [2427, 0]
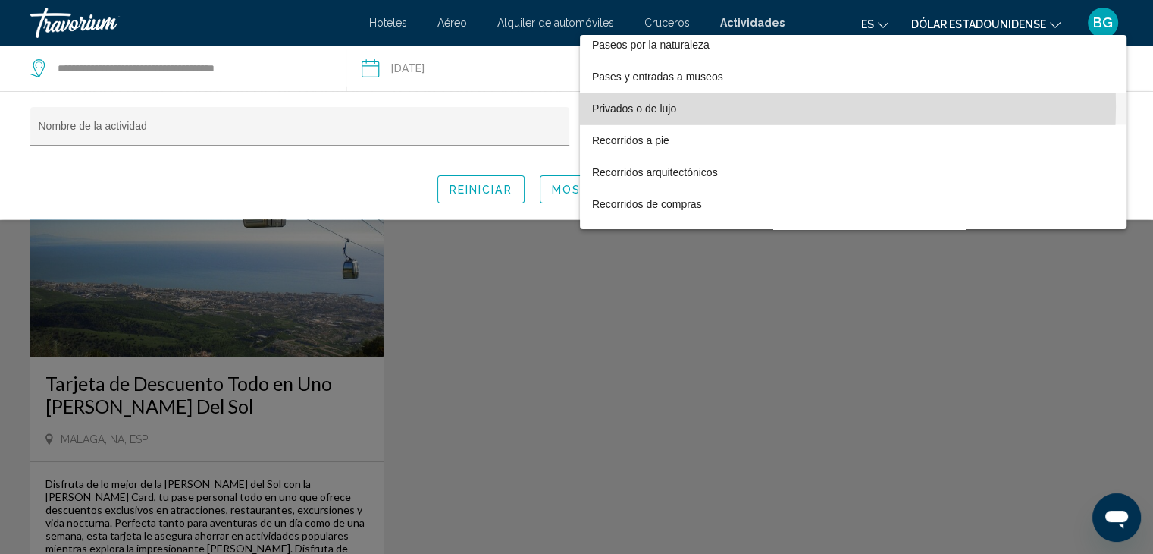
click at [698, 105] on span "Privados o de lujo" at bounding box center [853, 109] width 523 height 32
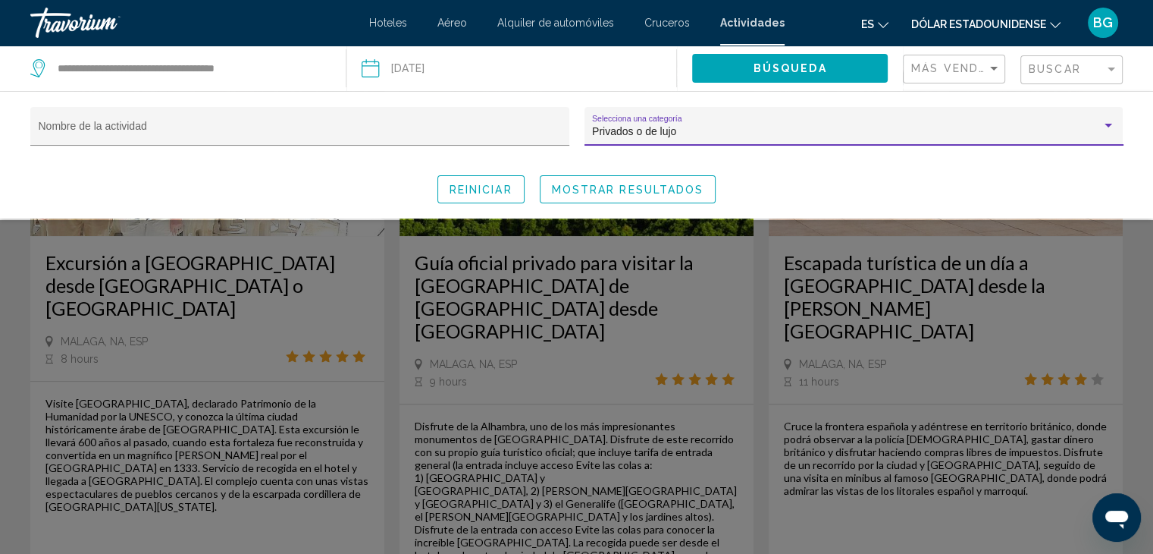
scroll to position [813, 0]
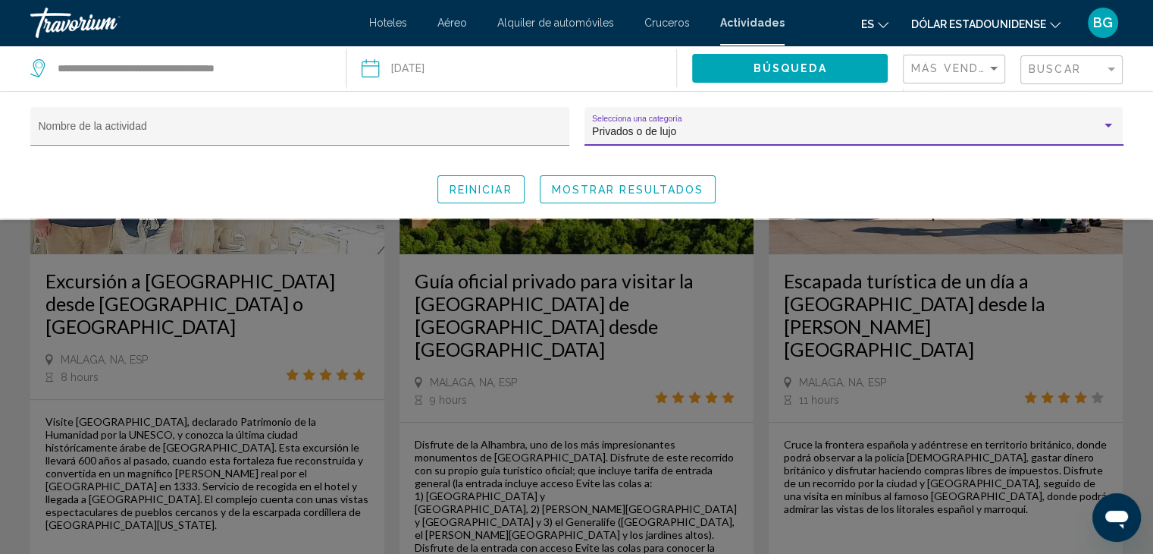
click at [714, 129] on div "Privados o de lujo" at bounding box center [847, 132] width 510 height 12
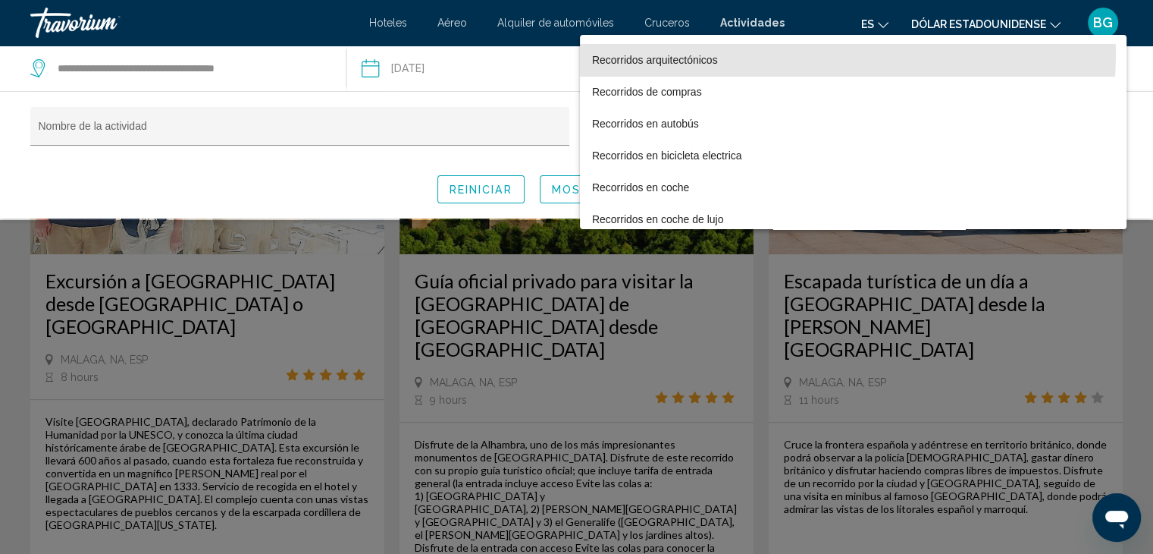
scroll to position [2543, 0]
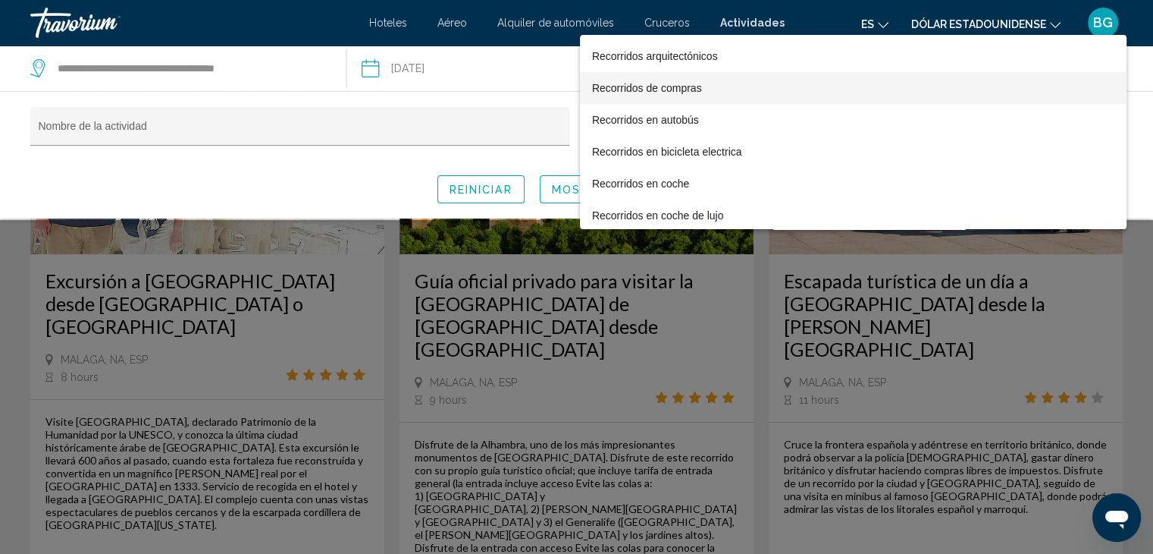
click at [702, 80] on span "Recorridos de compras" at bounding box center [853, 88] width 523 height 32
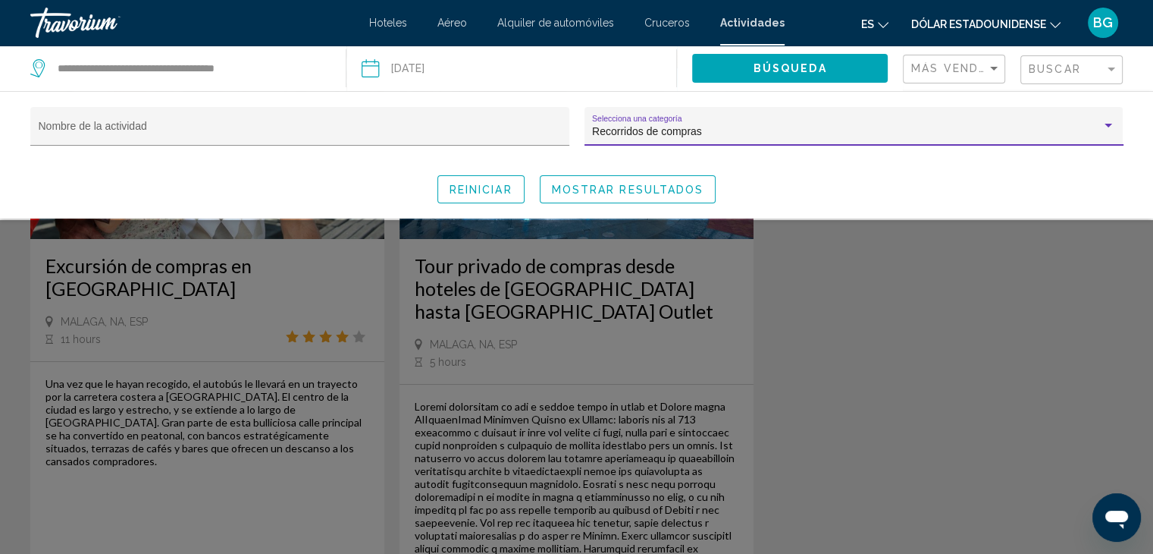
scroll to position [149, 0]
click at [739, 130] on div "Recorridos de compras" at bounding box center [847, 132] width 510 height 12
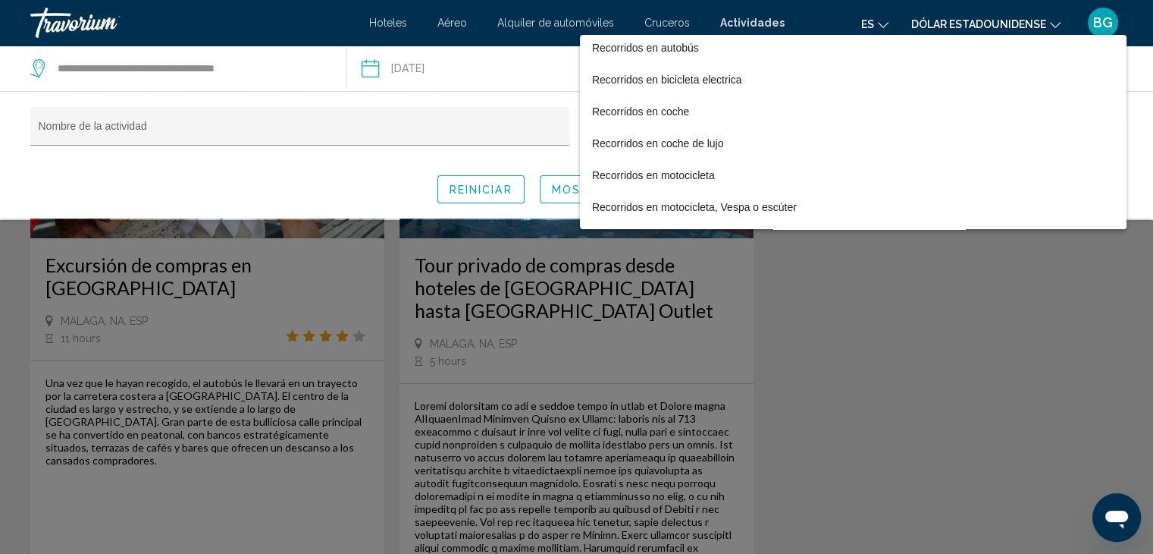
scroll to position [2621, 0]
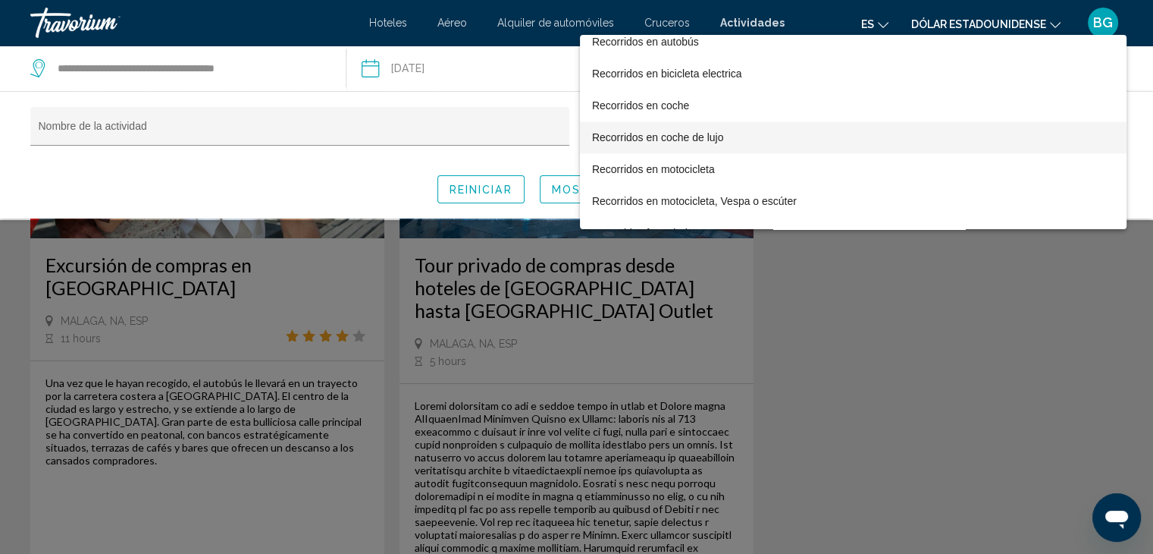
click at [721, 132] on font "Recorridos en coche de lujo" at bounding box center [658, 137] width 132 height 12
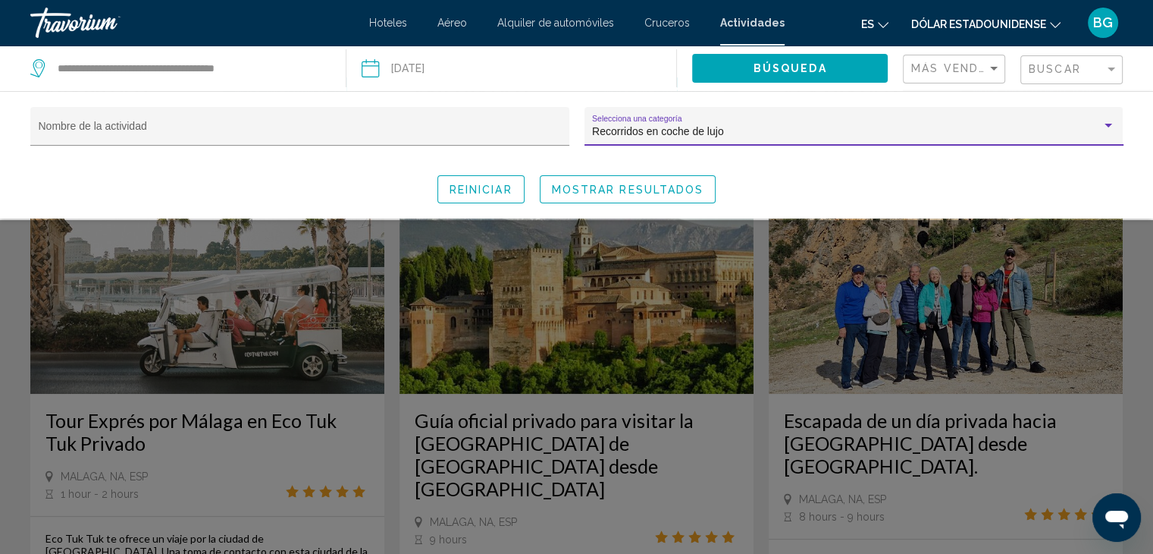
scroll to position [632, 0]
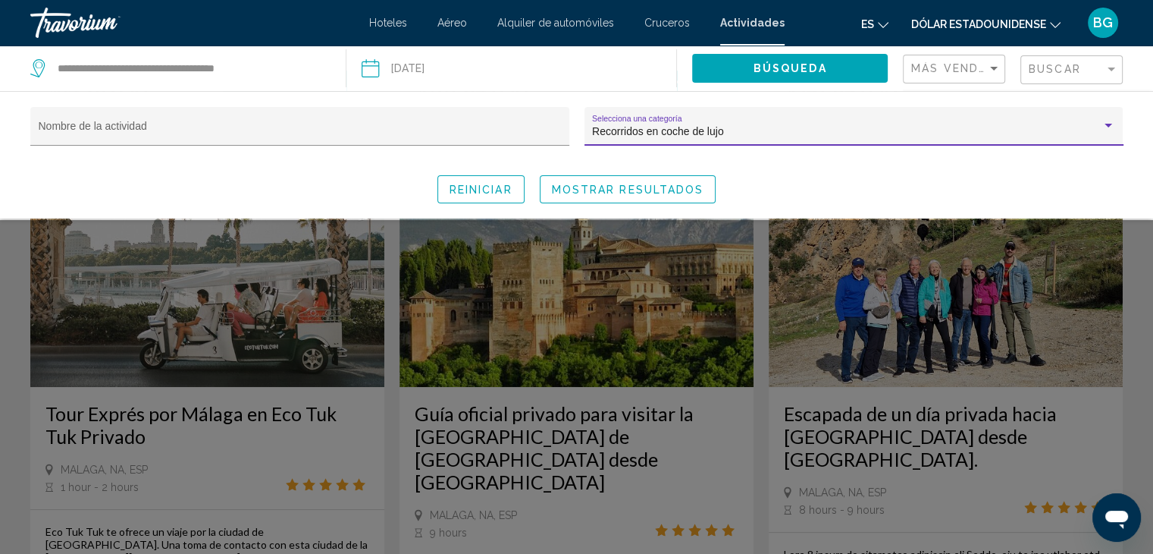
click at [746, 134] on div "Recorridos en coche de lujo" at bounding box center [847, 132] width 510 height 12
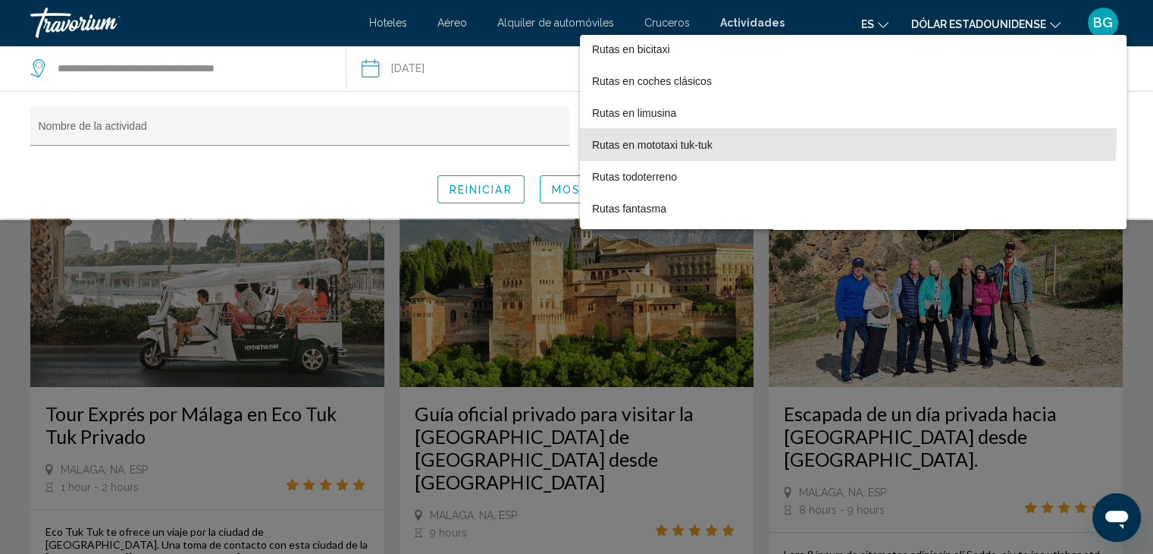
scroll to position [3053, 0]
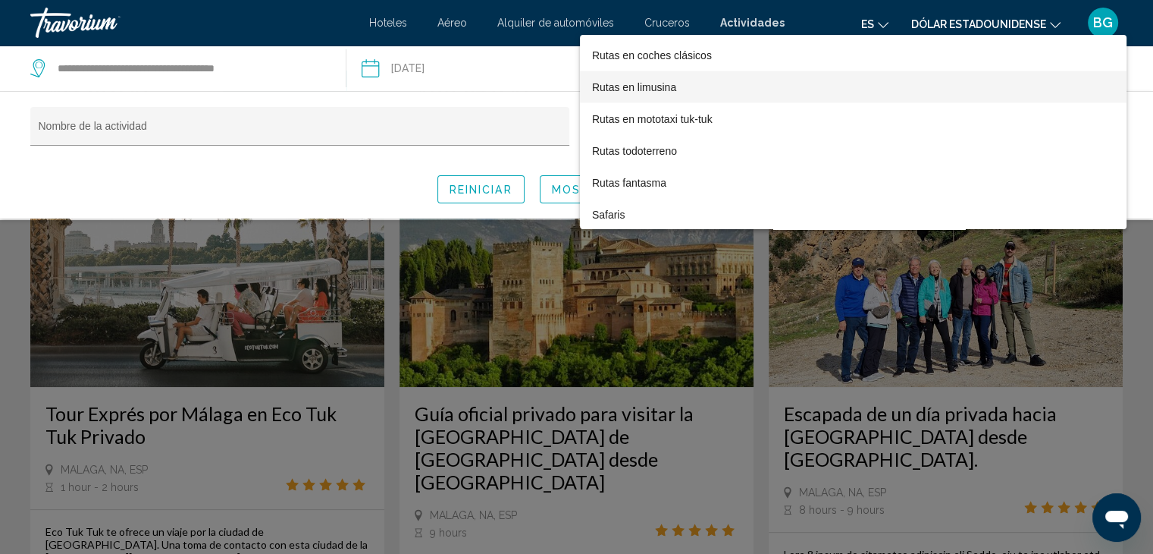
click at [701, 80] on span "Rutas en limusina" at bounding box center [853, 87] width 523 height 32
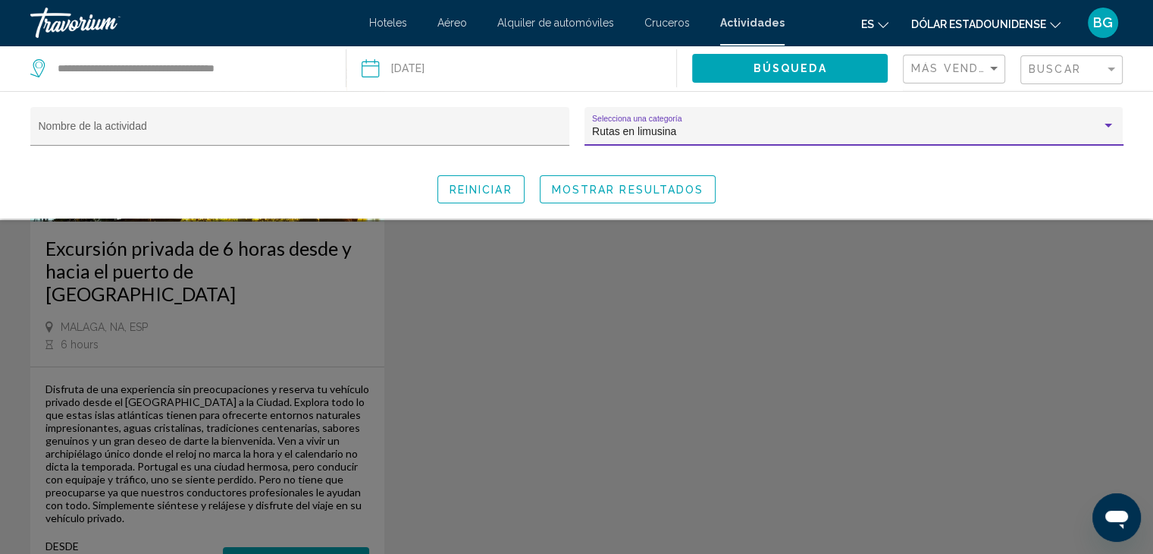
scroll to position [171, 0]
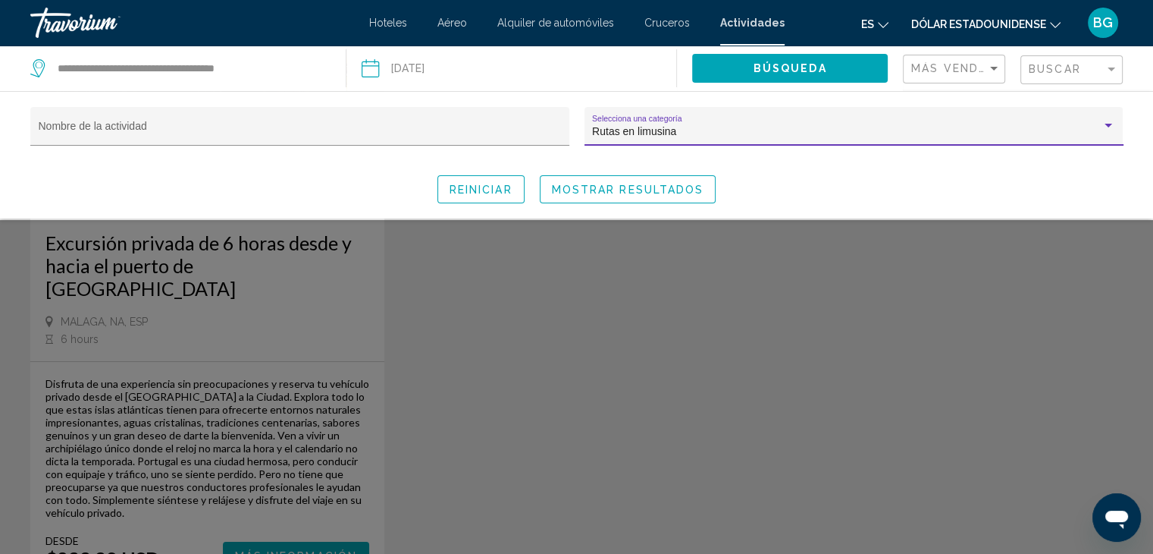
click at [705, 126] on div "Rutas en limusina" at bounding box center [847, 132] width 510 height 12
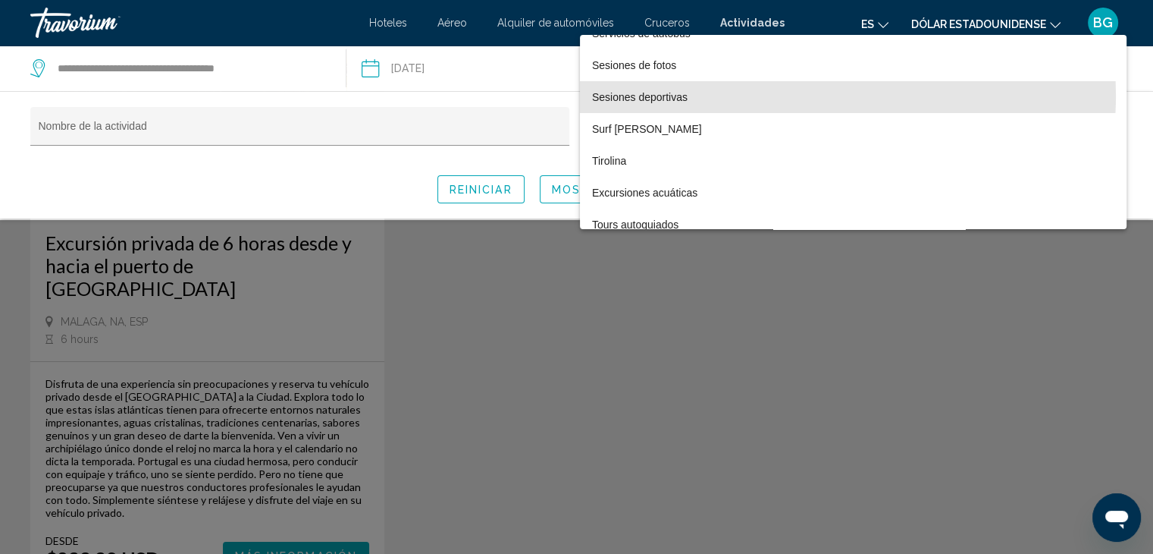
scroll to position [3331, 0]
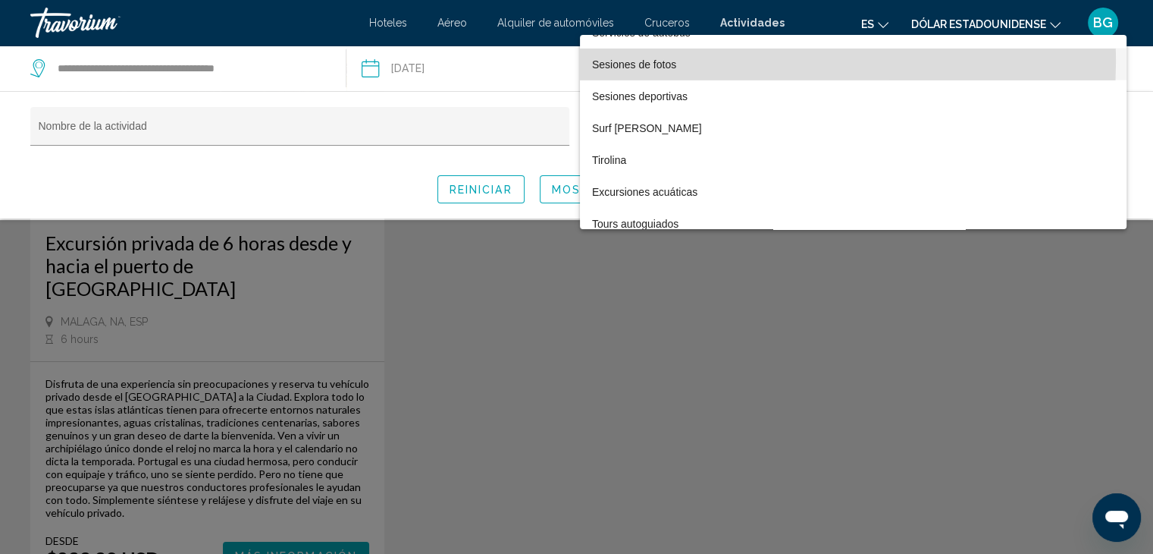
click at [713, 61] on span "Sesiones de fotos" at bounding box center [853, 65] width 523 height 32
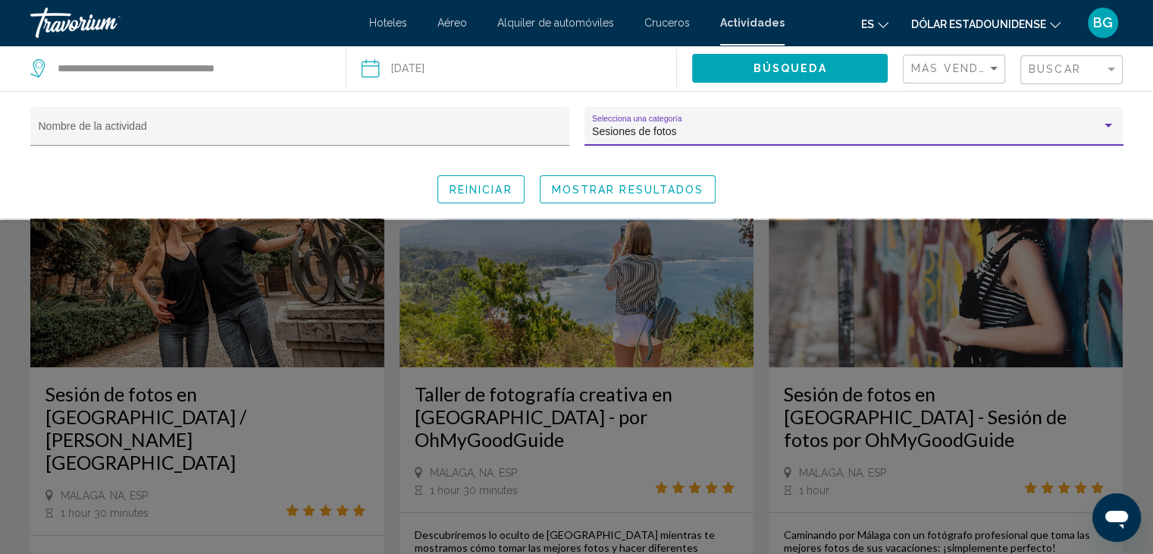
scroll to position [22, 0]
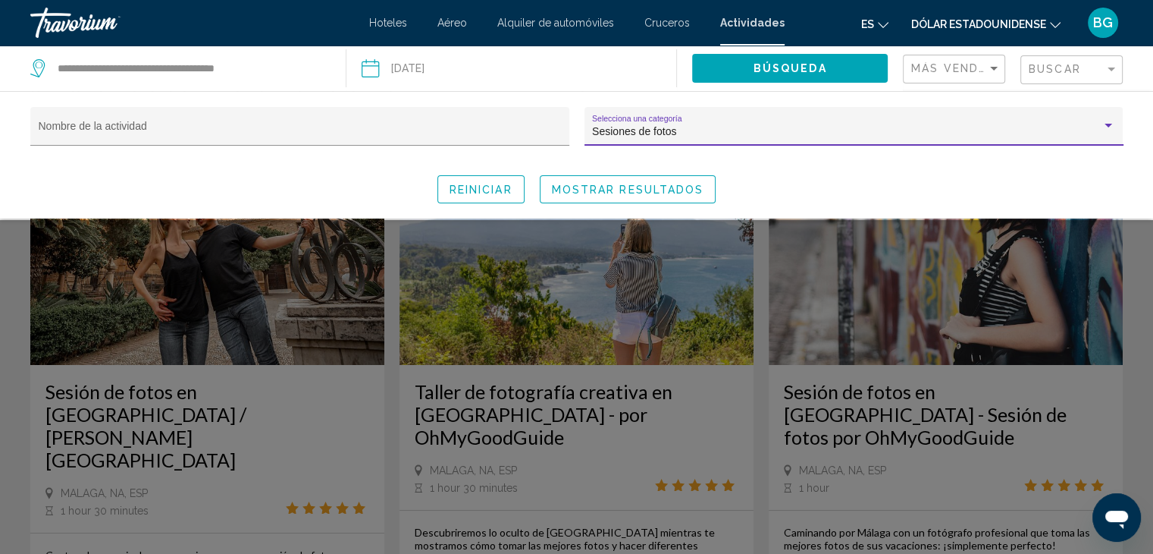
click at [705, 127] on div "Sesiones de fotos" at bounding box center [847, 132] width 510 height 12
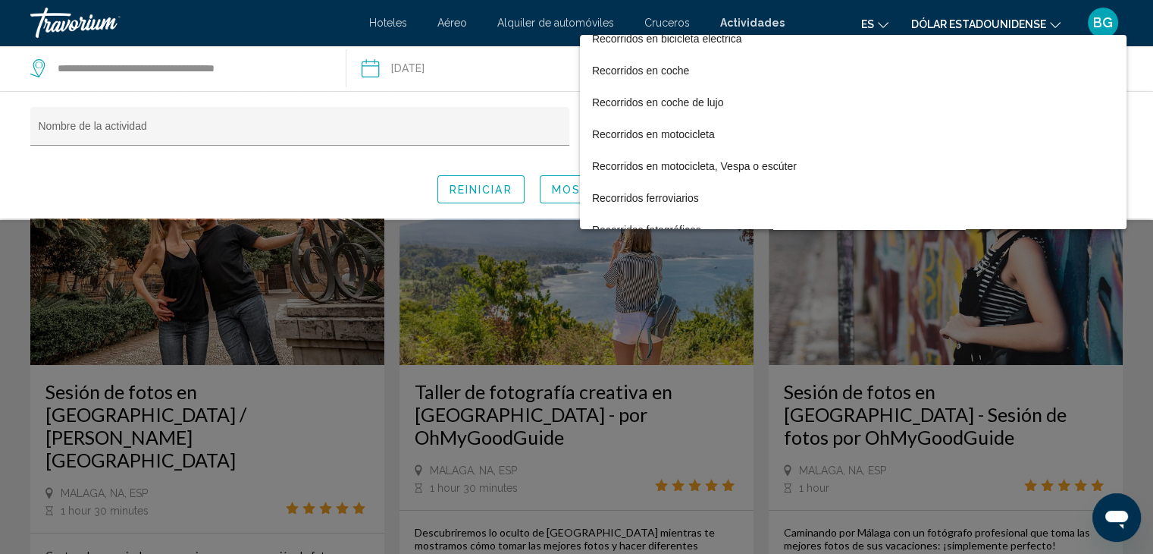
scroll to position [2654, 0]
click at [372, 131] on div at bounding box center [576, 277] width 1153 height 554
